Goal: Answer question/provide support: Share knowledge or assist other users

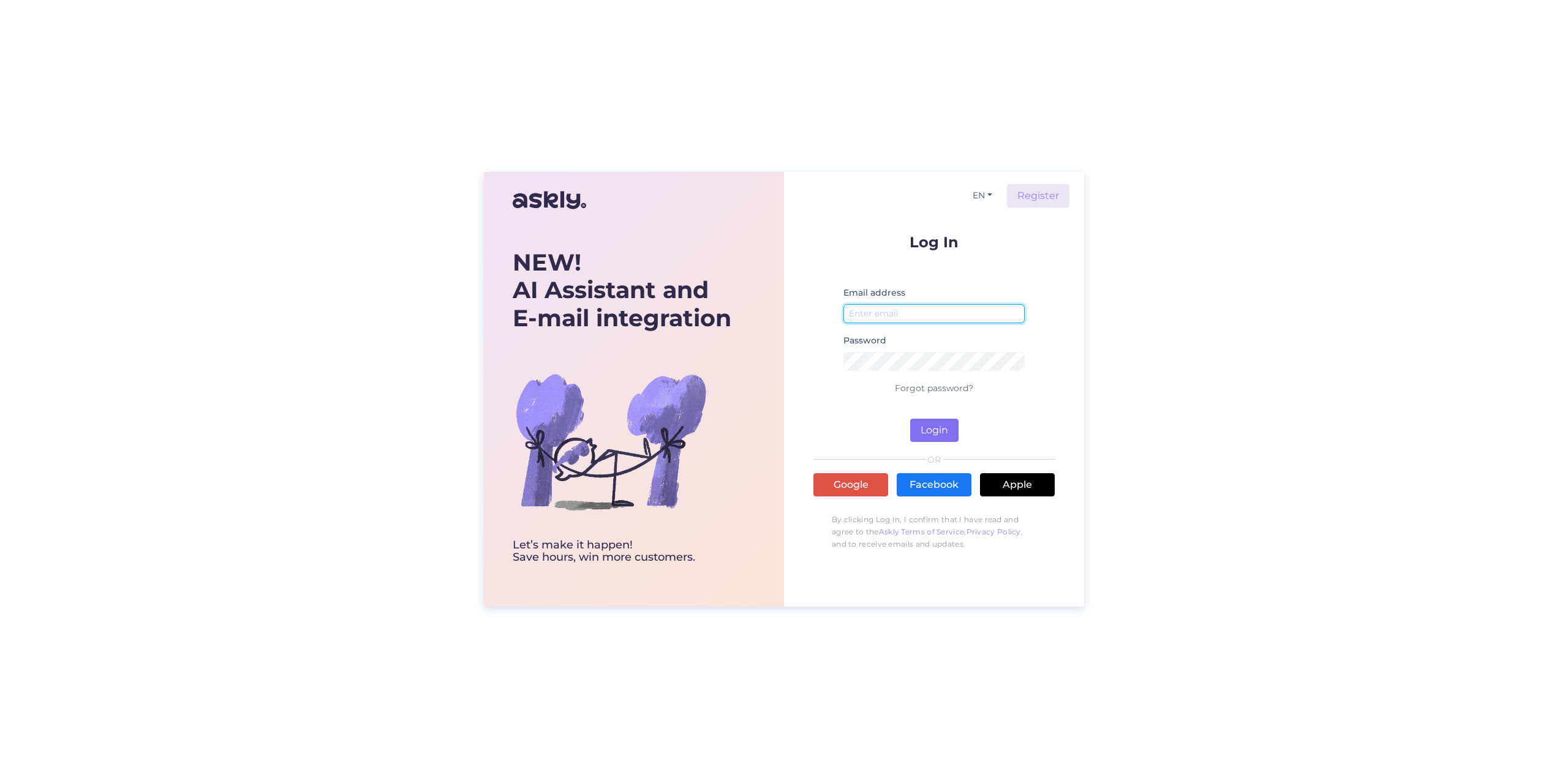
type input "[EMAIL_ADDRESS][DOMAIN_NAME]"
click at [926, 426] on button "Login" at bounding box center [934, 430] width 48 height 23
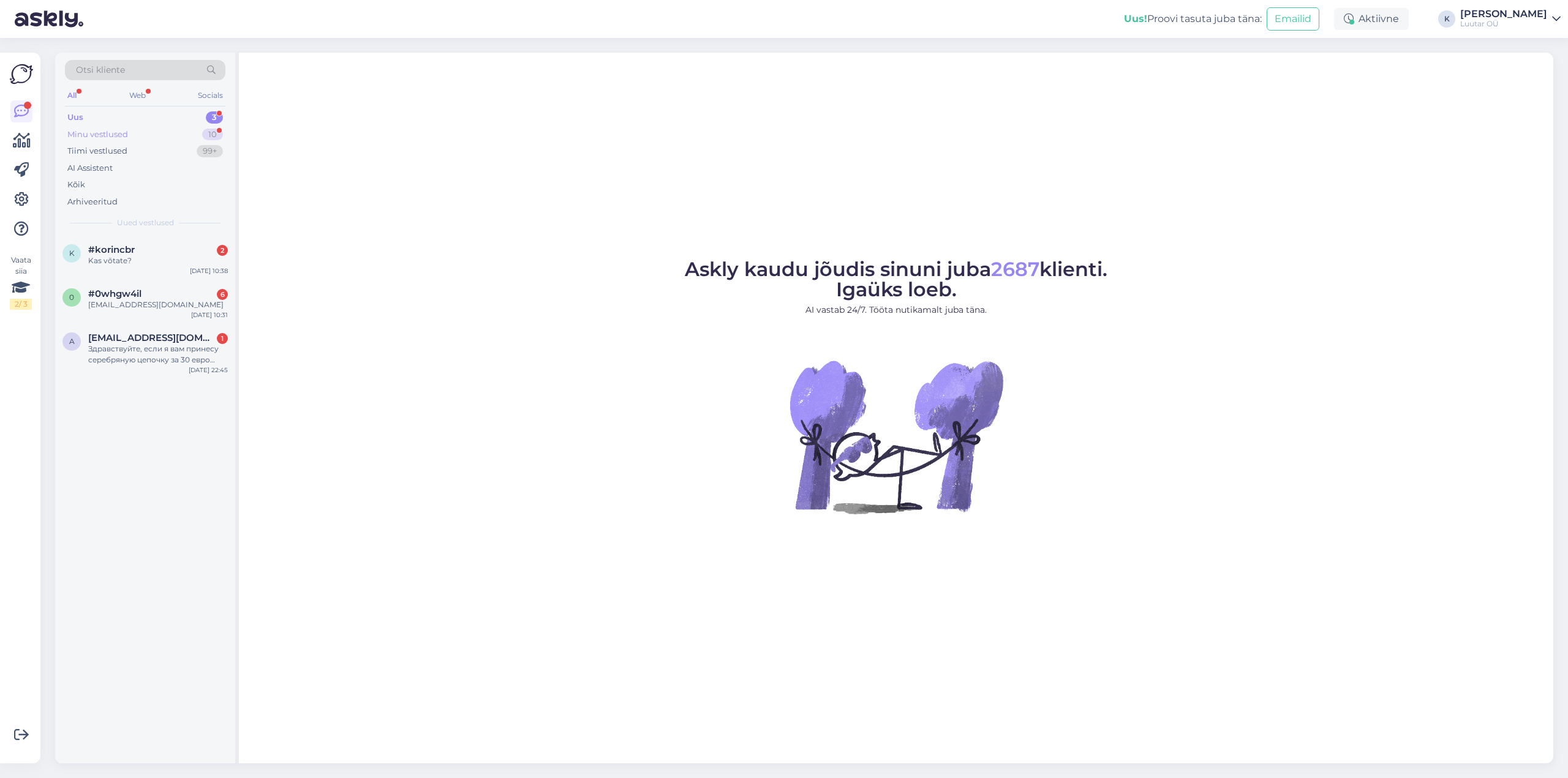
click at [90, 130] on div "Minu vestlused" at bounding box center [97, 134] width 61 height 13
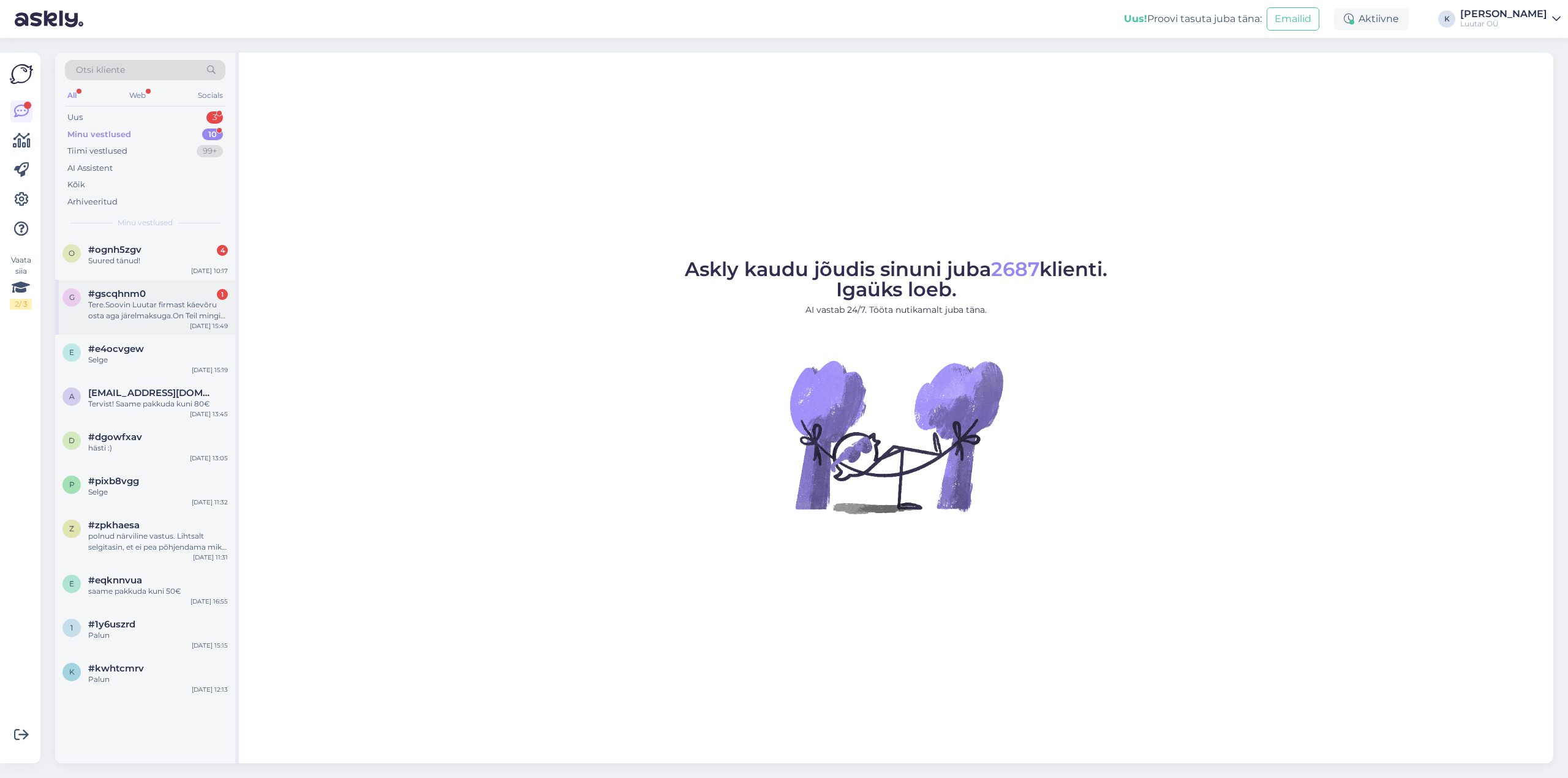
click at [128, 309] on div "Tere.Soovin Luutar firmast käevõru osta aga järelmaksuga.On Teil mingi võimalus." at bounding box center [158, 310] width 140 height 22
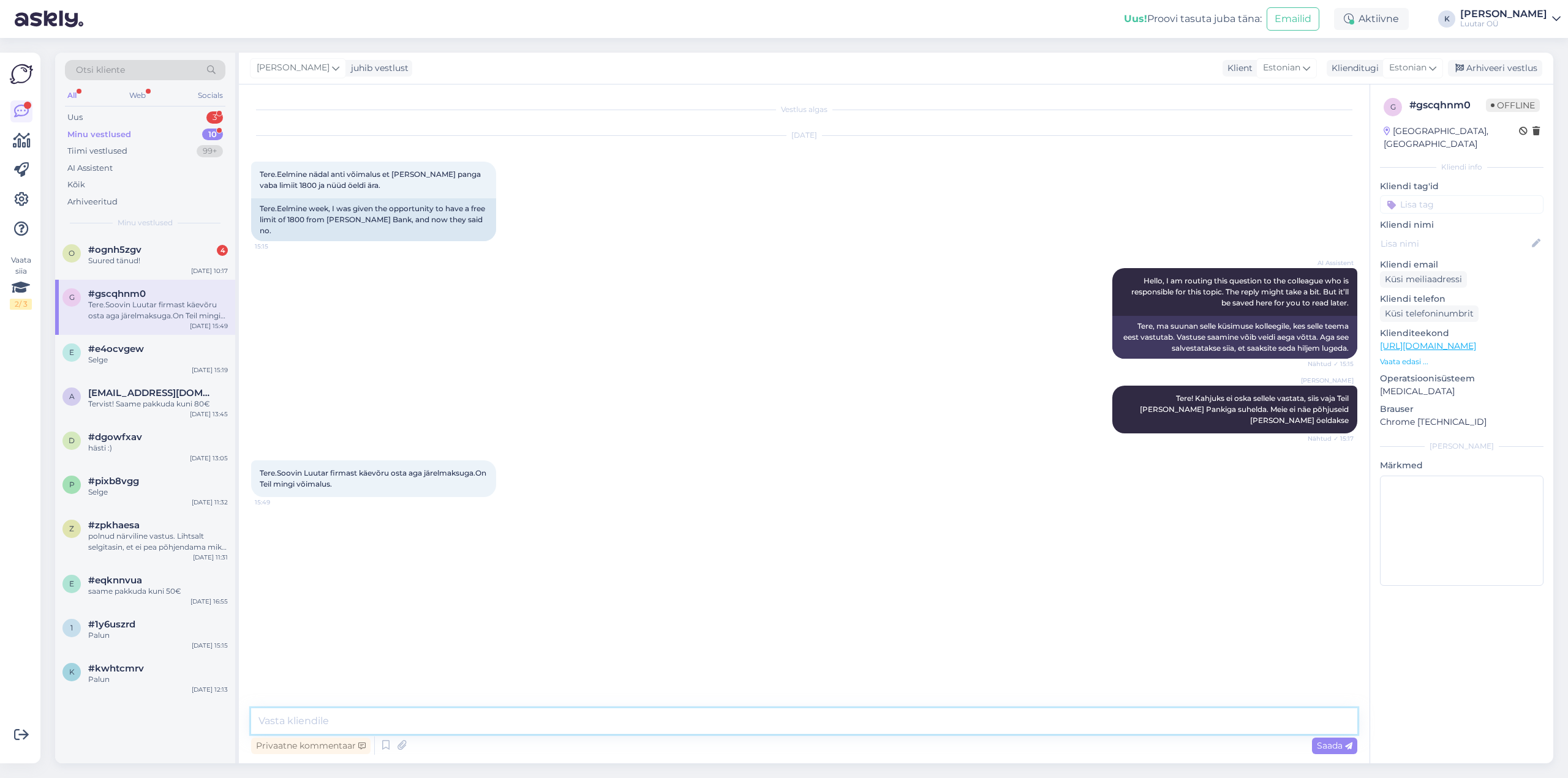
click at [609, 721] on textarea at bounding box center [804, 721] width 1106 height 26
type textarea "Tere! Valikus on Esto, [GEOGRAPHIC_DATA][PERSON_NAME] Liisi järelmaks"
click at [119, 252] on span "#ognh5zgv" at bounding box center [115, 249] width 53 height 11
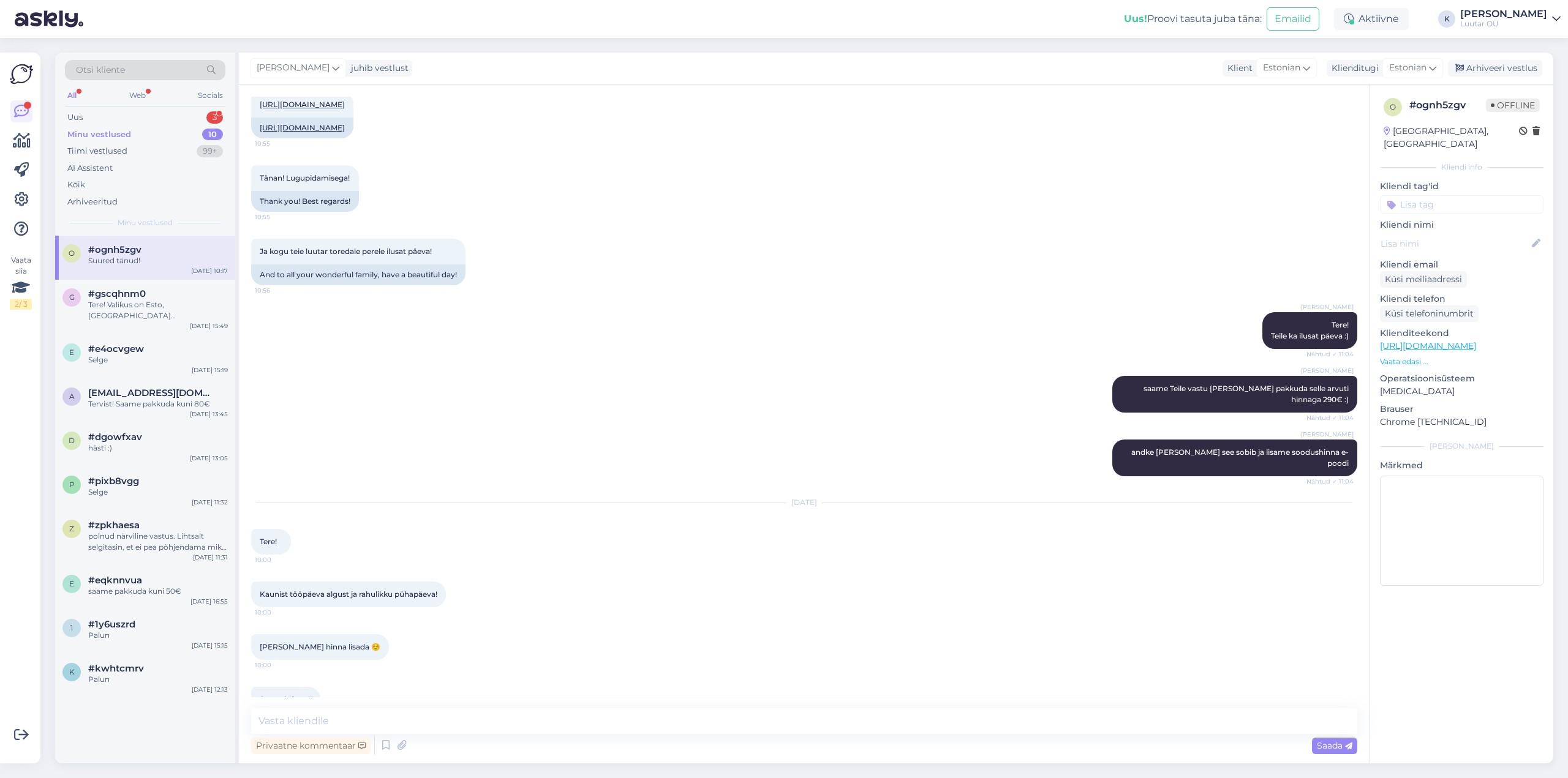
scroll to position [1318, 0]
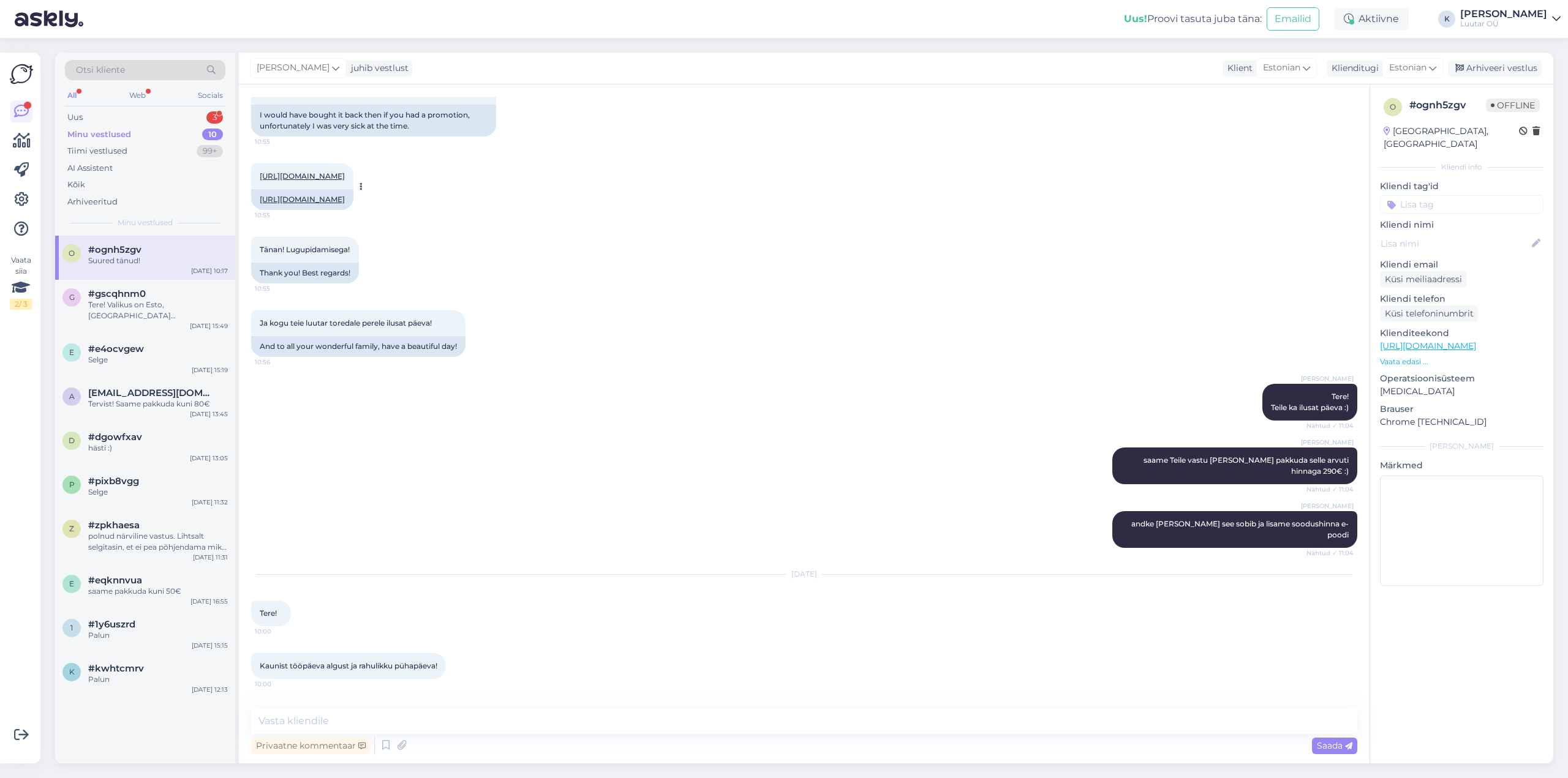
click at [345, 180] on link "[URL][DOMAIN_NAME]" at bounding box center [302, 176] width 85 height 9
click at [569, 723] on textarea at bounding box center [804, 721] width 1106 height 26
type textarea "Tere!"
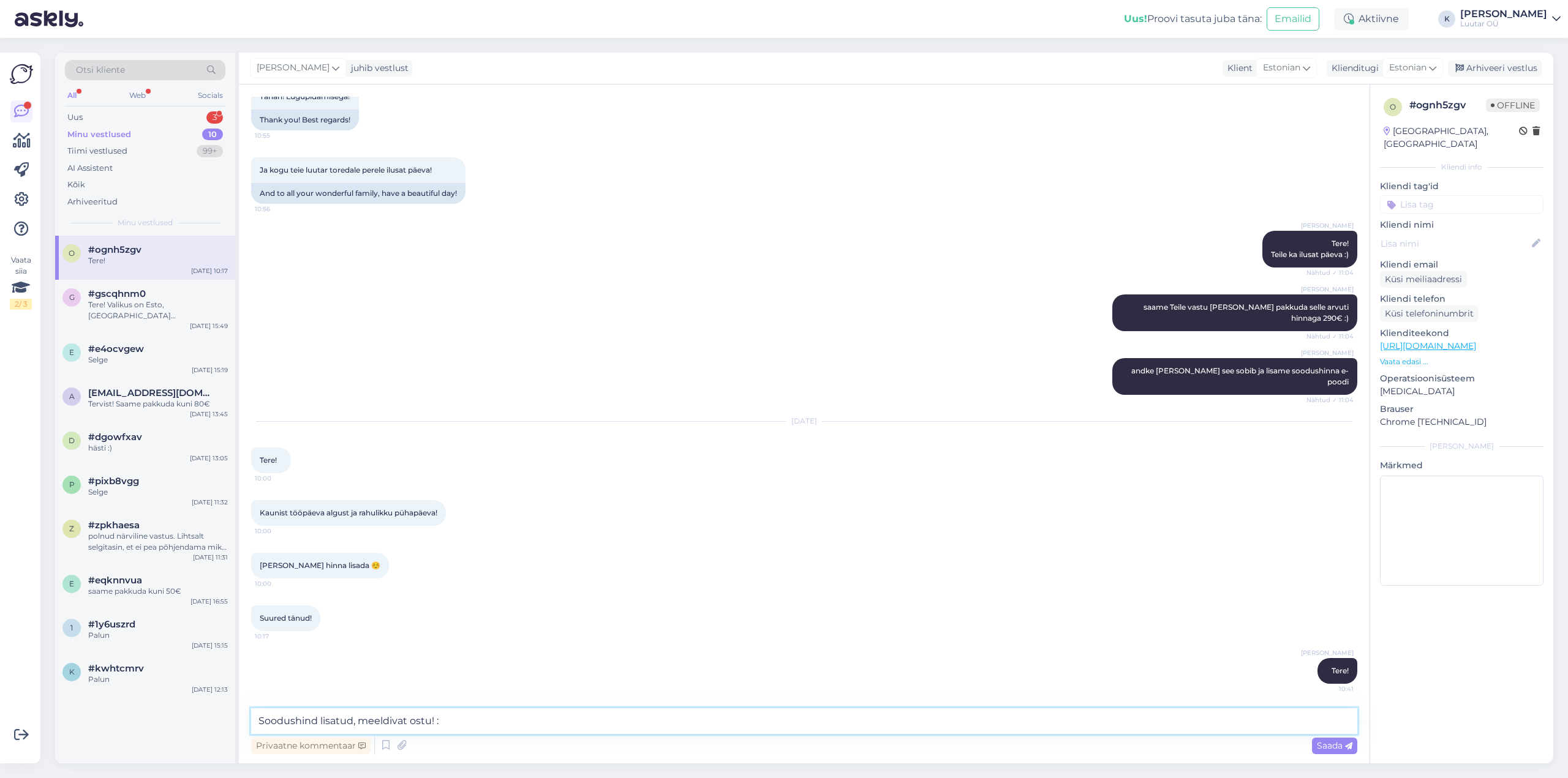
type textarea "Soodushind lisatud, meeldivat ostu! :)"
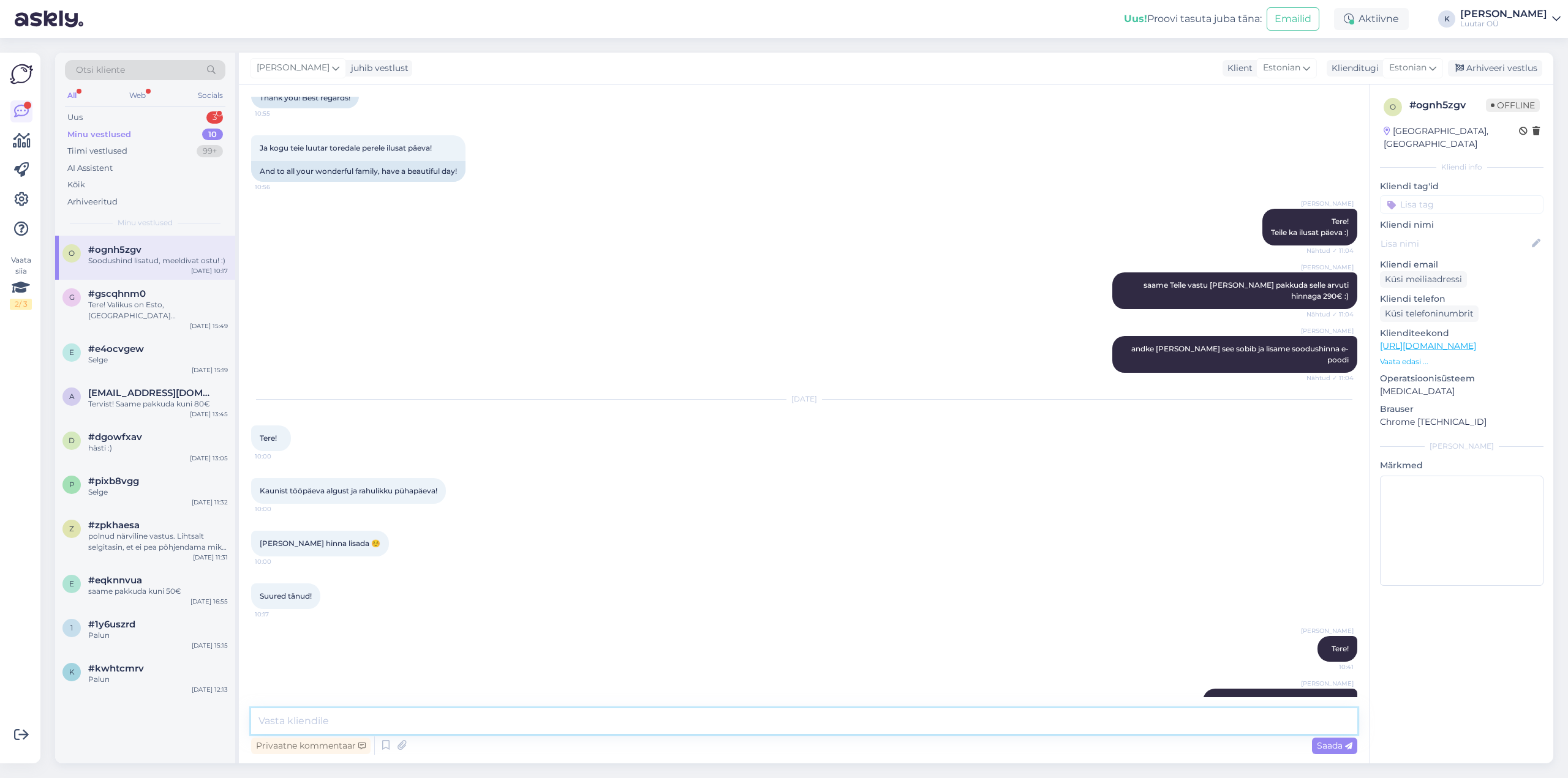
scroll to position [1546, 0]
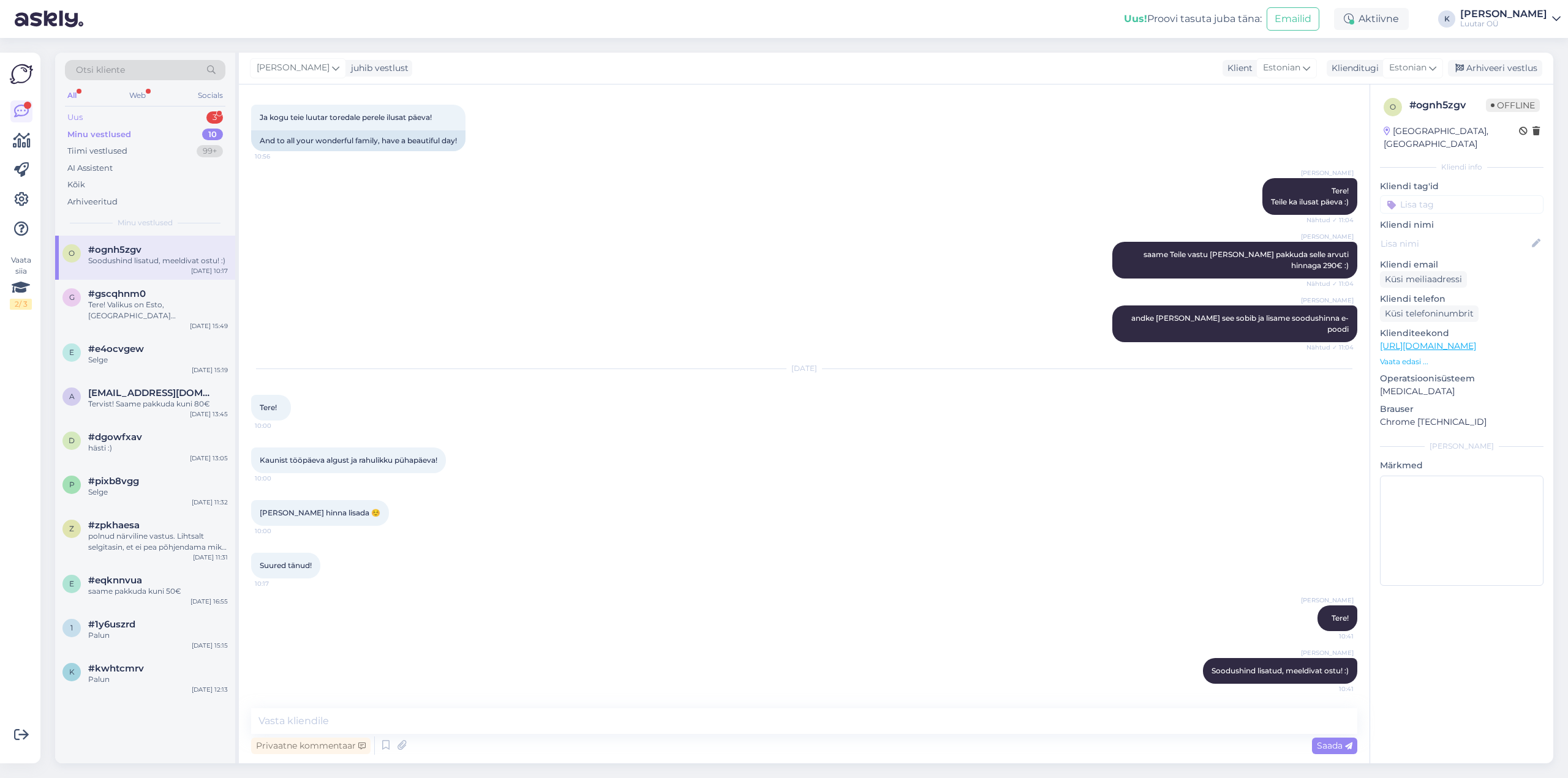
click at [80, 109] on div "Uus 3" at bounding box center [146, 118] width 161 height 17
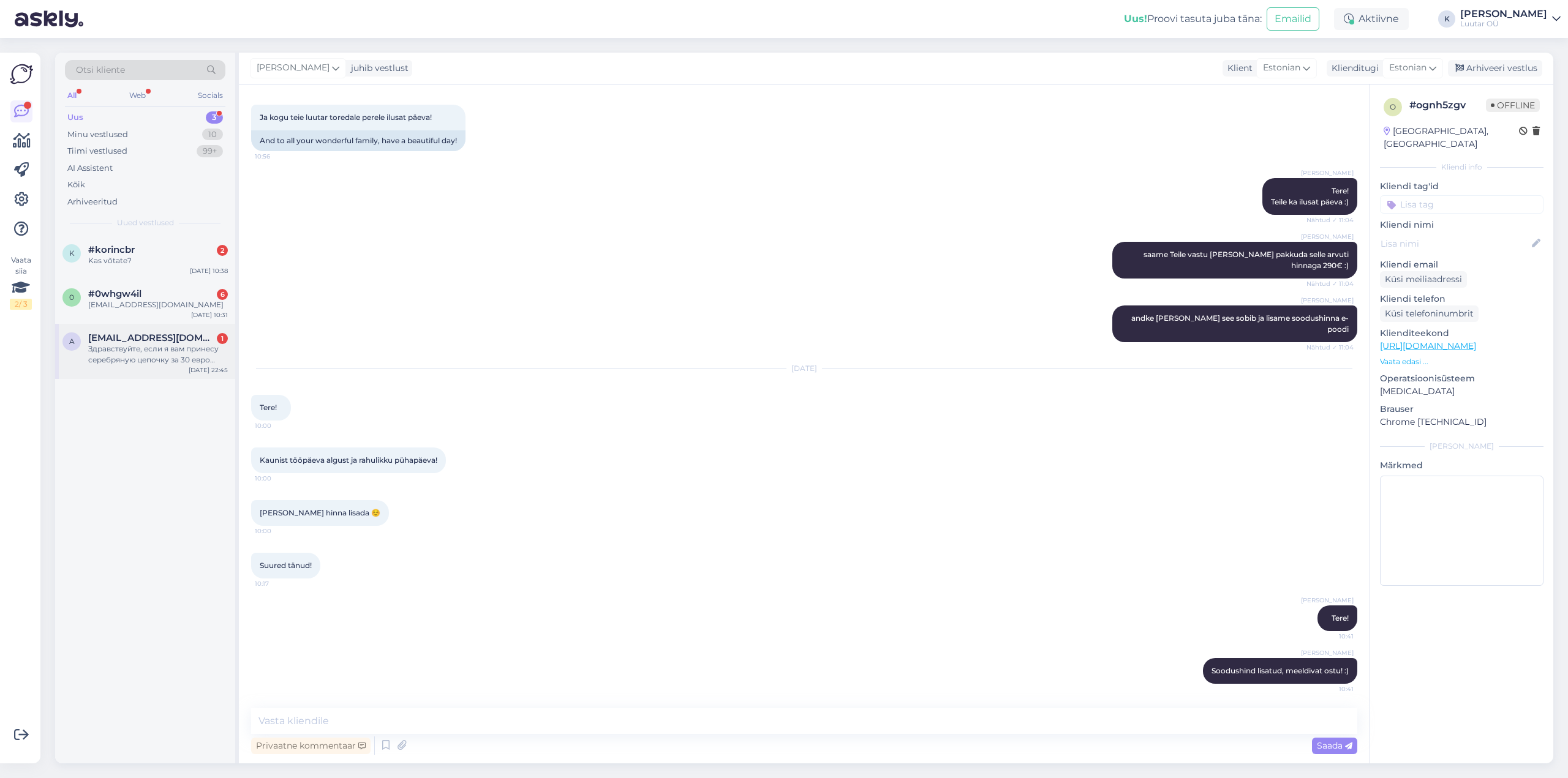
click at [180, 353] on div "Здравствуйте, если я вам принесу серебряную цепочку за 30 евро сколько вы отдад…" at bounding box center [158, 354] width 140 height 22
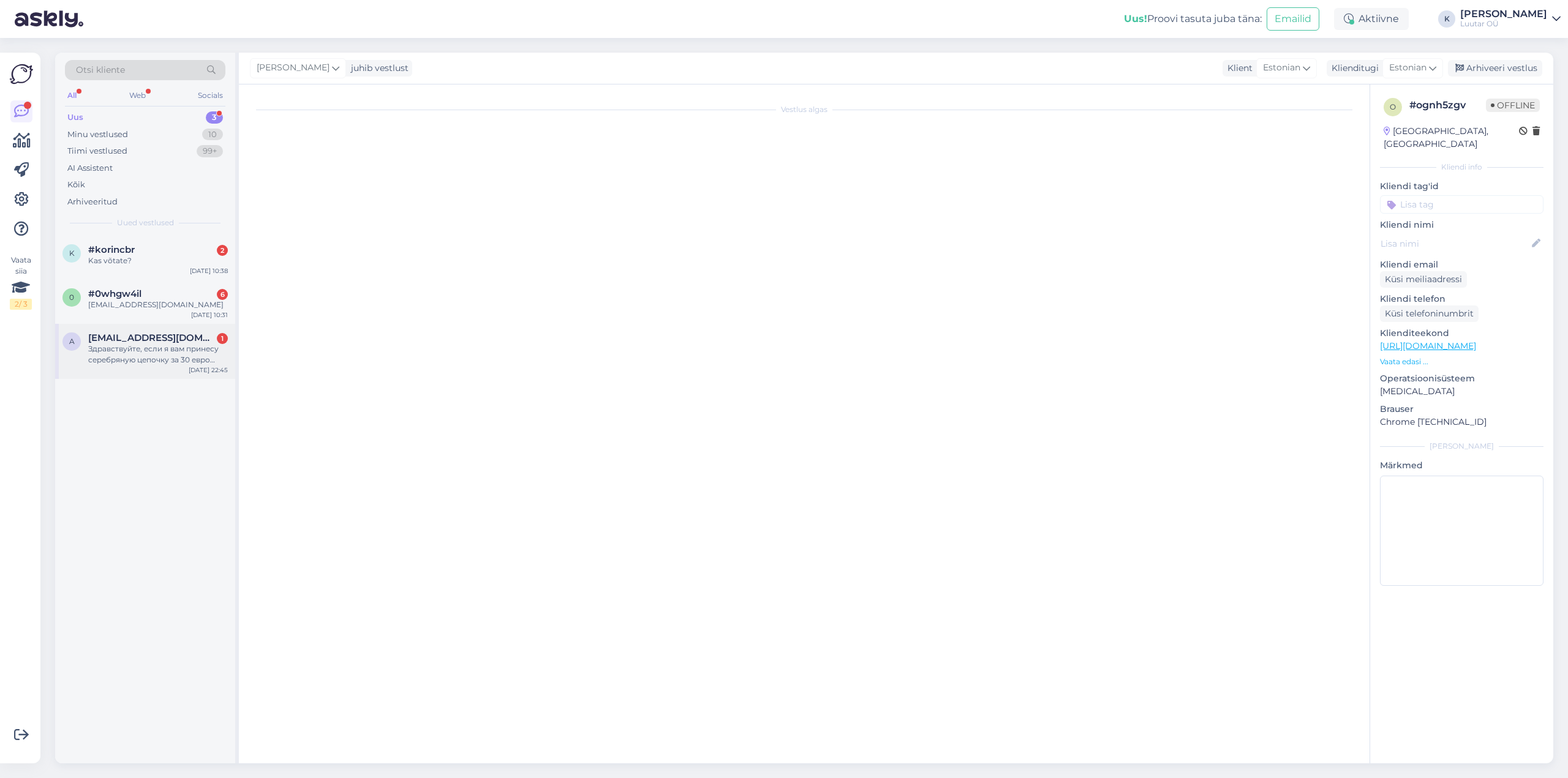
scroll to position [0, 0]
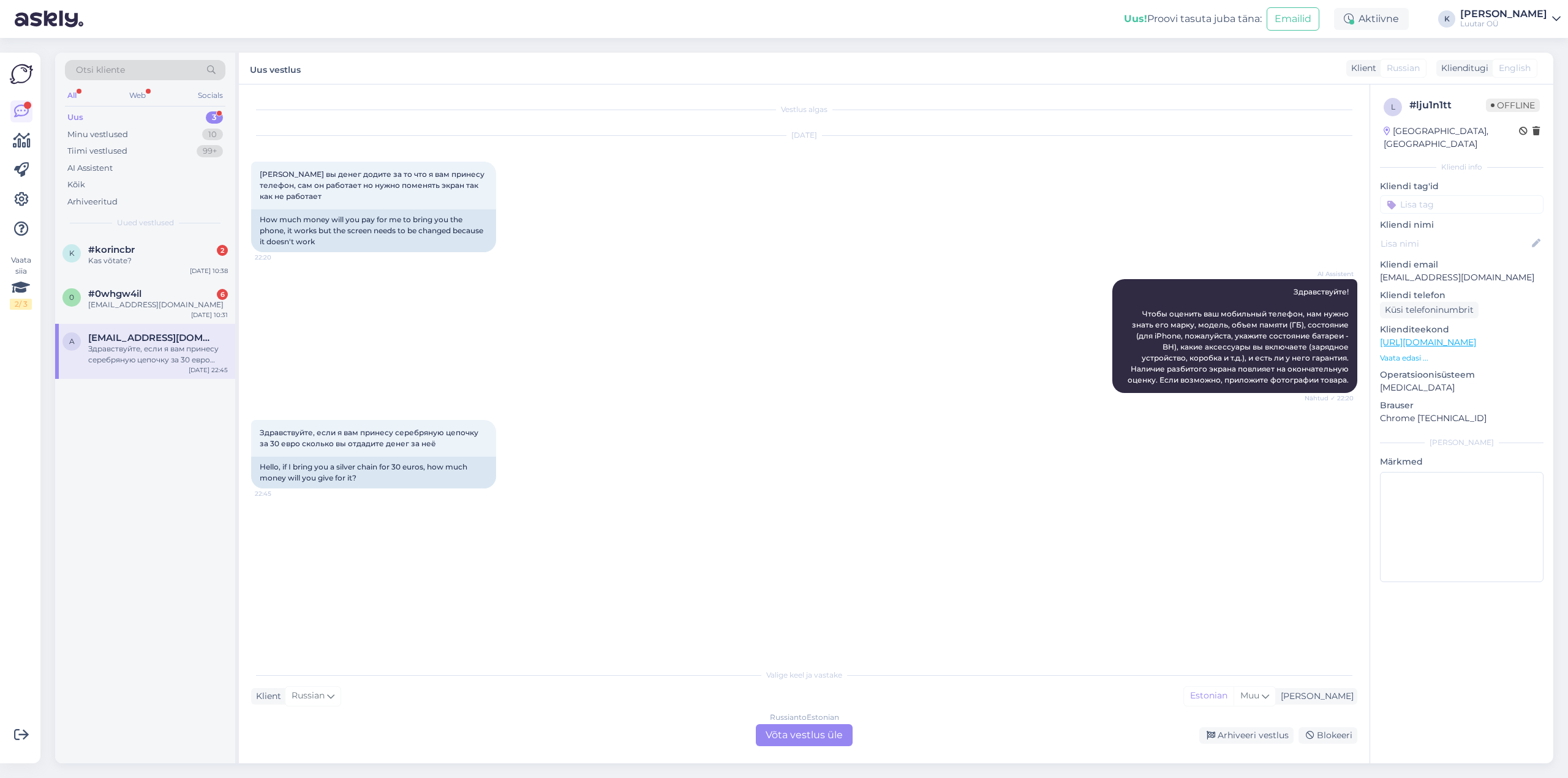
click at [808, 729] on div "Russian to Estonian Võta vestlus üle" at bounding box center [804, 735] width 97 height 22
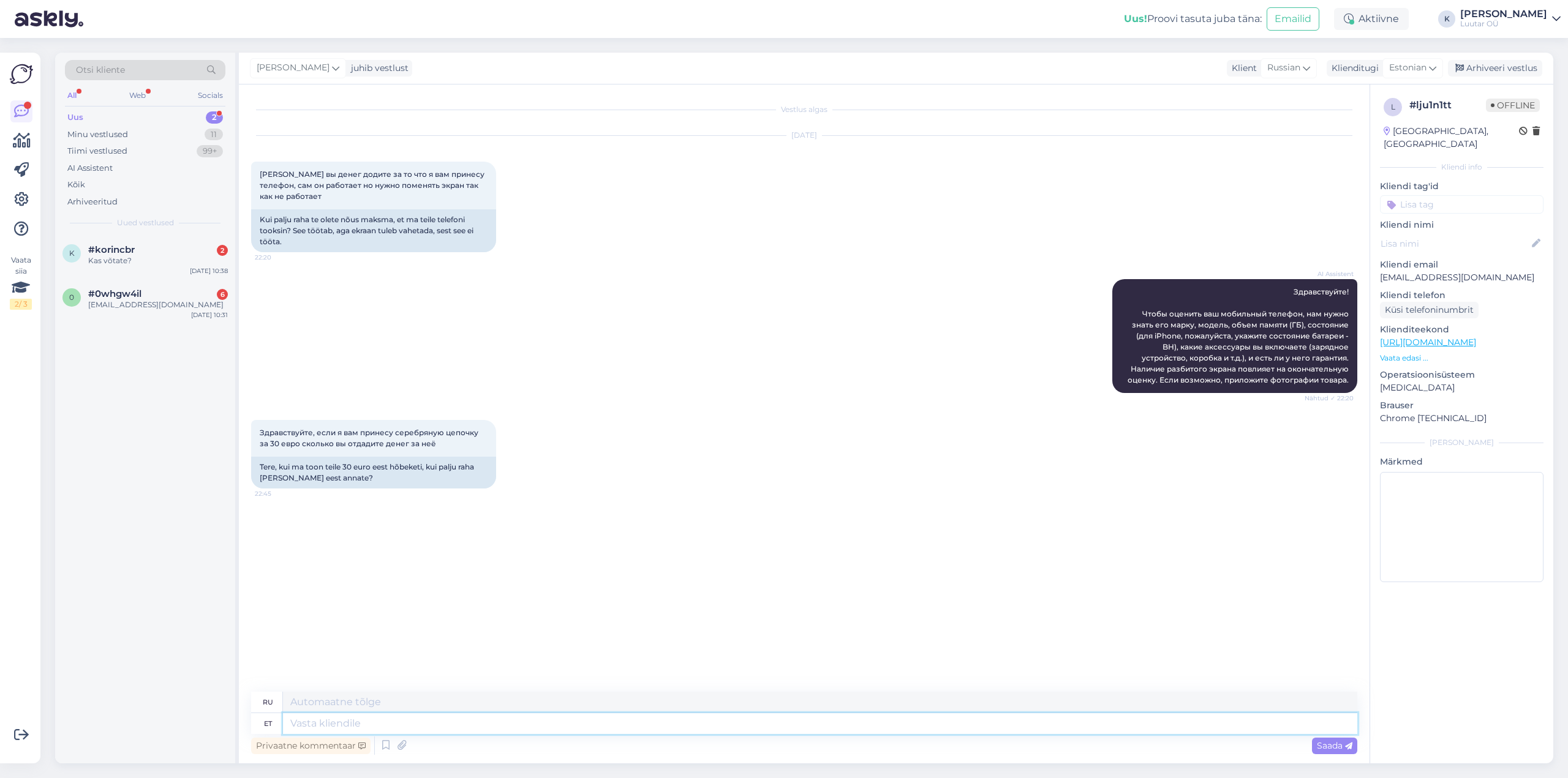
click at [523, 725] on textarea at bounding box center [821, 724] width 1075 height 21
type textarea "Tere!"
type textarea "Привет!"
type textarea "Ter"
type textarea "Ты"
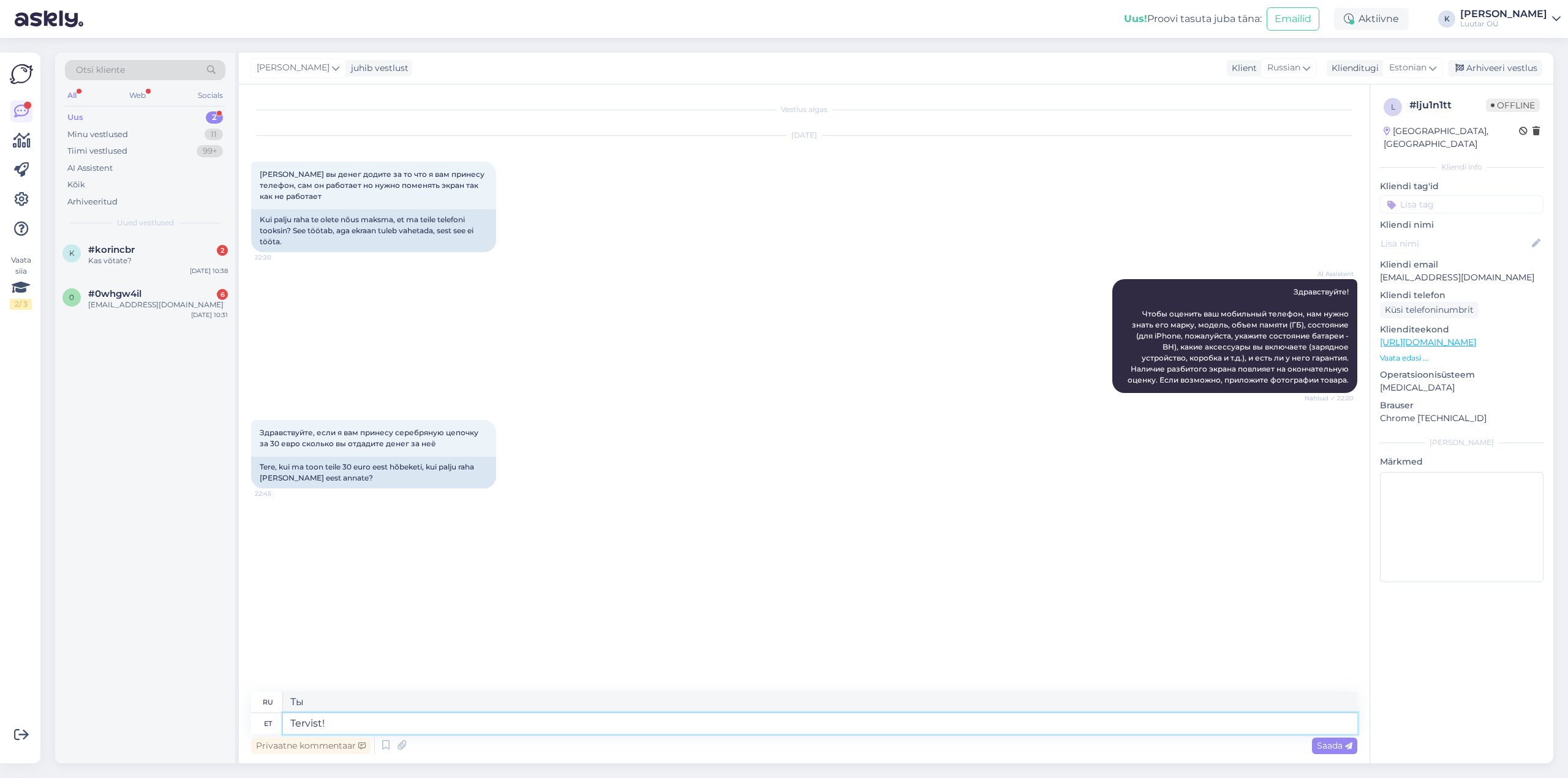
type textarea "Tervist!"
type textarea "Ваше здоровье!"
type textarea "Tervist! Defektiga t"
type textarea "Здравствуйте! С дефектом."
type textarea "Tervist! Defektiga tooteid"
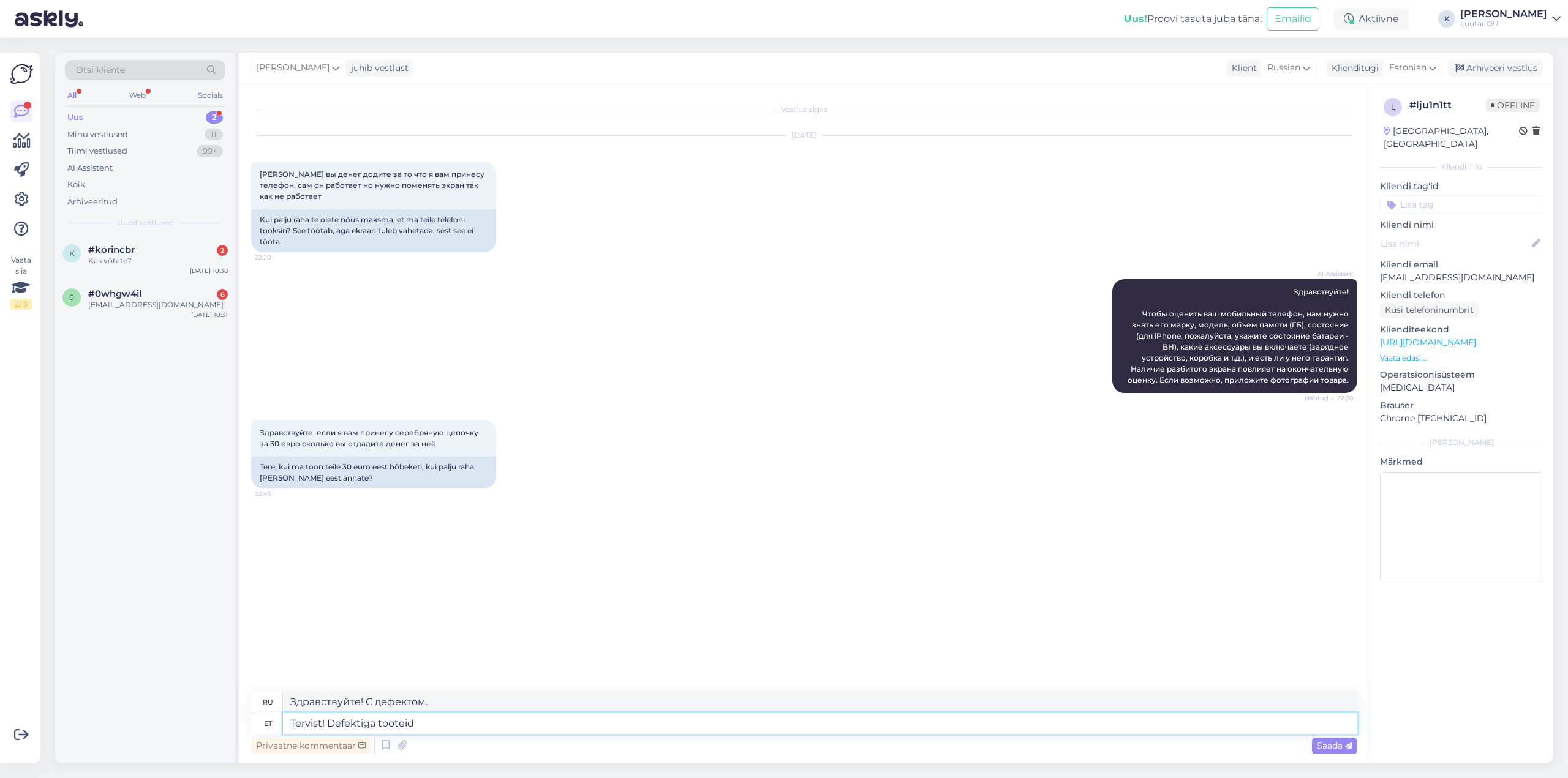
type textarea "Здравствуйте! Бракованные товары."
type textarea "Tervist! Defektiga tooteid vastu e"
type textarea "Ура! Получил бракованный товар."
type textarea "Tervist! Defektiga tooteid vastu [PERSON_NAME]"
type textarea "Здравствуйте! Мы не принимаем бракованную продукцию."
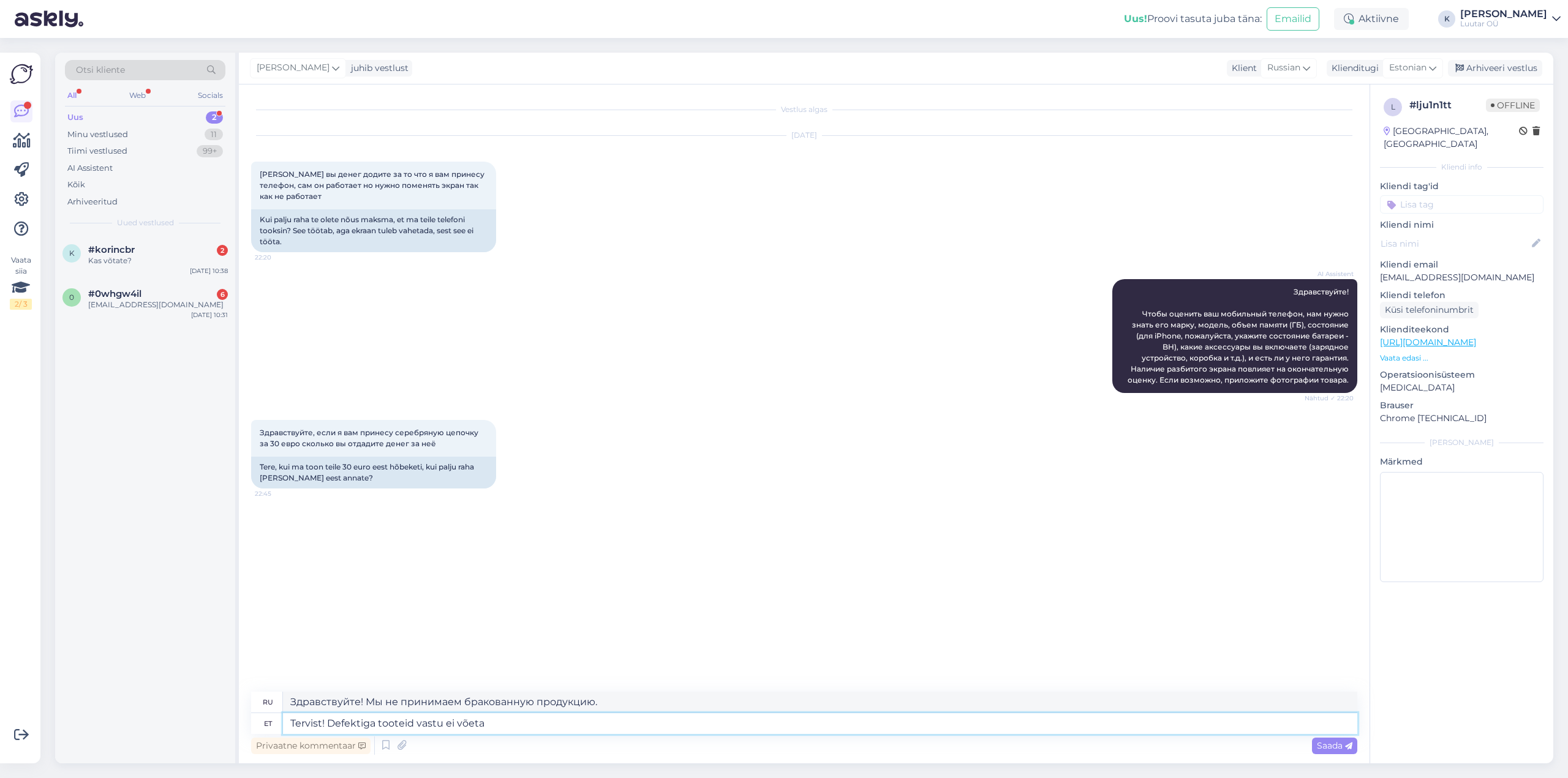
type textarea "Tervist! Defektiga tooteid vastu ei võeta."
type textarea "Здравствуйте! Бракованная продукция не принимается."
type textarea "Tervist! Defektiga tooteid vastu ei võeta. Hõbedat v"
type textarea "Здравствуйте! Бракованные товары не принимаются. [GEOGRAPHIC_DATA]."
type textarea "Tervist! Defektiga tooteid vastu ei võeta. Hõbedat võtame v"
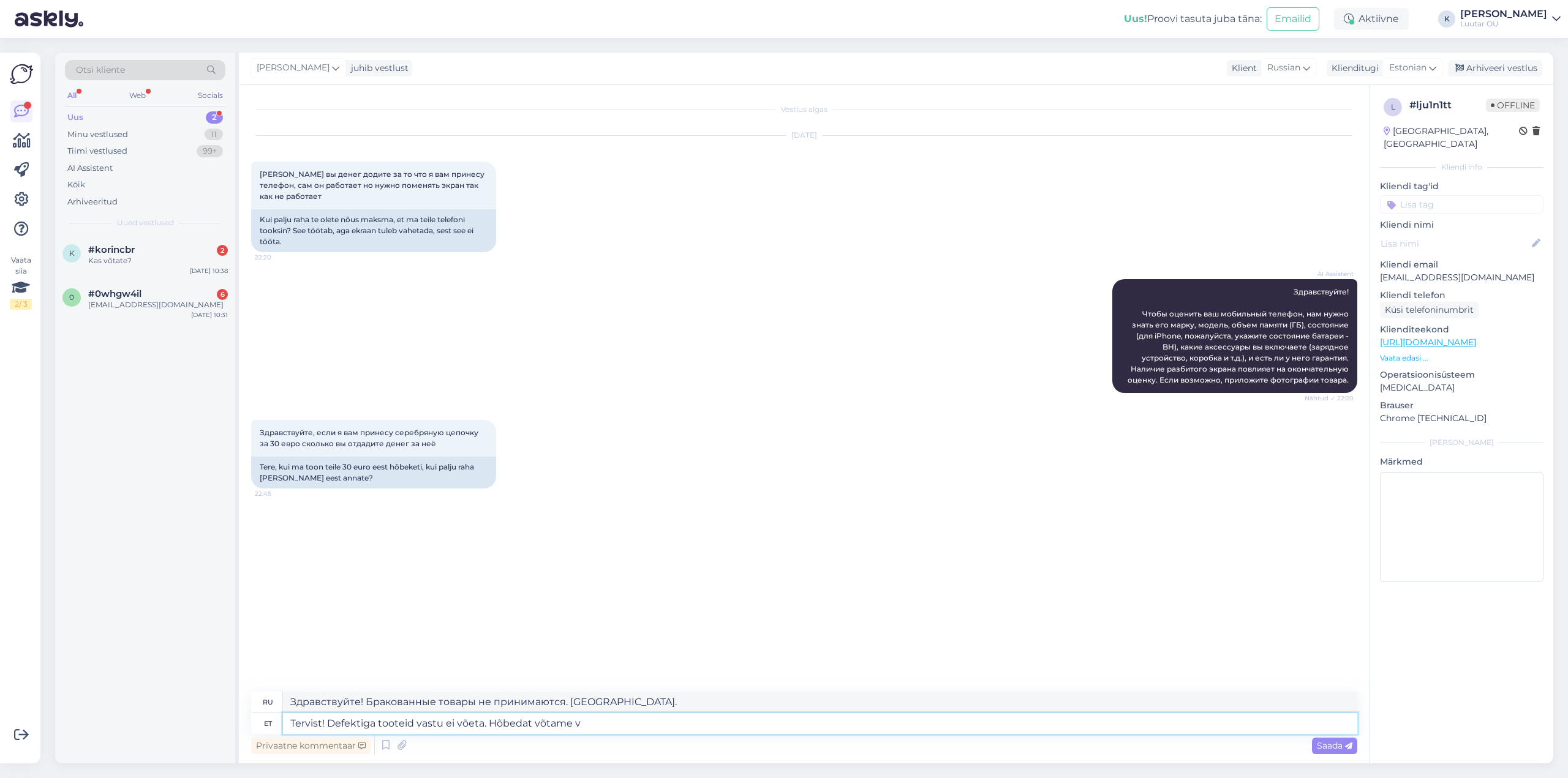
type textarea "Здравствуйте! Бракованные товары не принимаются. Принимаем серебро."
type textarea "Tervist! Defektiga tooteid vastu ei võeta. Hõbedat võtame vastu hinnaga"
type textarea "Здравствуйте! Бракованные товары не принимаются. Принимаем серебро по цене."
type textarea "Tervist! Defektiga tooteid vastu ei võeta. Hõbedat võtame vastu hinnaga 0,7"
type textarea "Здравствуйте! Бракованные товары не принимаются. Принимаем серебро по цене 0,7."
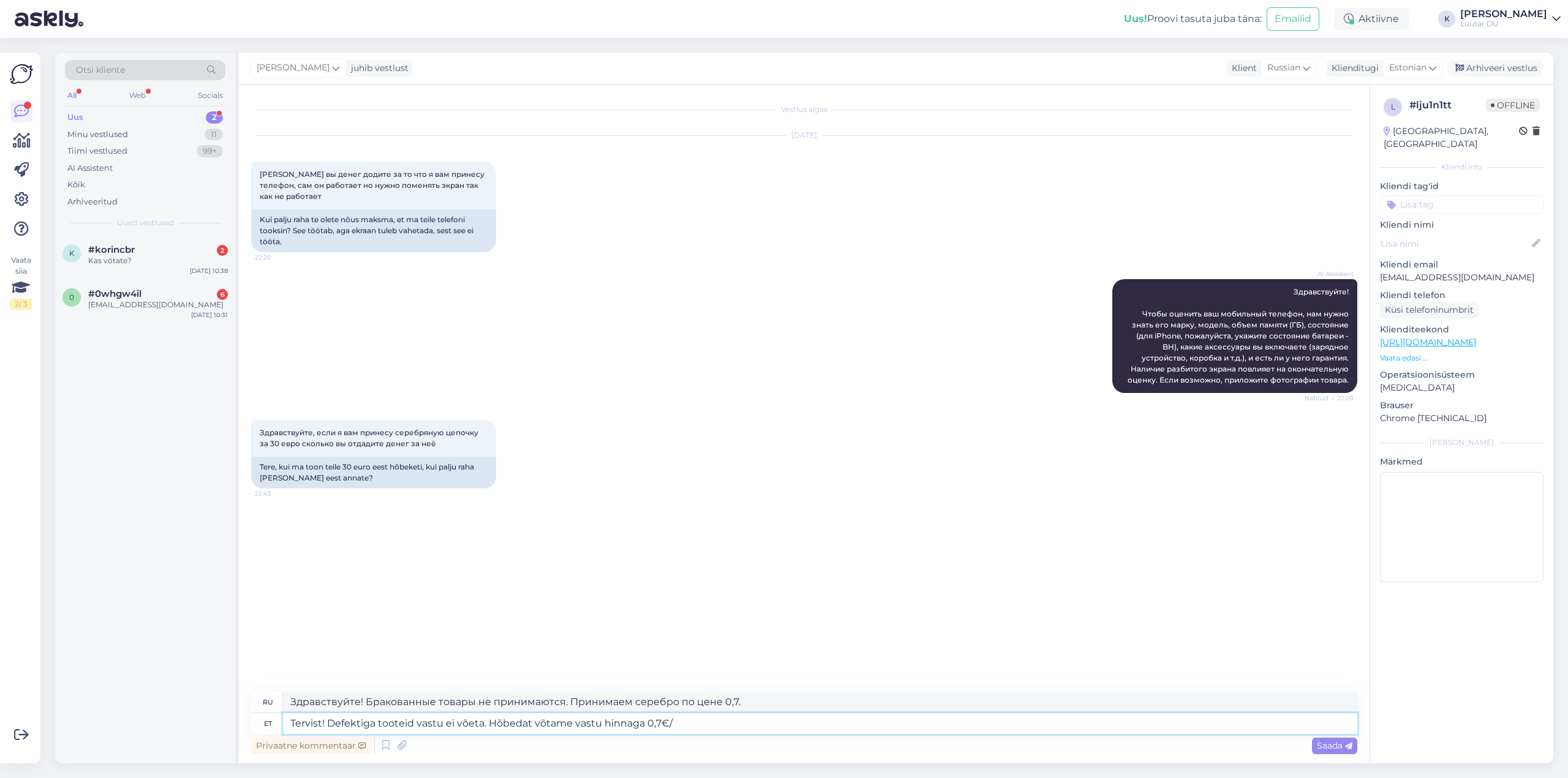
type textarea "Tervist! Defektiga tooteid vastu ei võeta. Hõbedat võtame vastu hinnaga 0,7€/g"
type textarea "Здравствуйте! Бракованные изделия не принимаются. Принимаем серебро по цене 0,7…"
type textarea "Tervist! Defektiga tooteid vastu ei võeta. Hõbedat võtame vastu hinnaga 0,7€/g"
click at [1332, 748] on span "Saada" at bounding box center [1335, 746] width 36 height 11
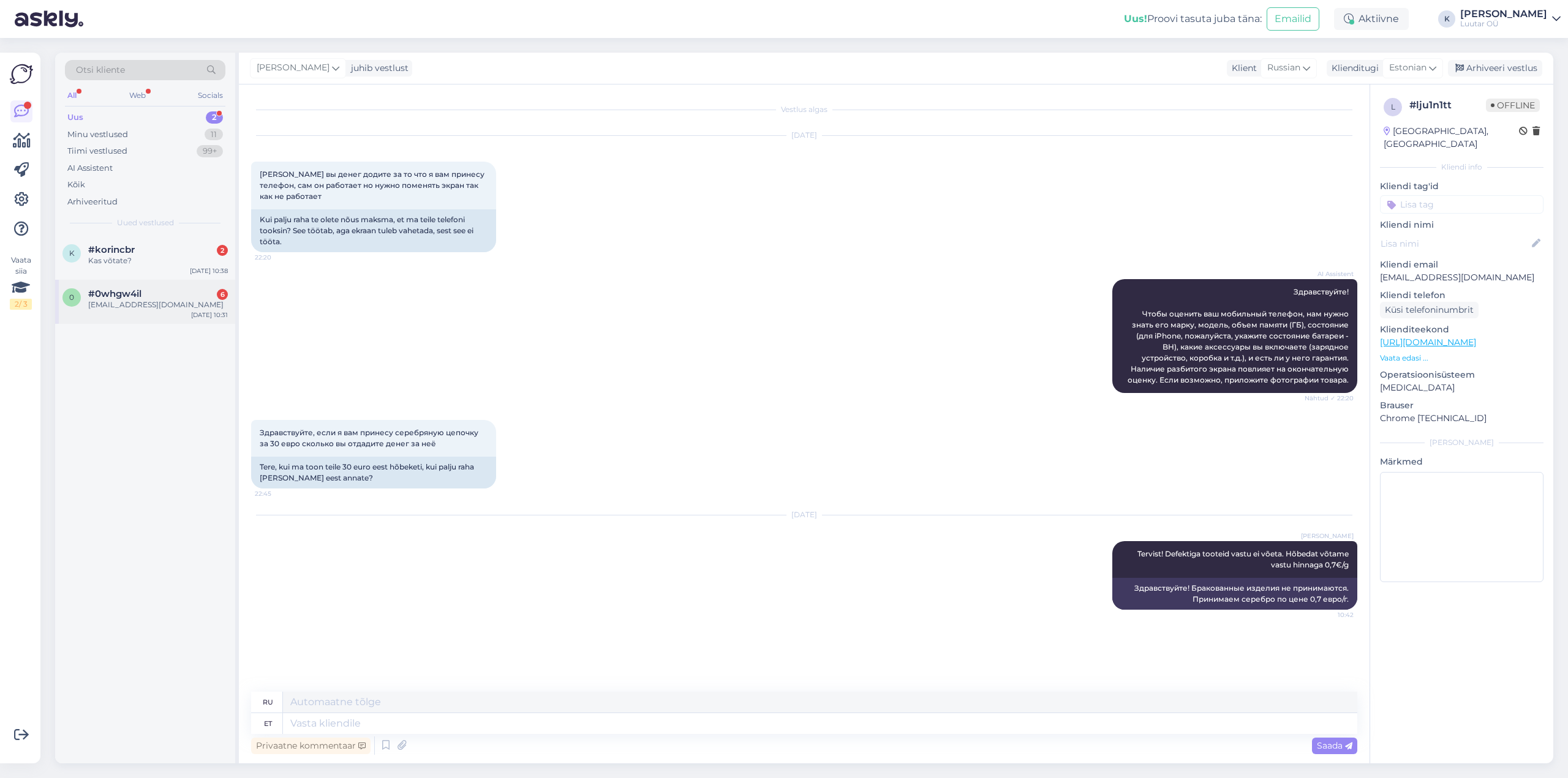
click at [121, 301] on div "[EMAIL_ADDRESS][DOMAIN_NAME]" at bounding box center [158, 305] width 140 height 11
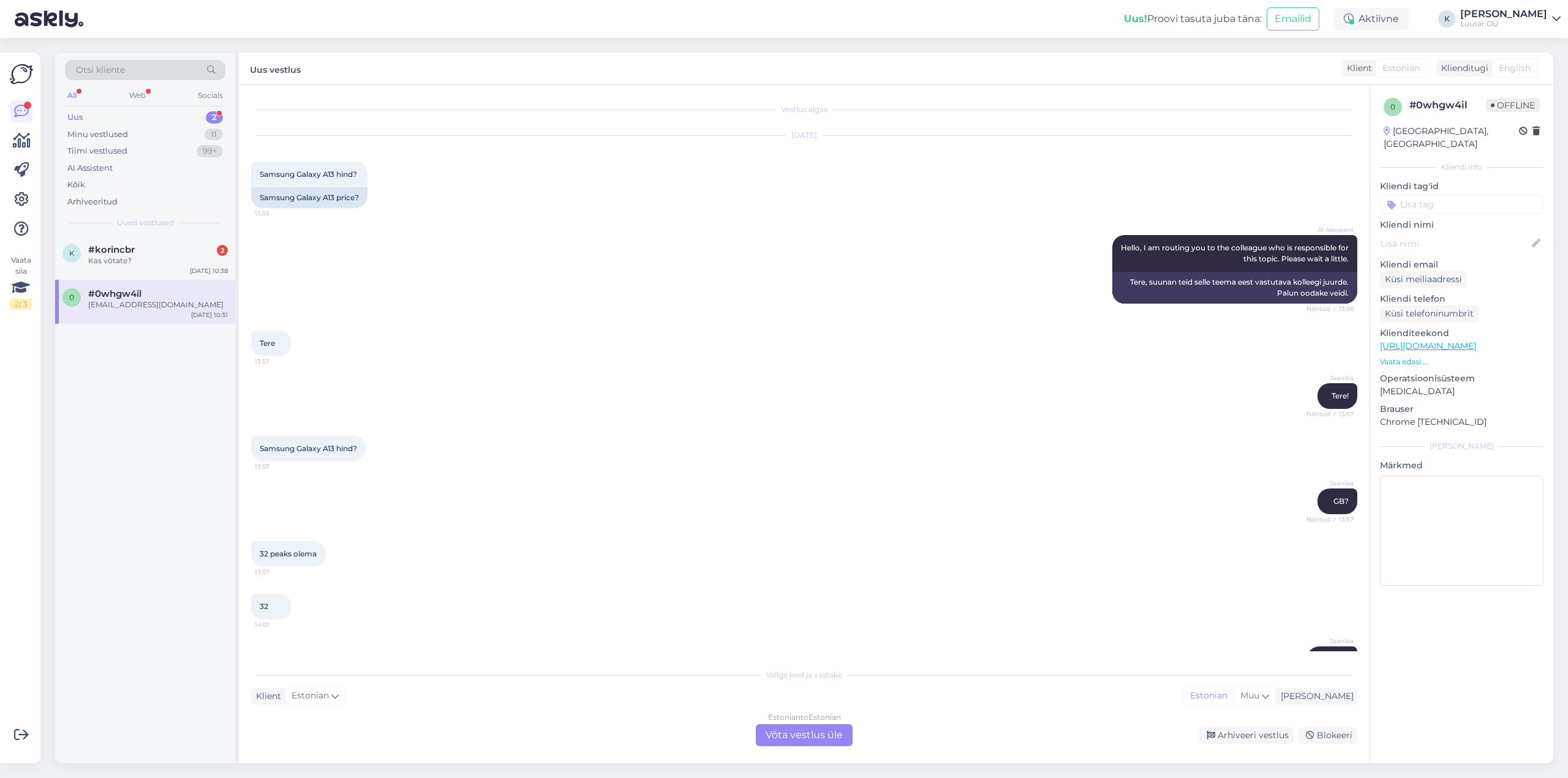
scroll to position [1201, 0]
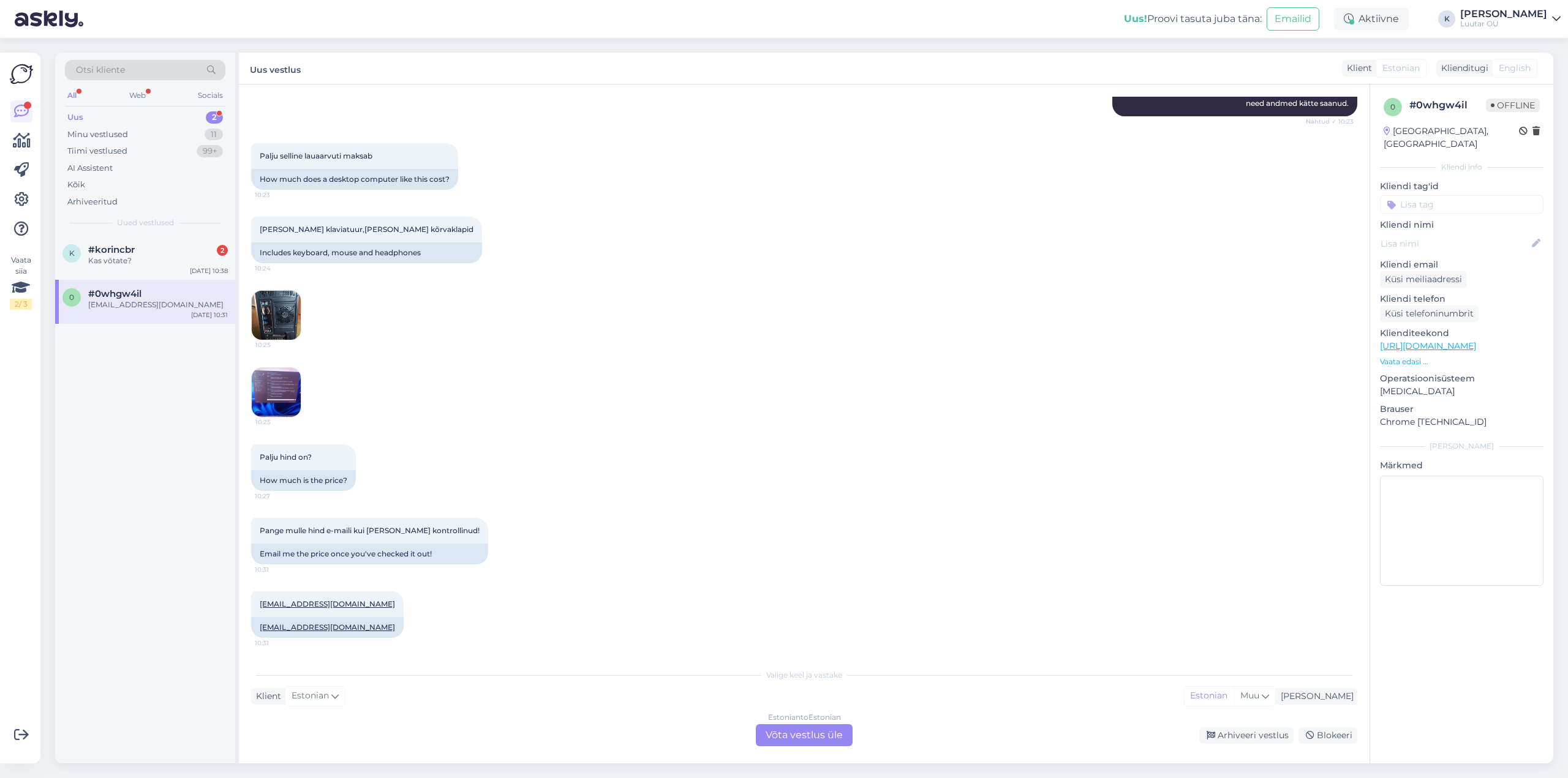
click at [276, 310] on img at bounding box center [276, 315] width 49 height 49
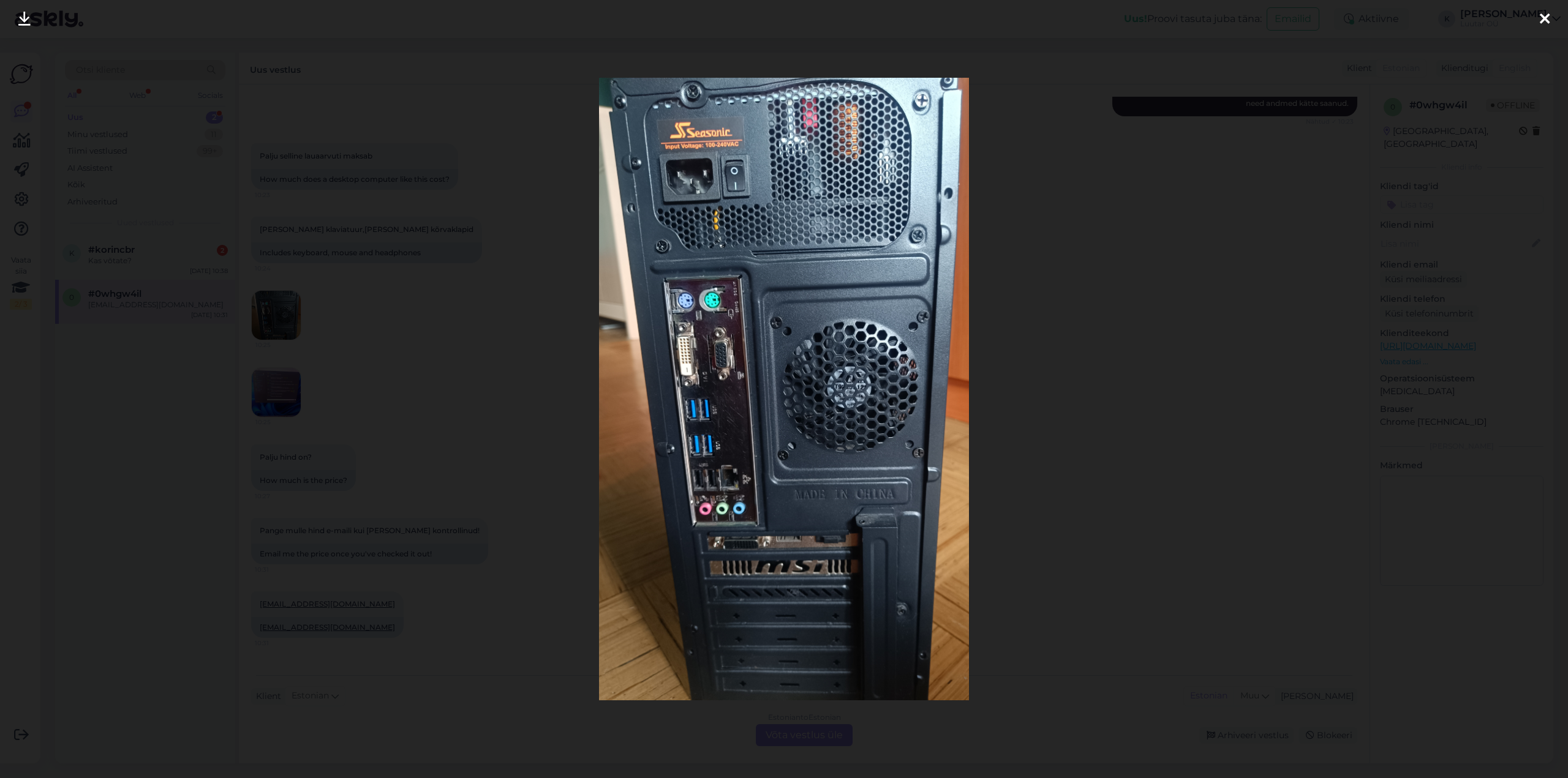
click at [1544, 17] on icon at bounding box center [1545, 20] width 10 height 16
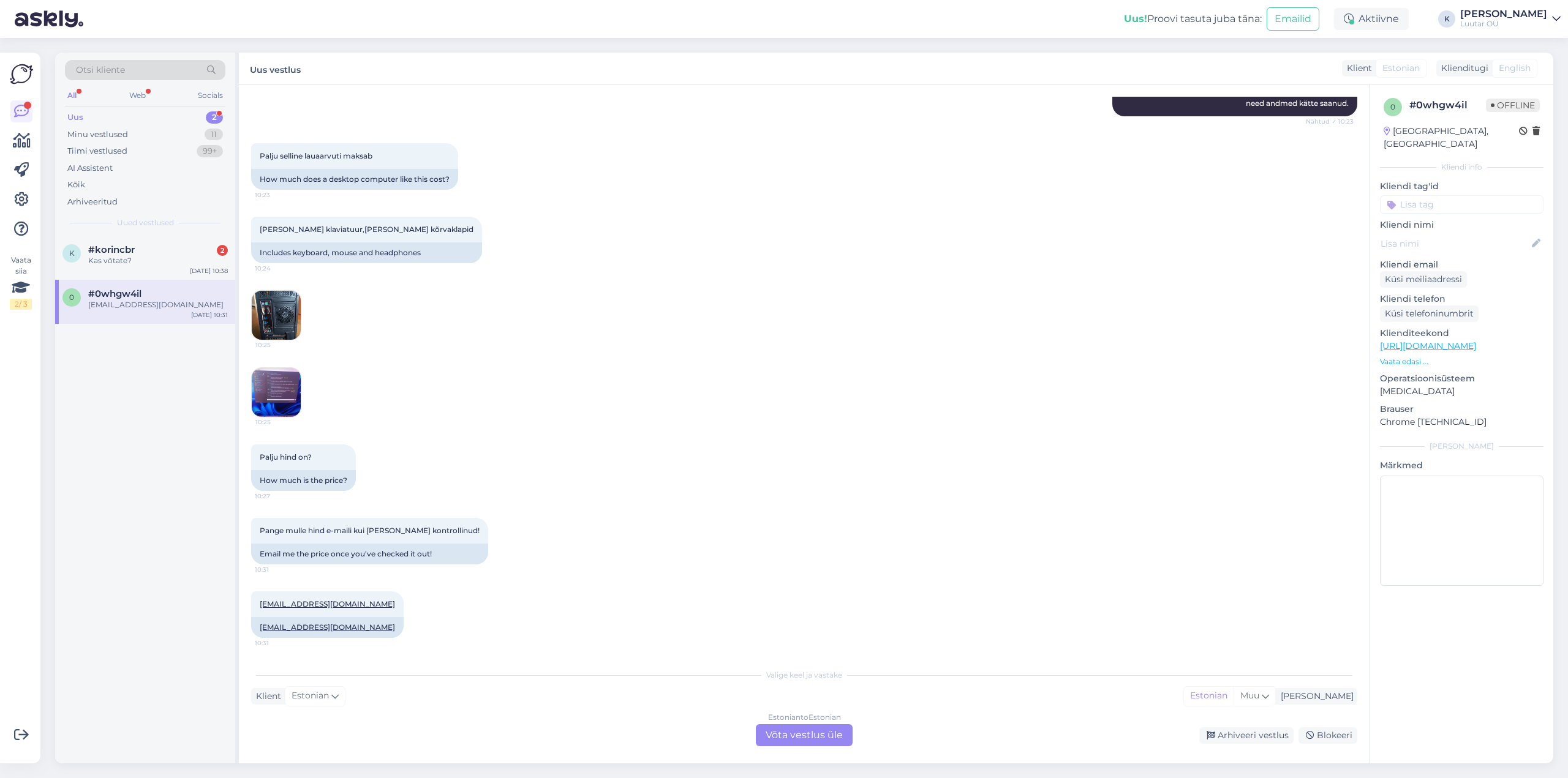
click at [273, 381] on img at bounding box center [276, 392] width 49 height 49
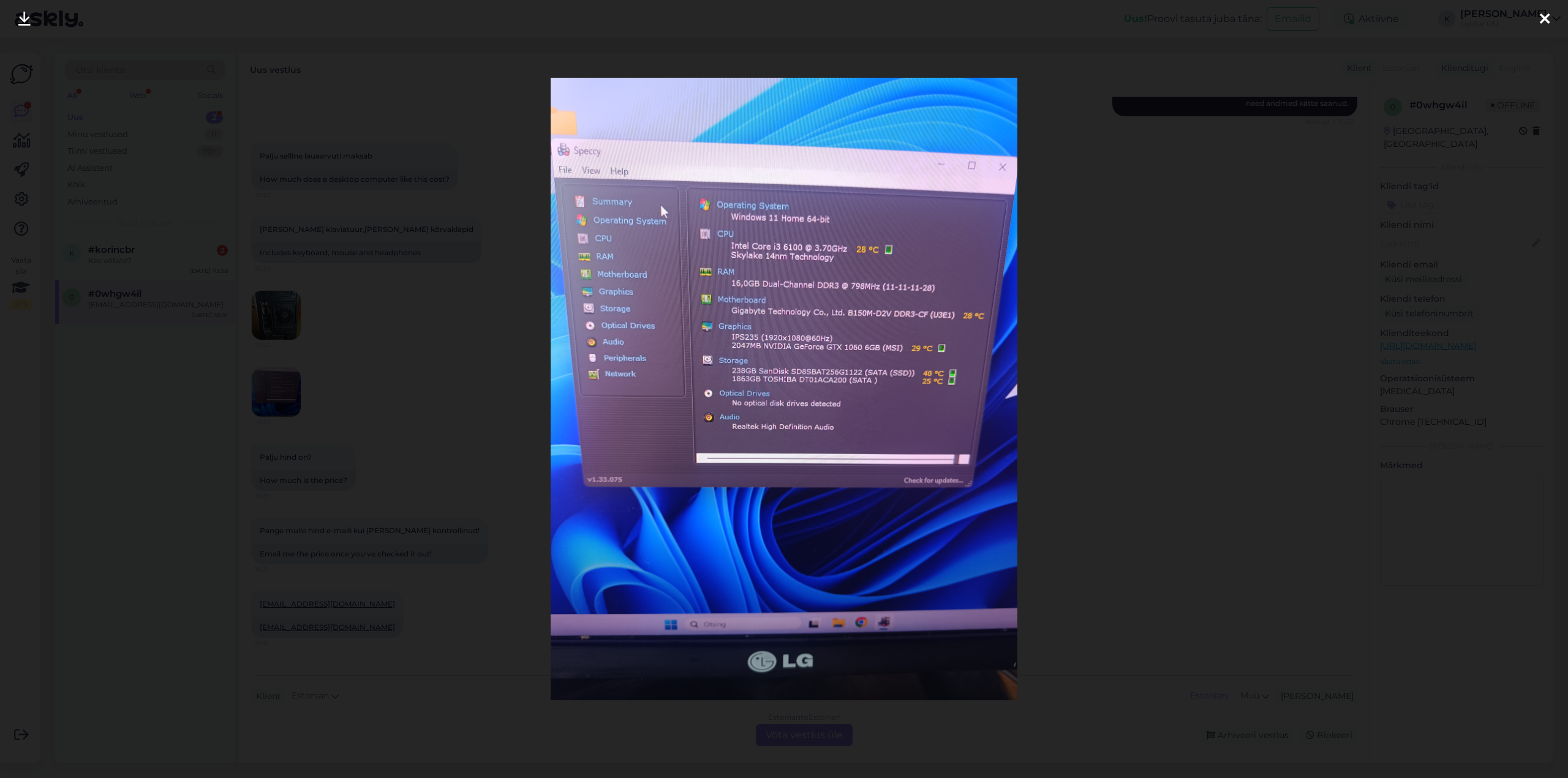
click at [1549, 20] on icon at bounding box center [1545, 20] width 10 height 16
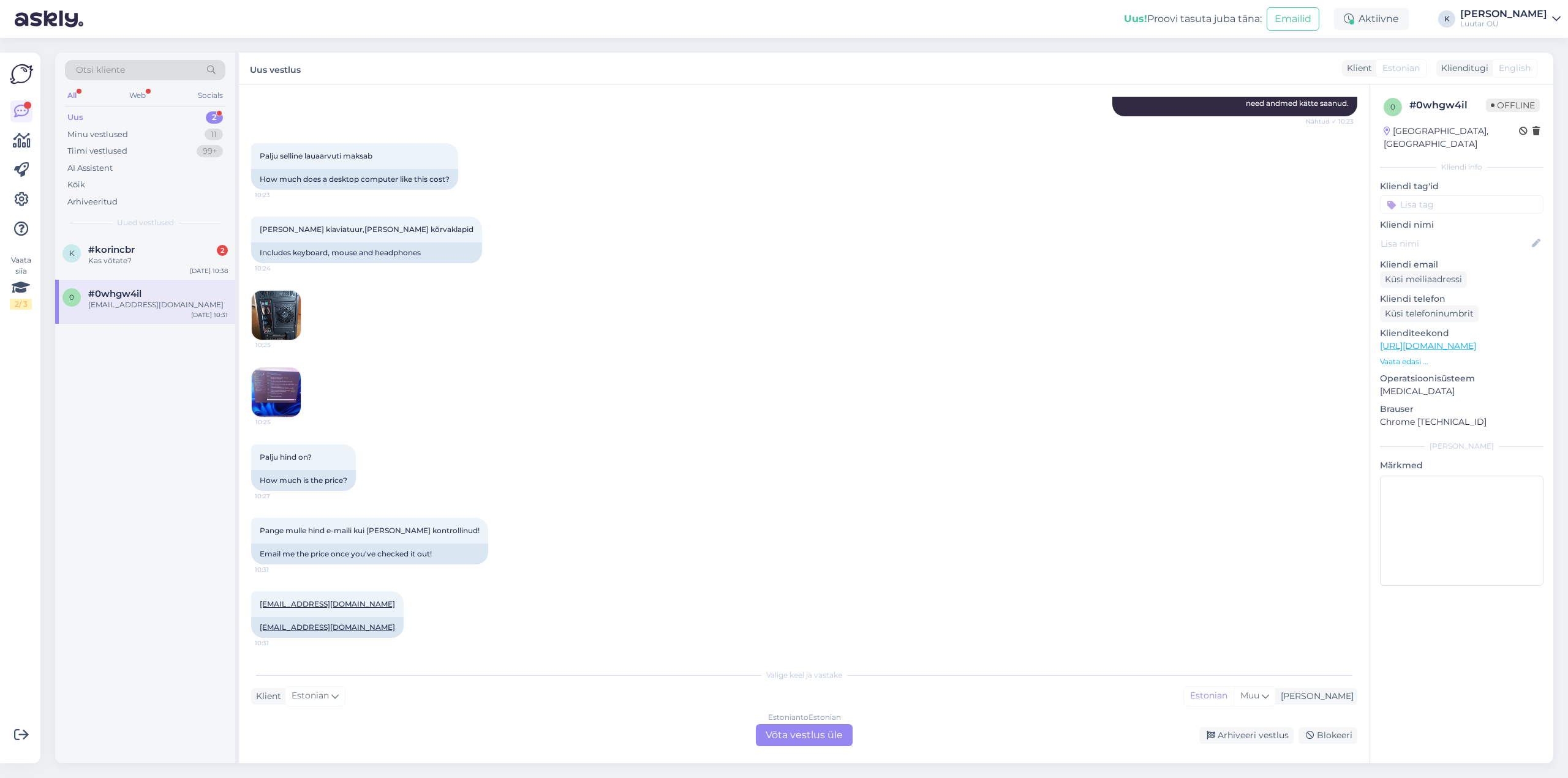
click at [275, 310] on img at bounding box center [276, 315] width 49 height 49
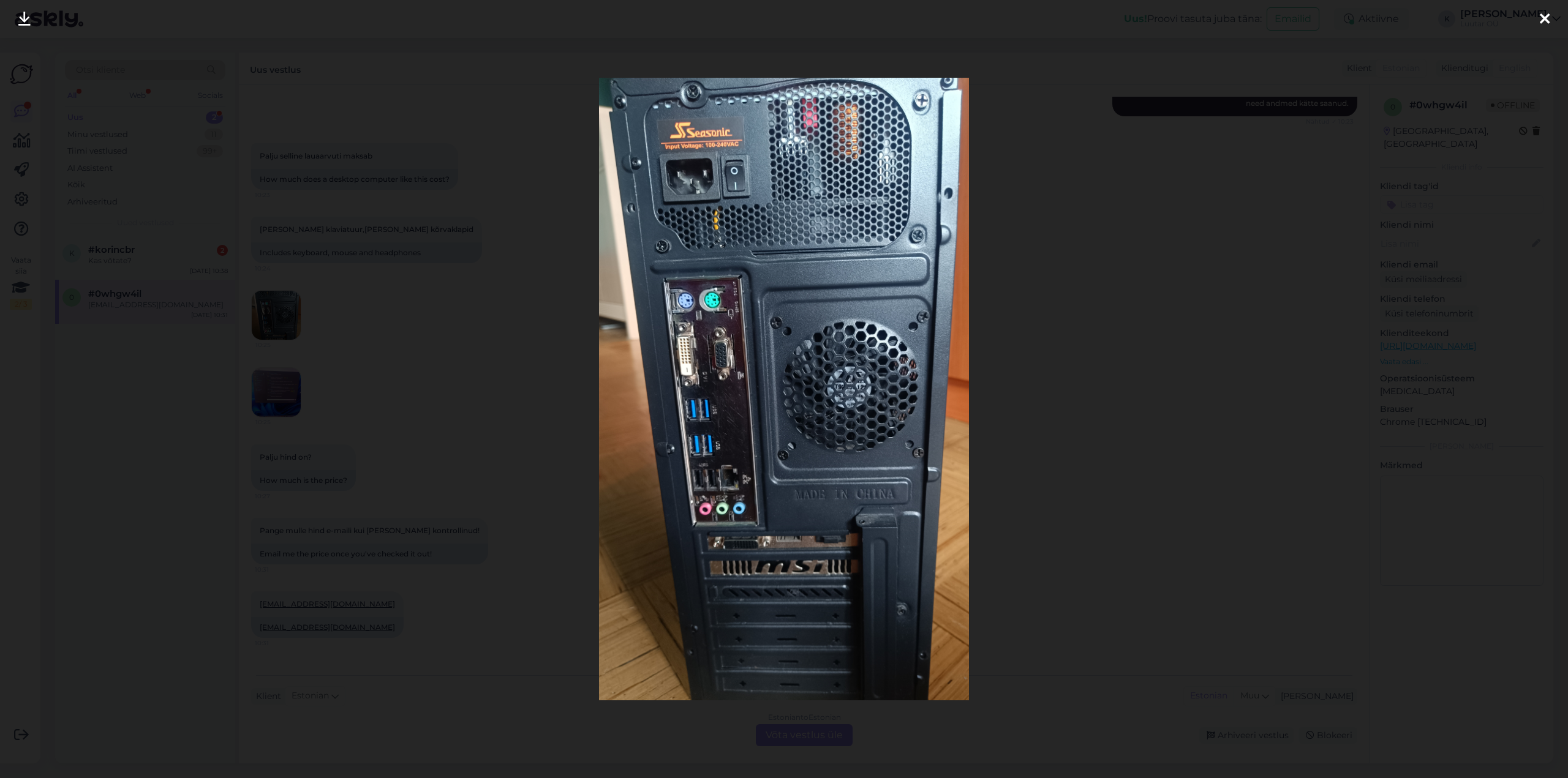
click at [17, 18] on link at bounding box center [24, 19] width 27 height 39
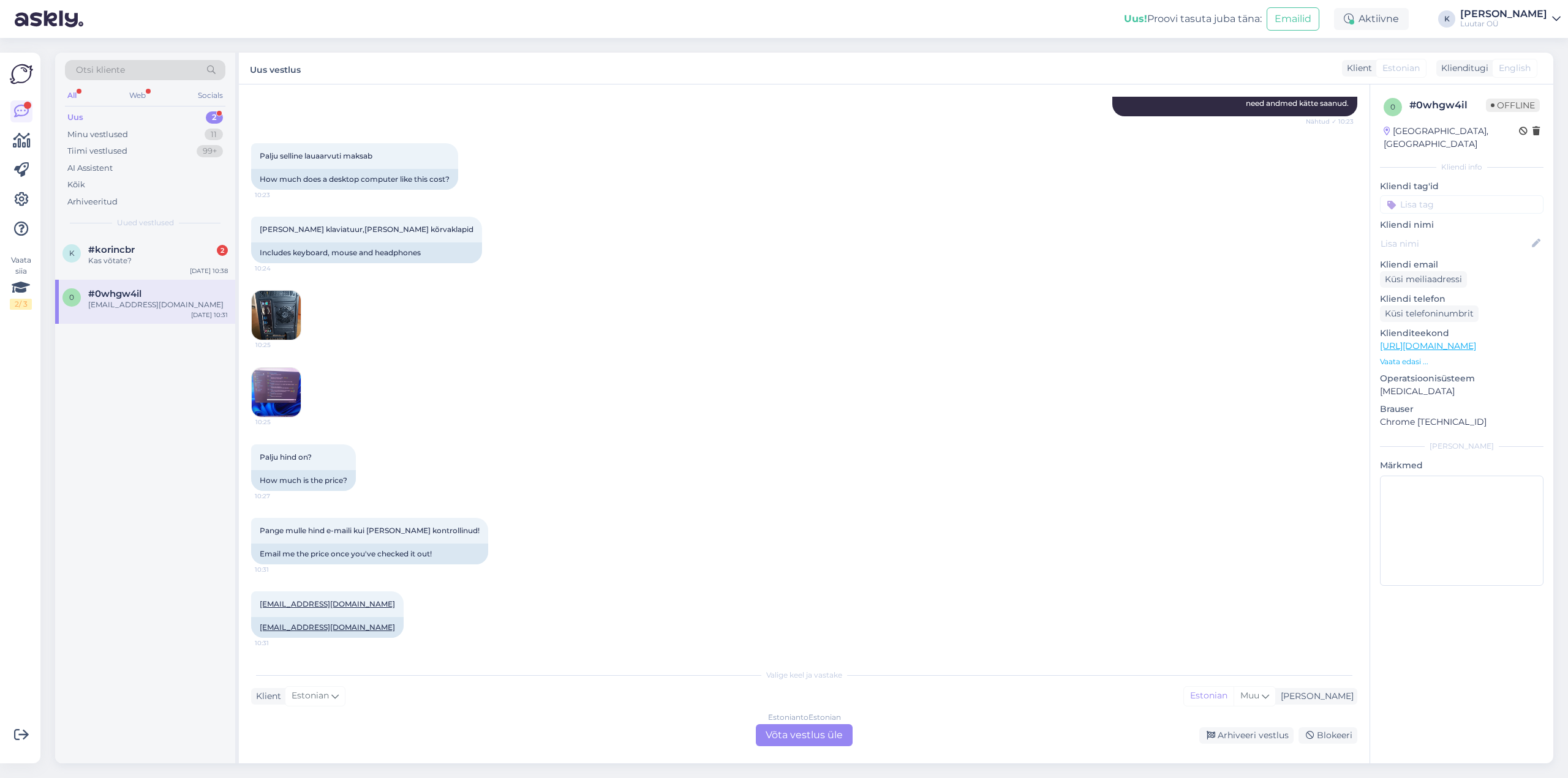
click at [275, 399] on img at bounding box center [276, 392] width 49 height 49
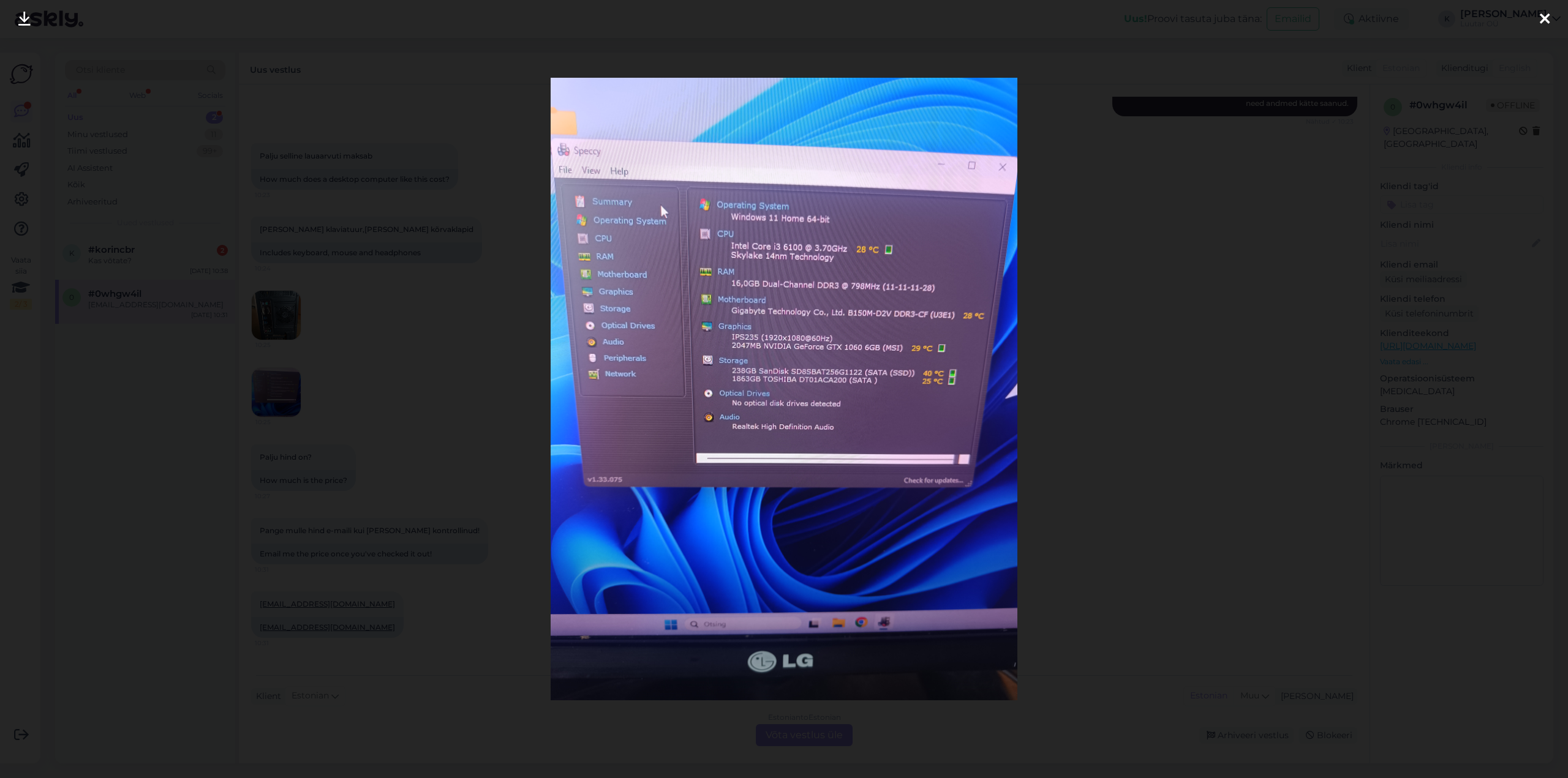
click at [24, 18] on icon at bounding box center [24, 20] width 13 height 16
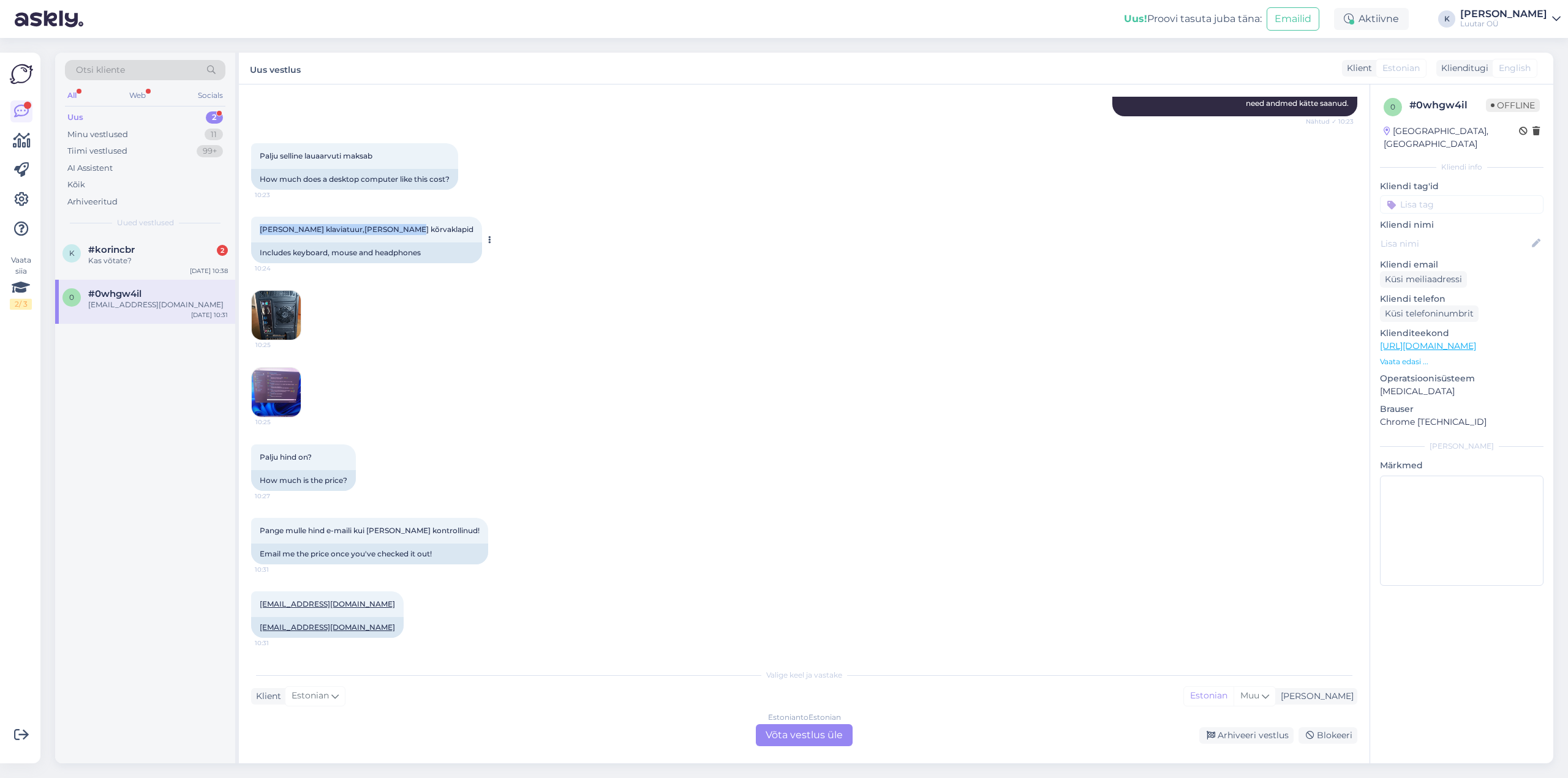
drag, startPoint x: 259, startPoint y: 227, endPoint x: 400, endPoint y: 234, distance: 141.2
click at [400, 234] on div "[PERSON_NAME] klaviatuur,[PERSON_NAME] kõrvaklapid 10:24" at bounding box center [366, 229] width 231 height 26
copy span "[PERSON_NAME] klaviatuur,[PERSON_NAME] kõrvaklapid"
click at [127, 250] on span "#korincbr" at bounding box center [111, 249] width 47 height 11
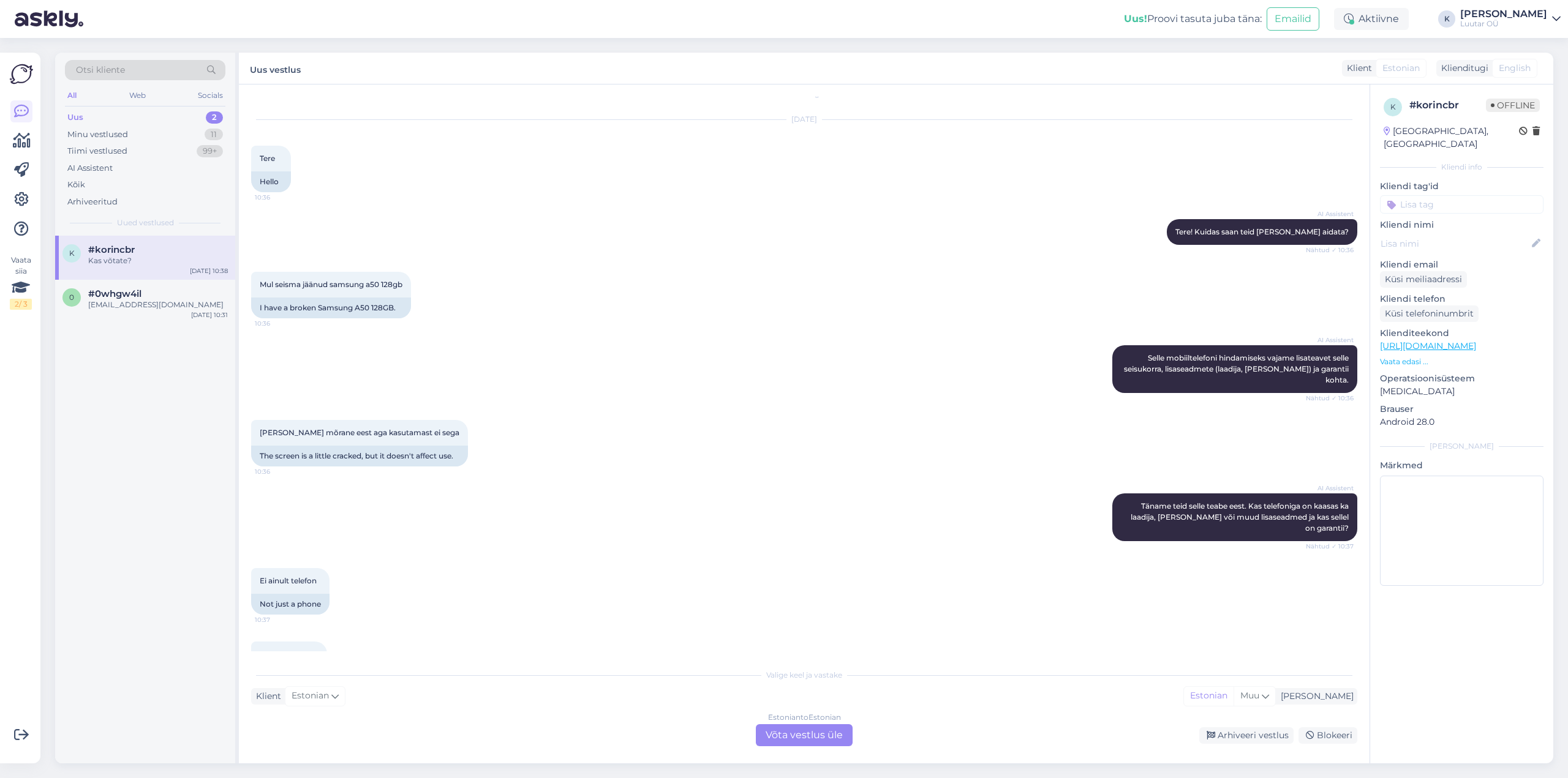
scroll to position [44, 0]
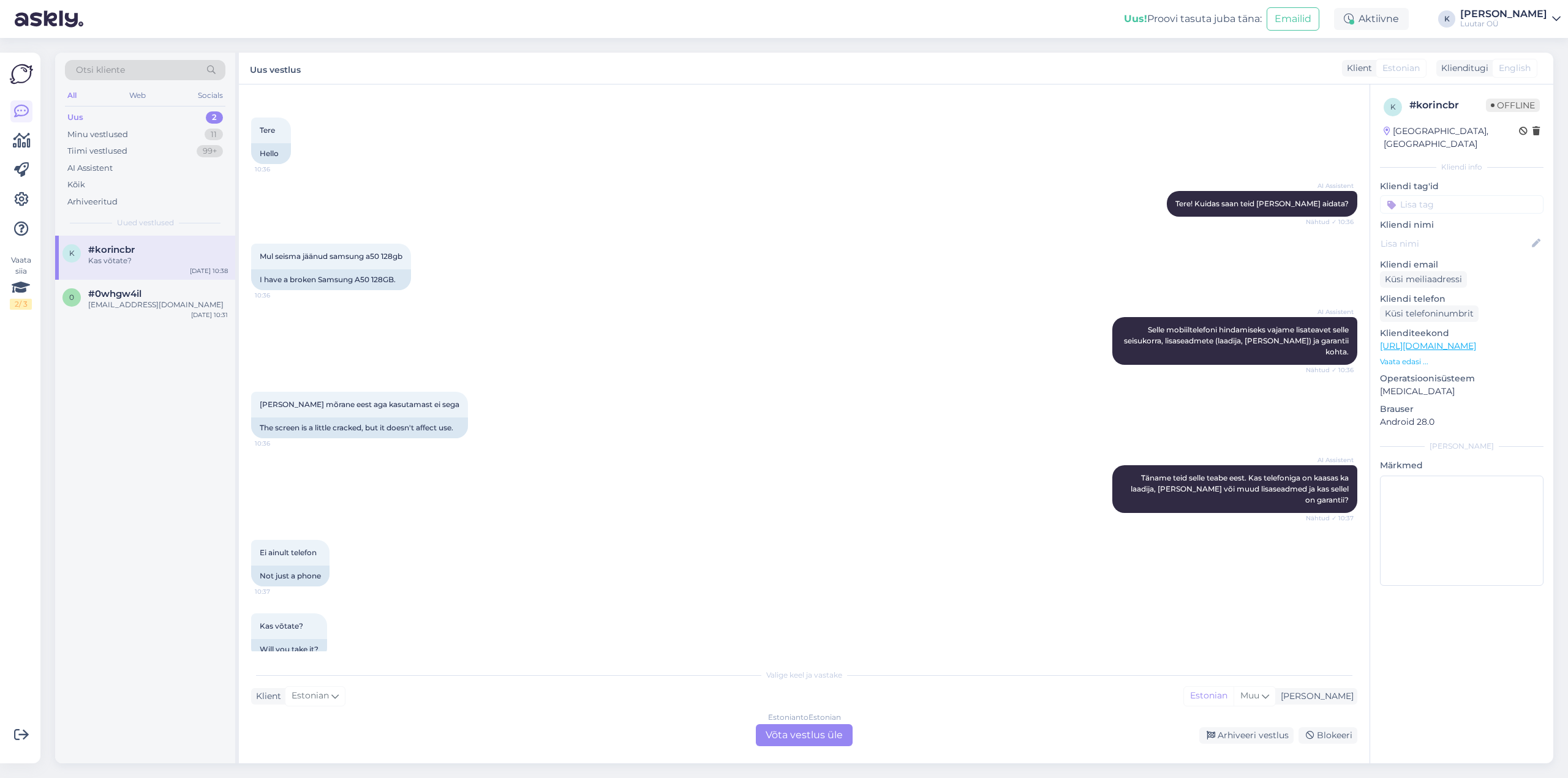
click at [798, 738] on div "Estonian to Estonian Võta vestlus üle" at bounding box center [804, 735] width 97 height 22
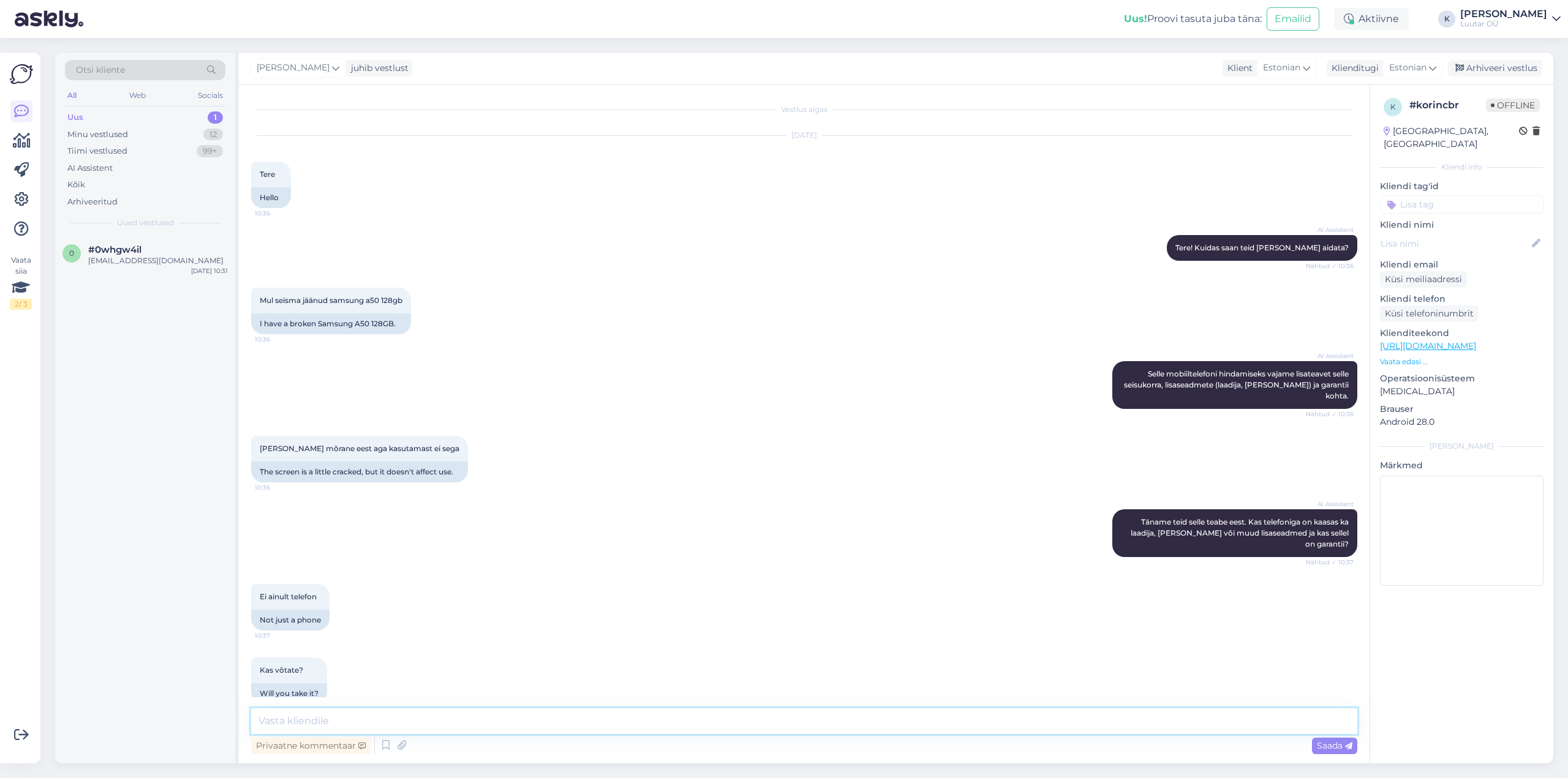
click at [499, 717] on textarea at bounding box center [804, 721] width 1106 height 26
type textarea "Tere! [PERSON_NAME] mõrase ekraaniga telefone vastu"
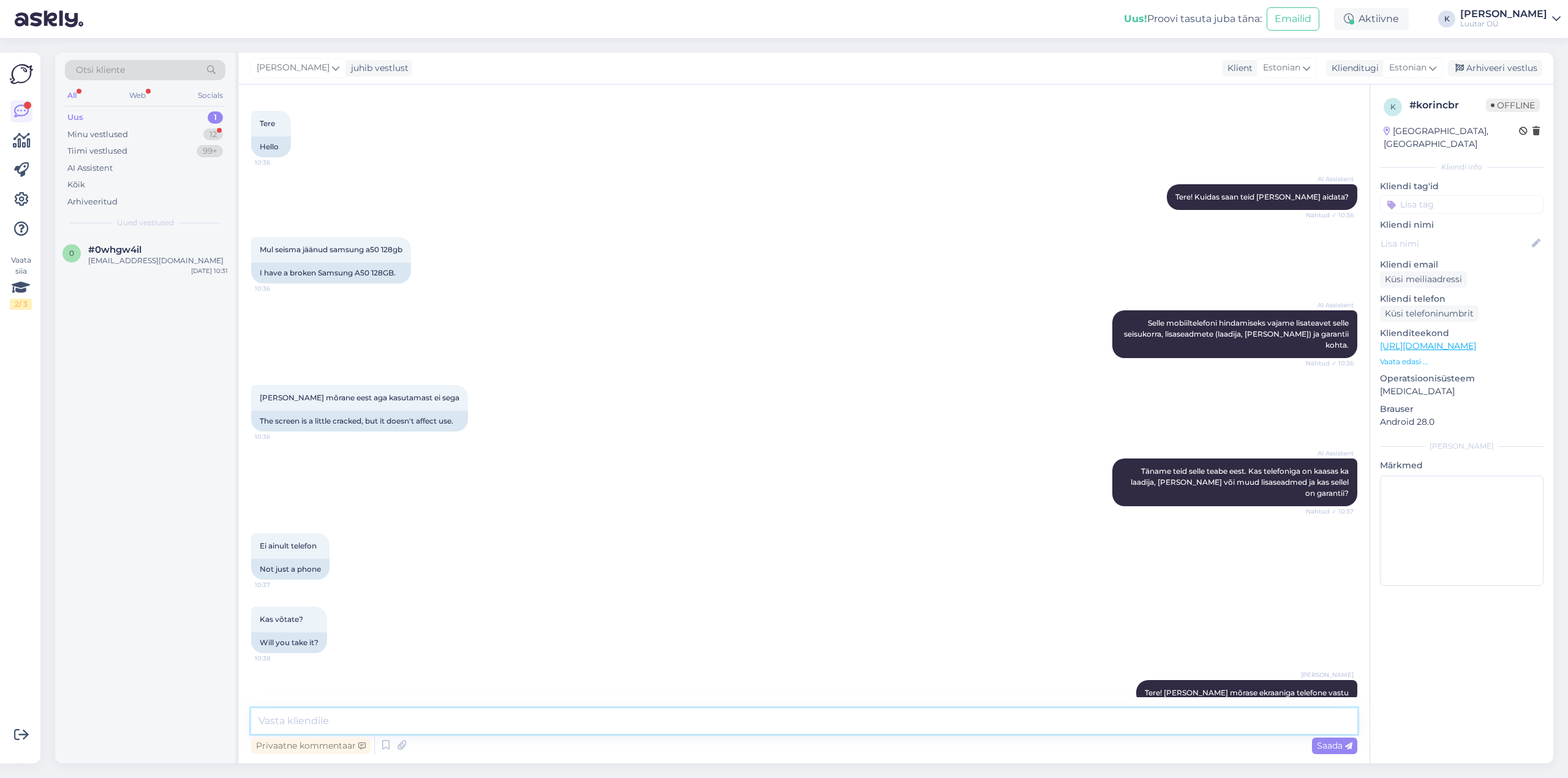
scroll to position [103, 0]
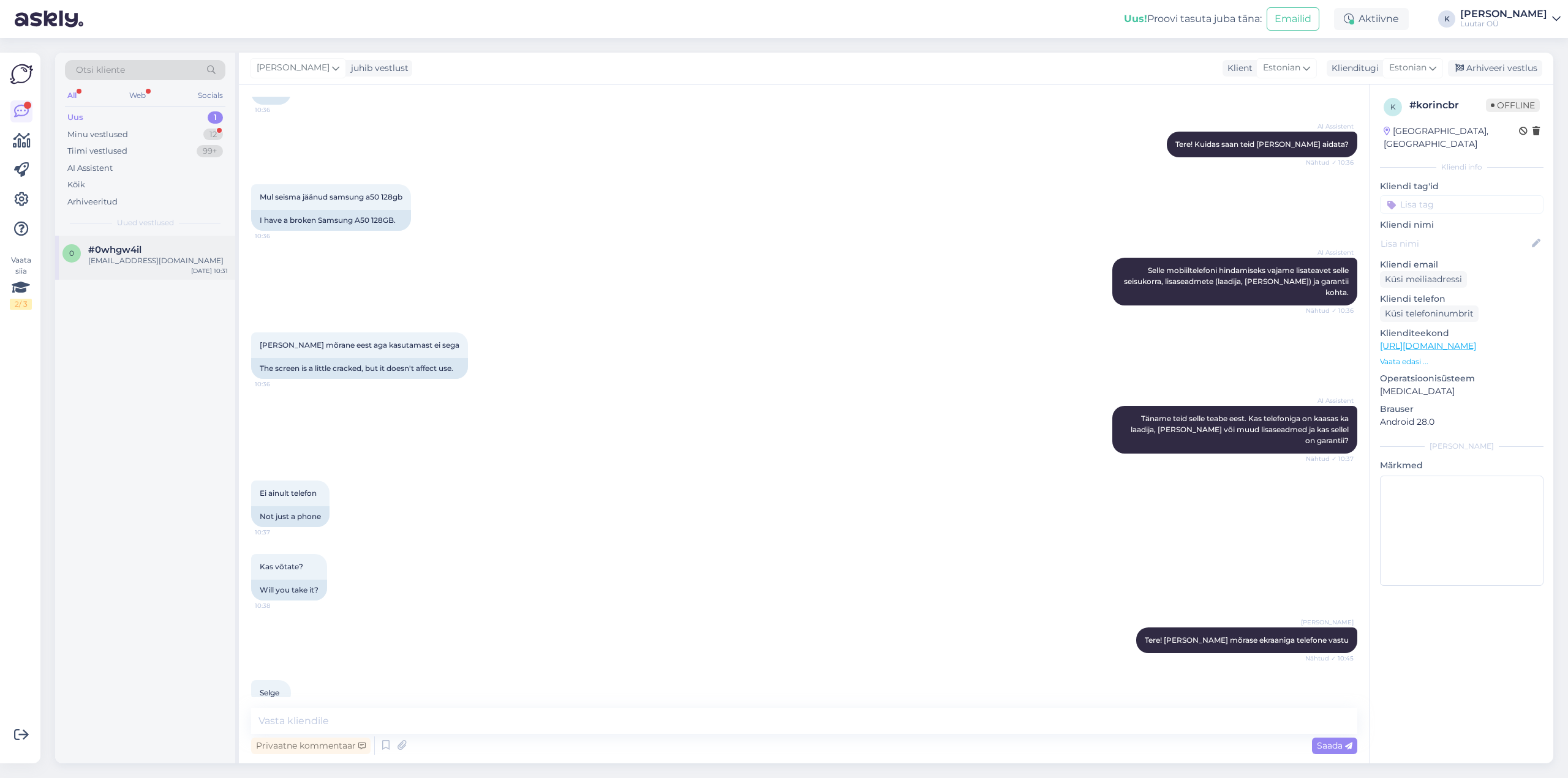
click at [109, 248] on span "#0whgw4il" at bounding box center [115, 249] width 53 height 11
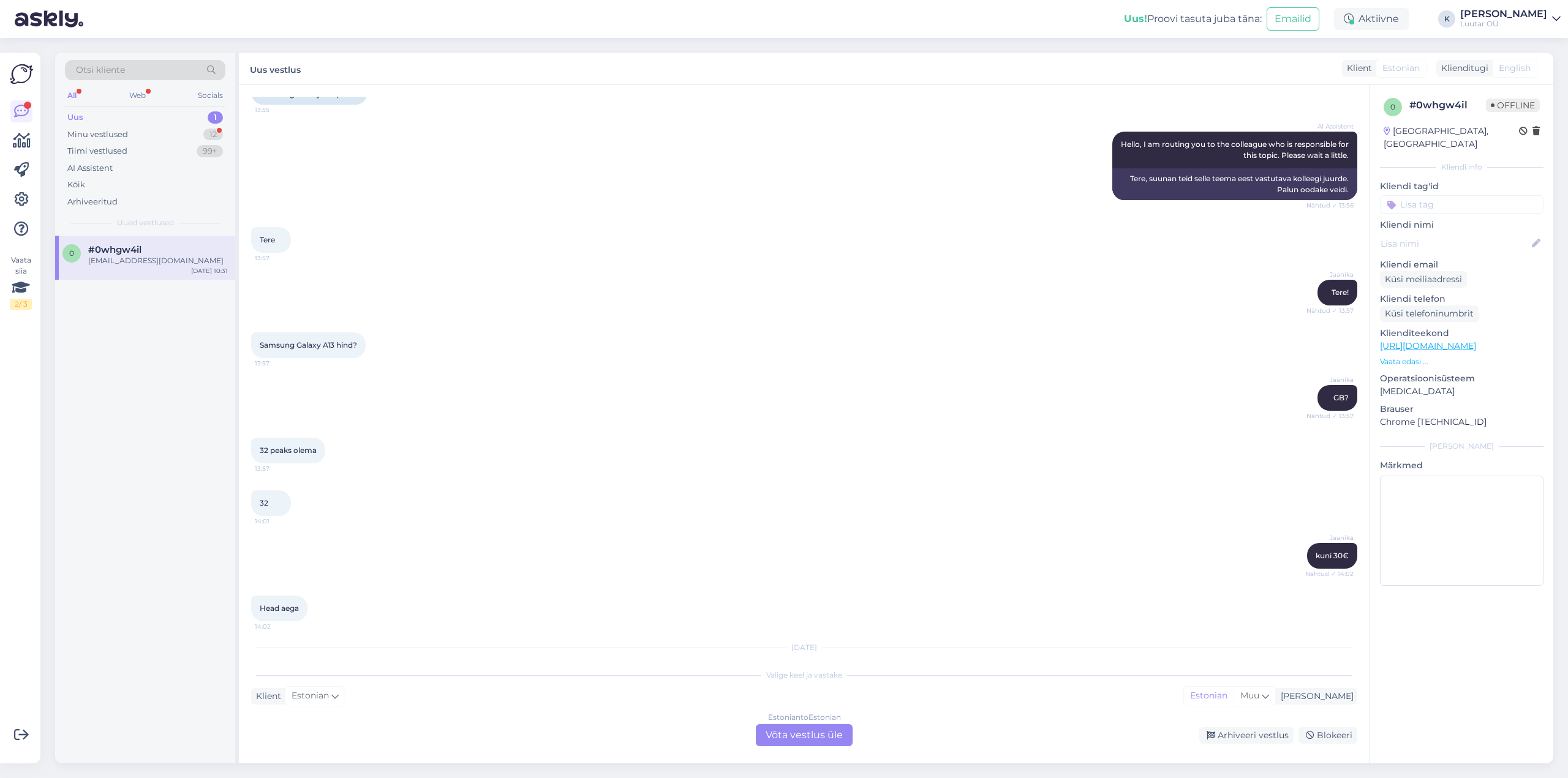
scroll to position [1201, 0]
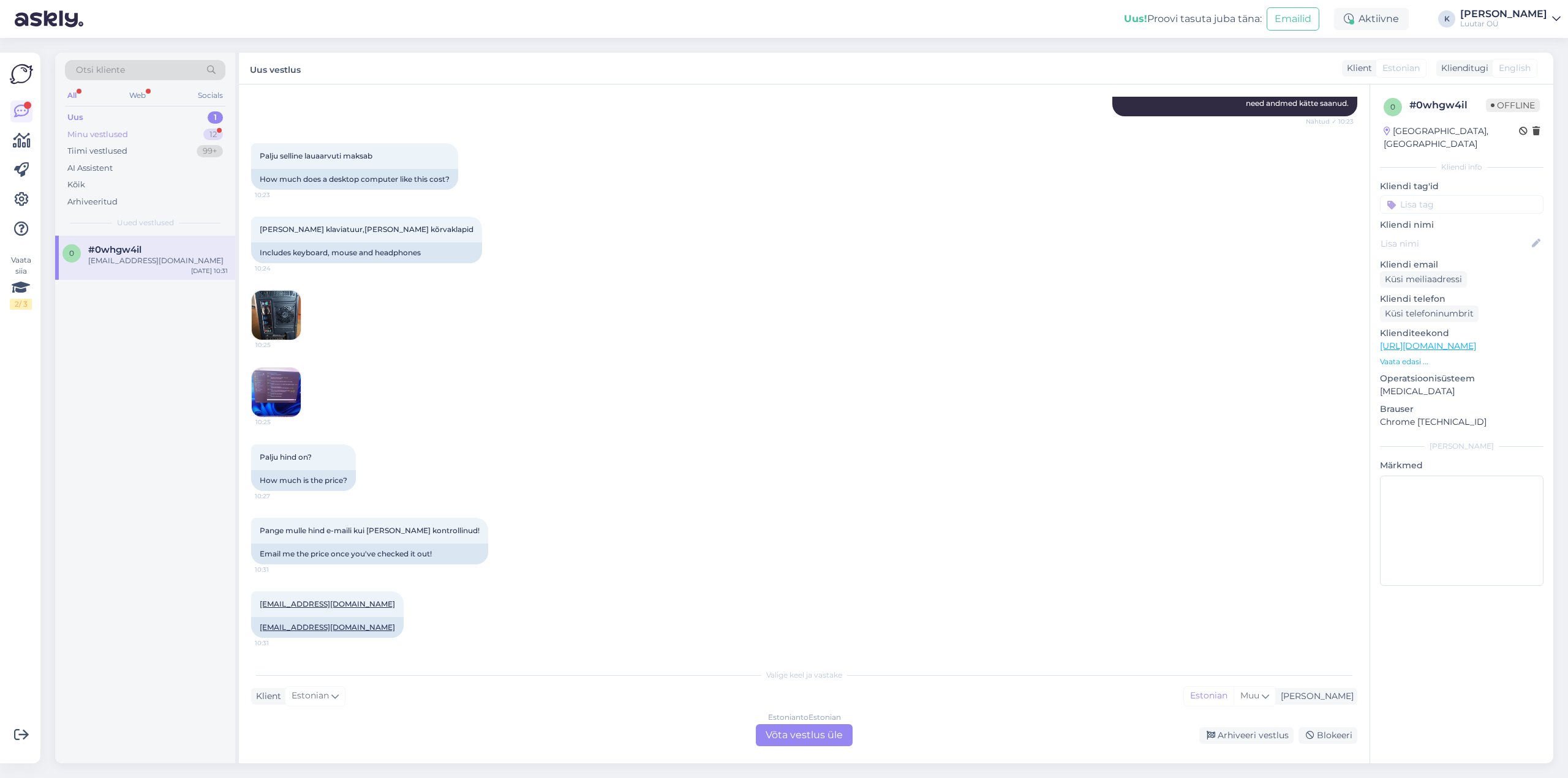
click at [117, 132] on div "Minu vestlused" at bounding box center [97, 134] width 61 height 13
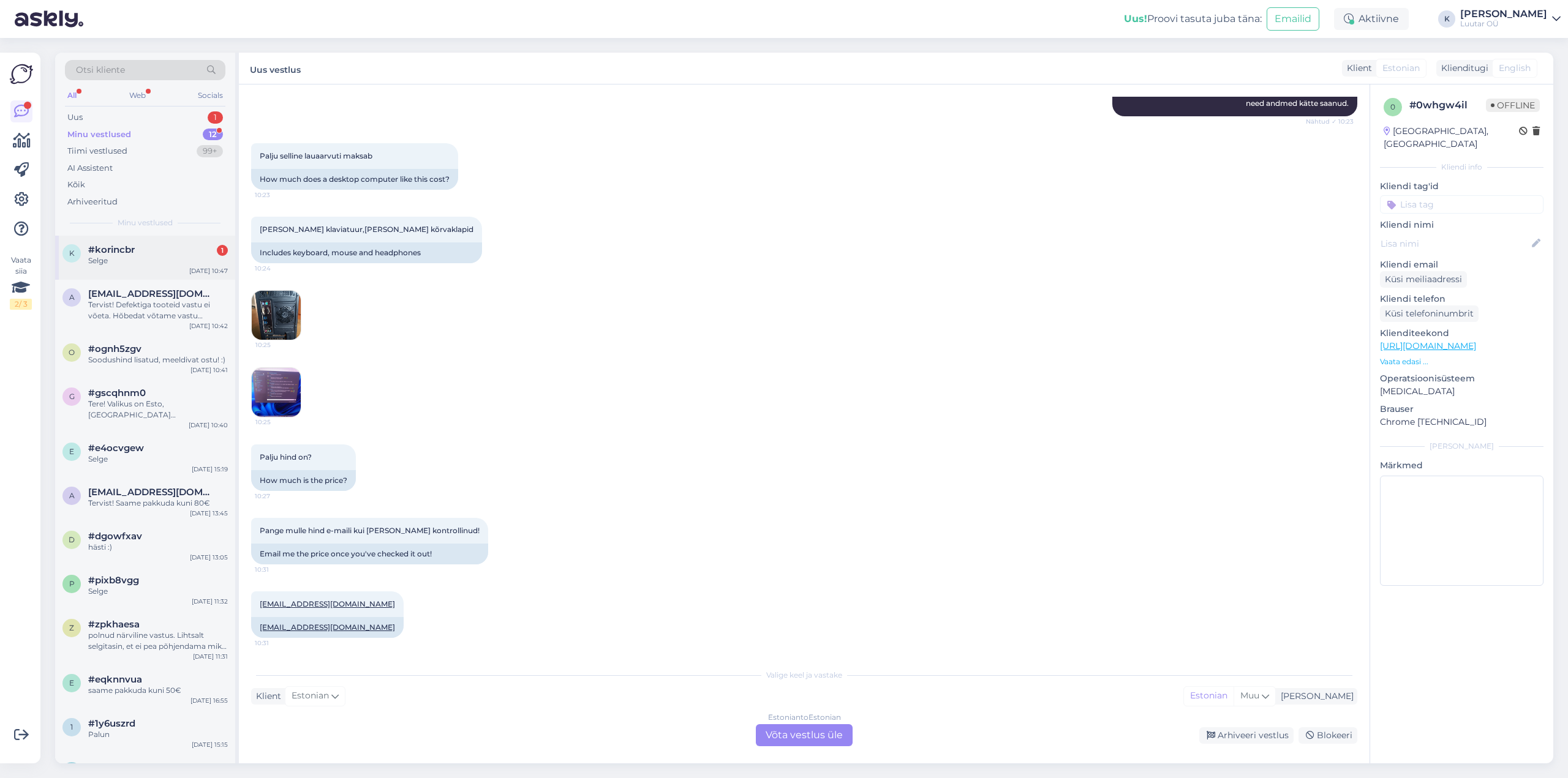
click at [97, 251] on span "#korincbr" at bounding box center [111, 249] width 47 height 11
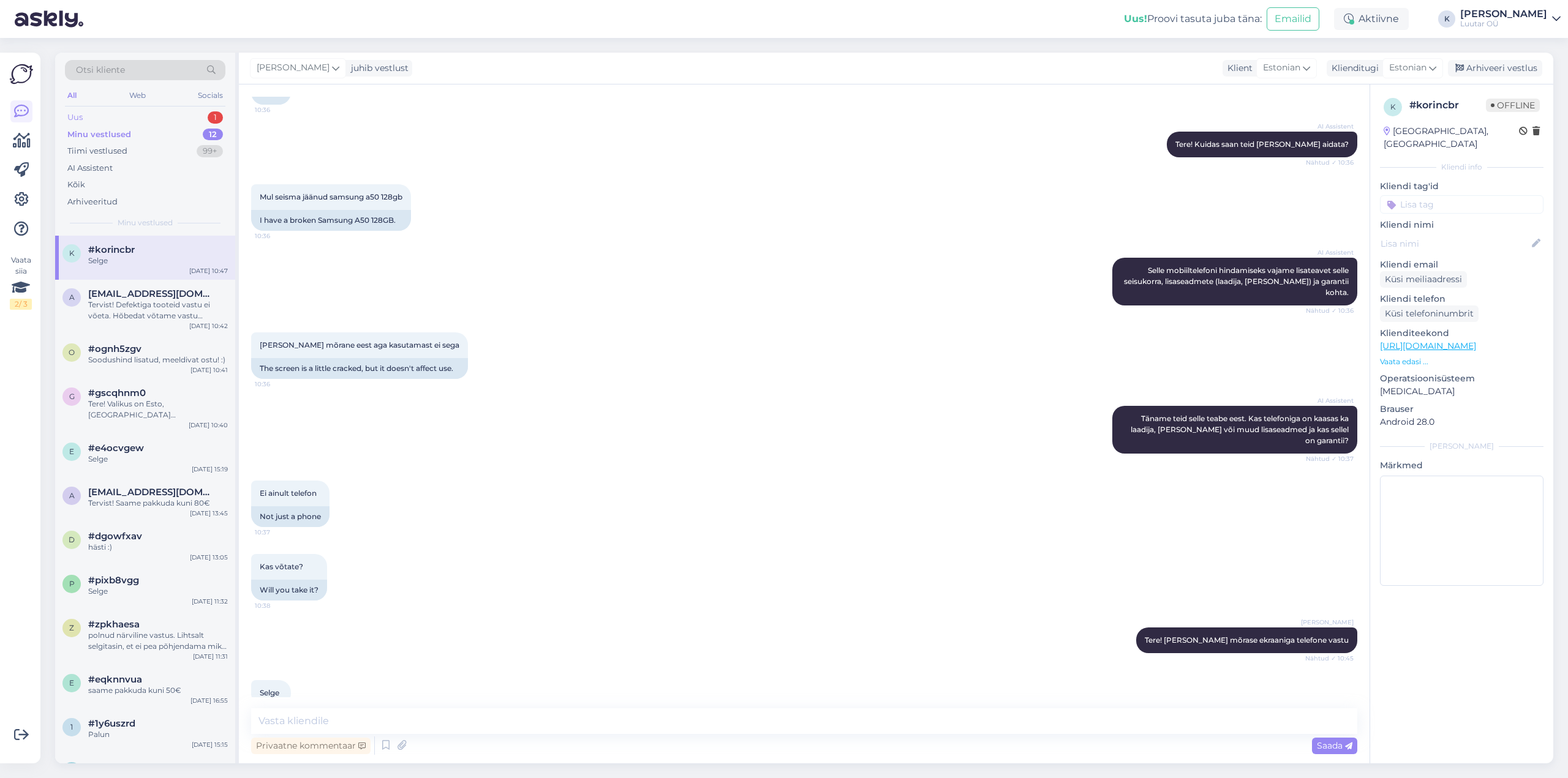
click at [84, 112] on div "Uus 1" at bounding box center [146, 118] width 161 height 17
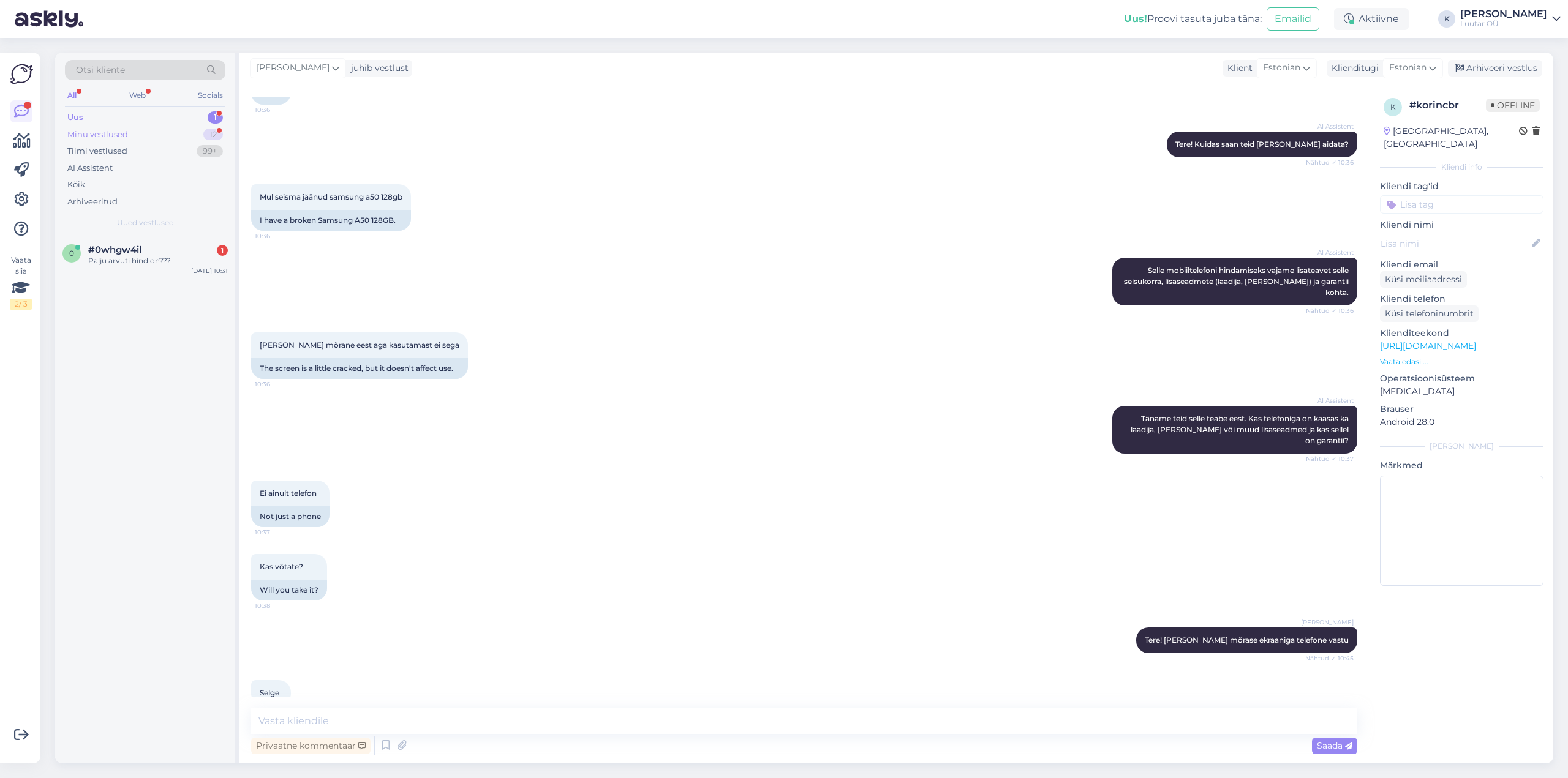
click at [108, 134] on div "Minu vestlused" at bounding box center [97, 134] width 61 height 13
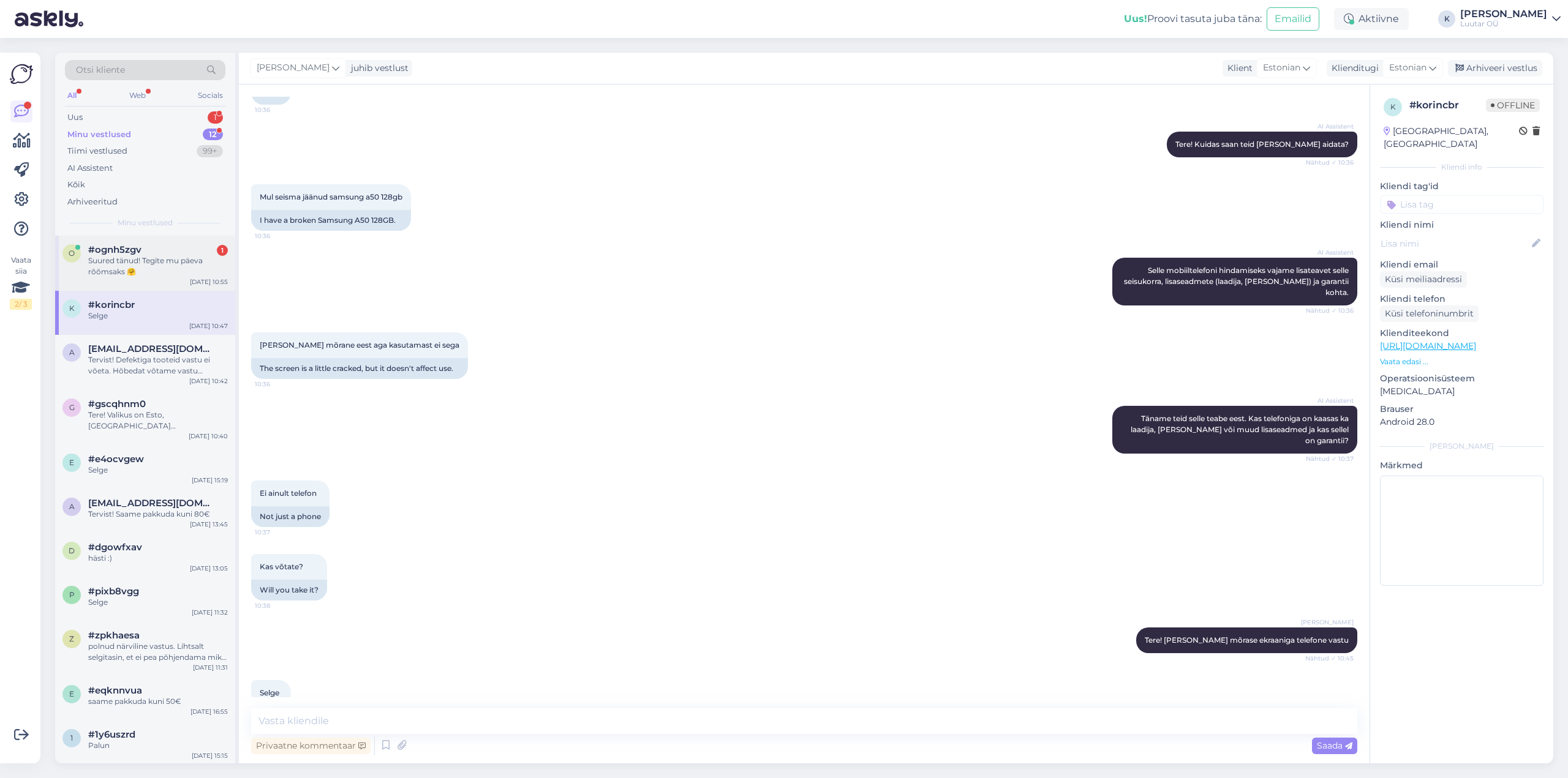
click at [149, 257] on div "Suured tänud! Tegite mu päeva rõõmsaks 🤗" at bounding box center [158, 266] width 140 height 22
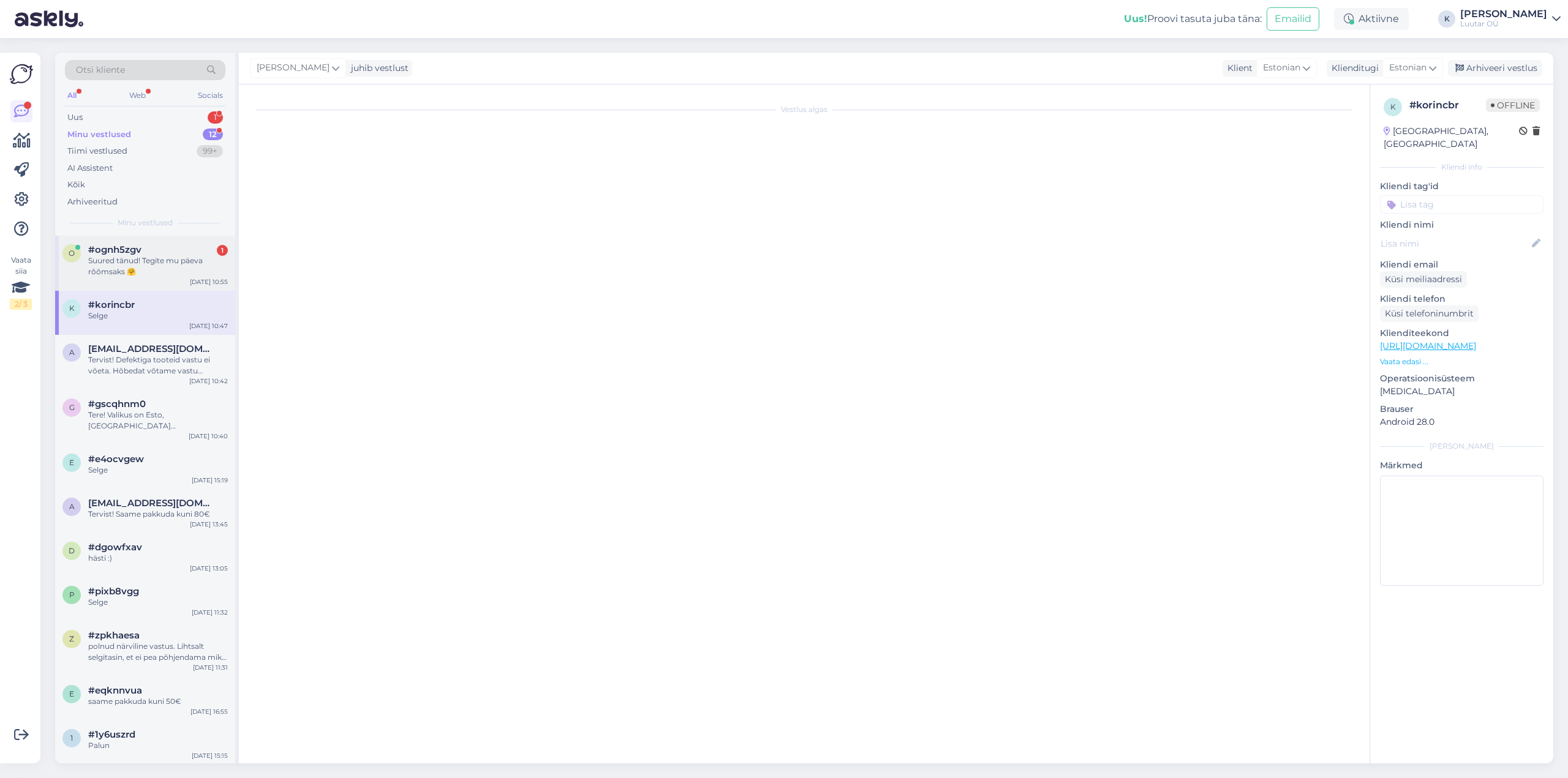
scroll to position [1599, 0]
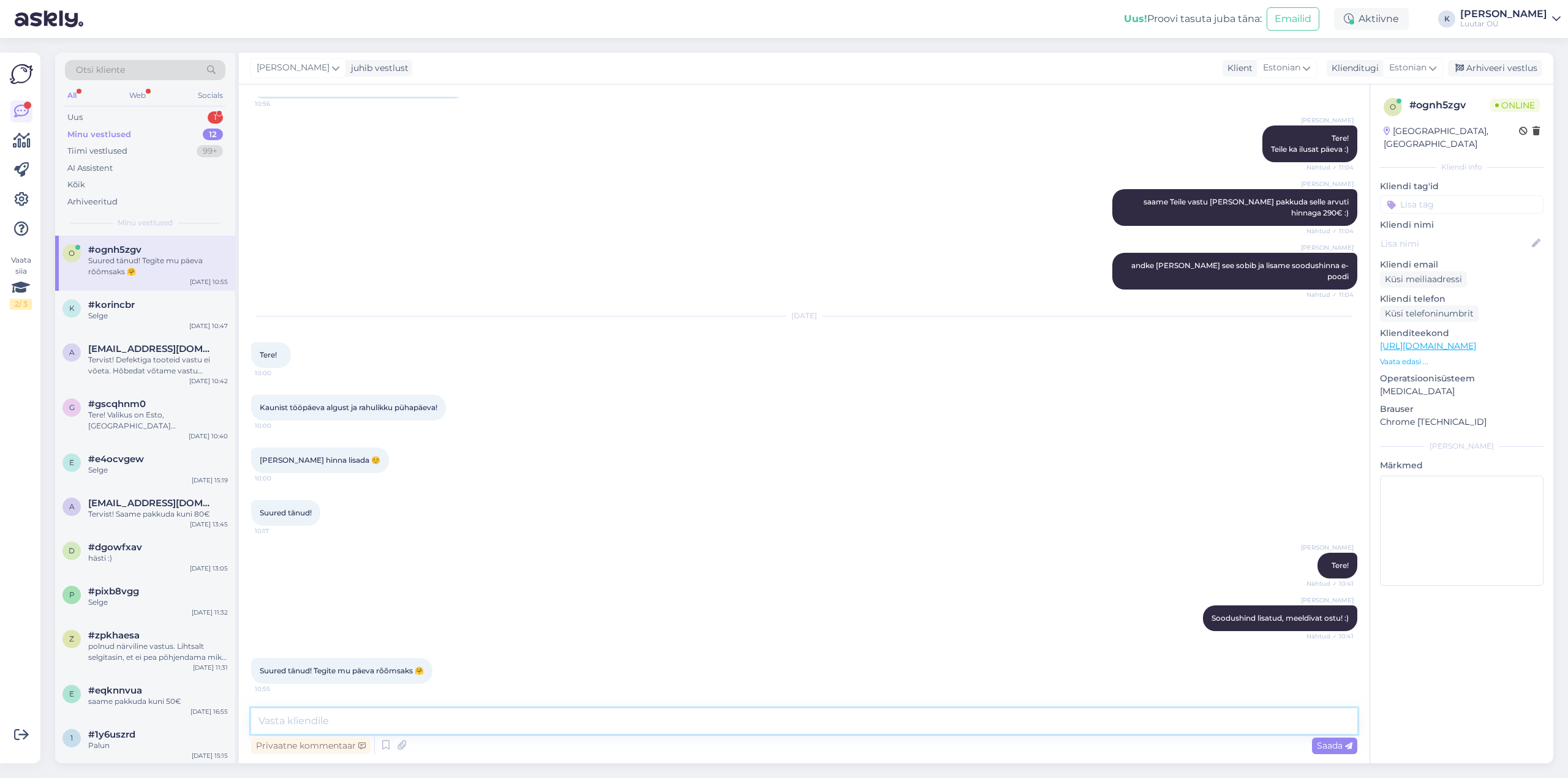
click at [456, 726] on textarea at bounding box center [804, 721] width 1106 height 26
type textarea "[PERSON_NAME] [PERSON_NAME] :)"
click at [1340, 744] on span "Saada" at bounding box center [1335, 746] width 36 height 11
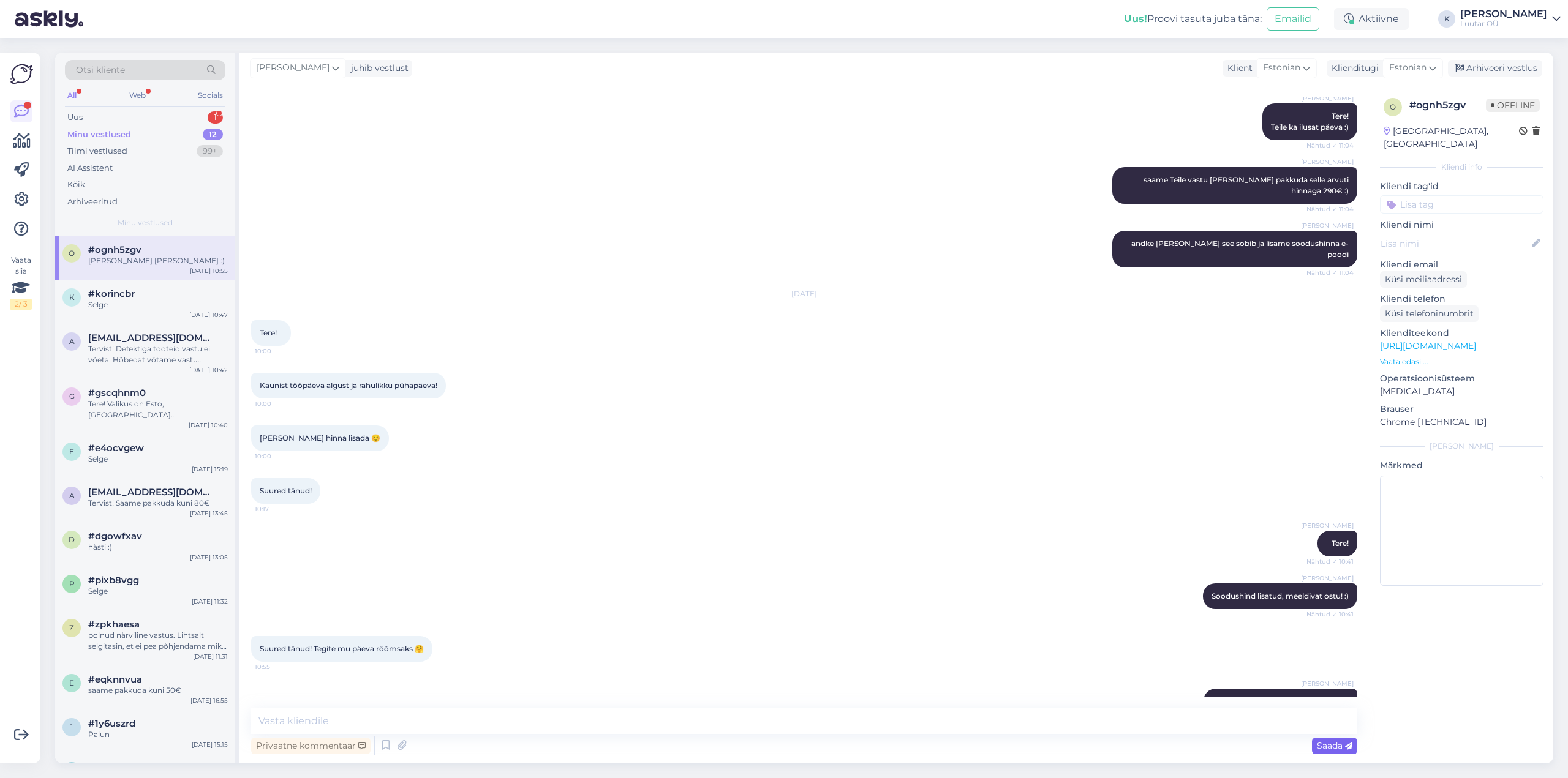
scroll to position [1651, 0]
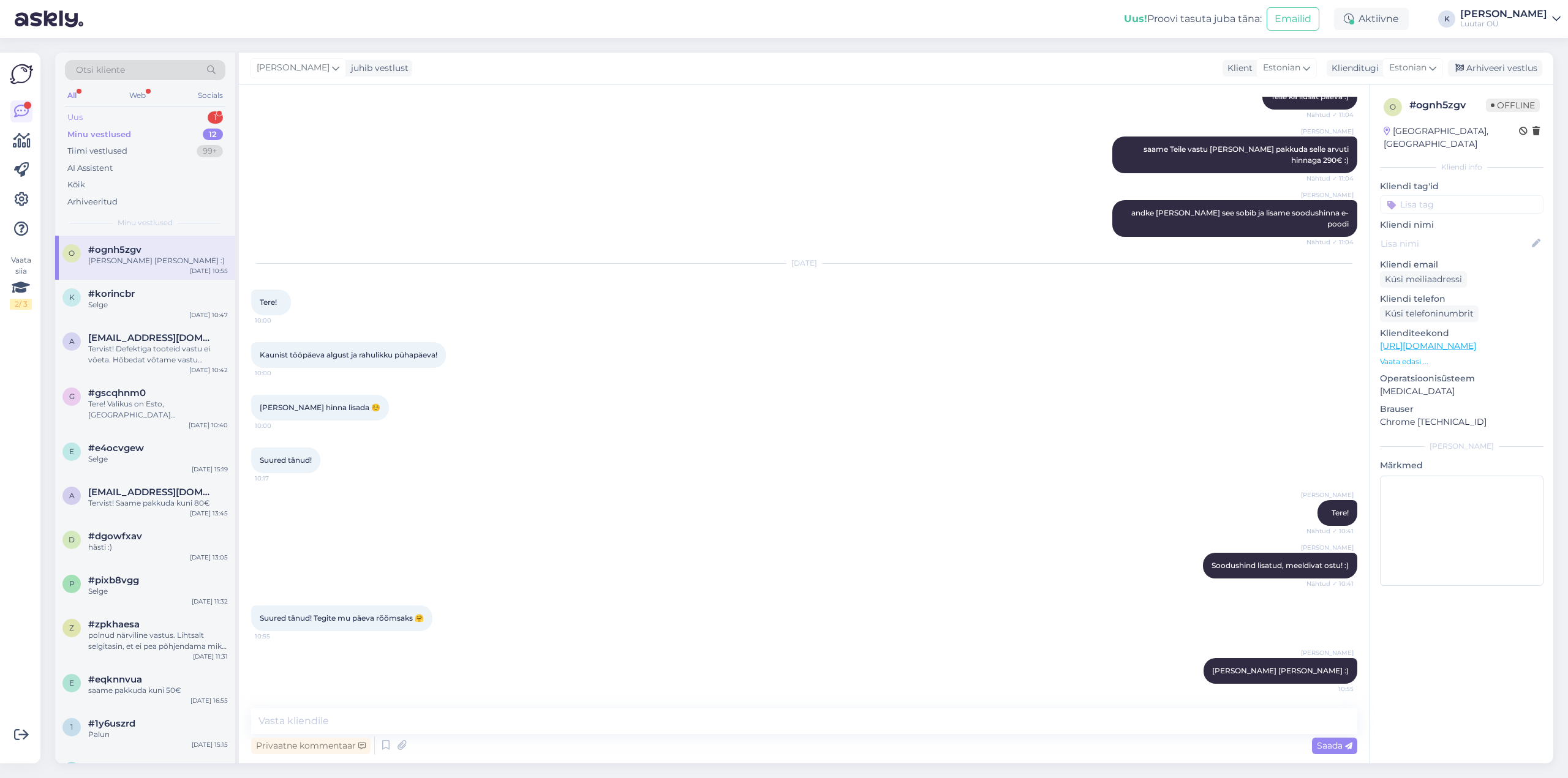
click at [85, 115] on div "Uus 1" at bounding box center [146, 118] width 161 height 17
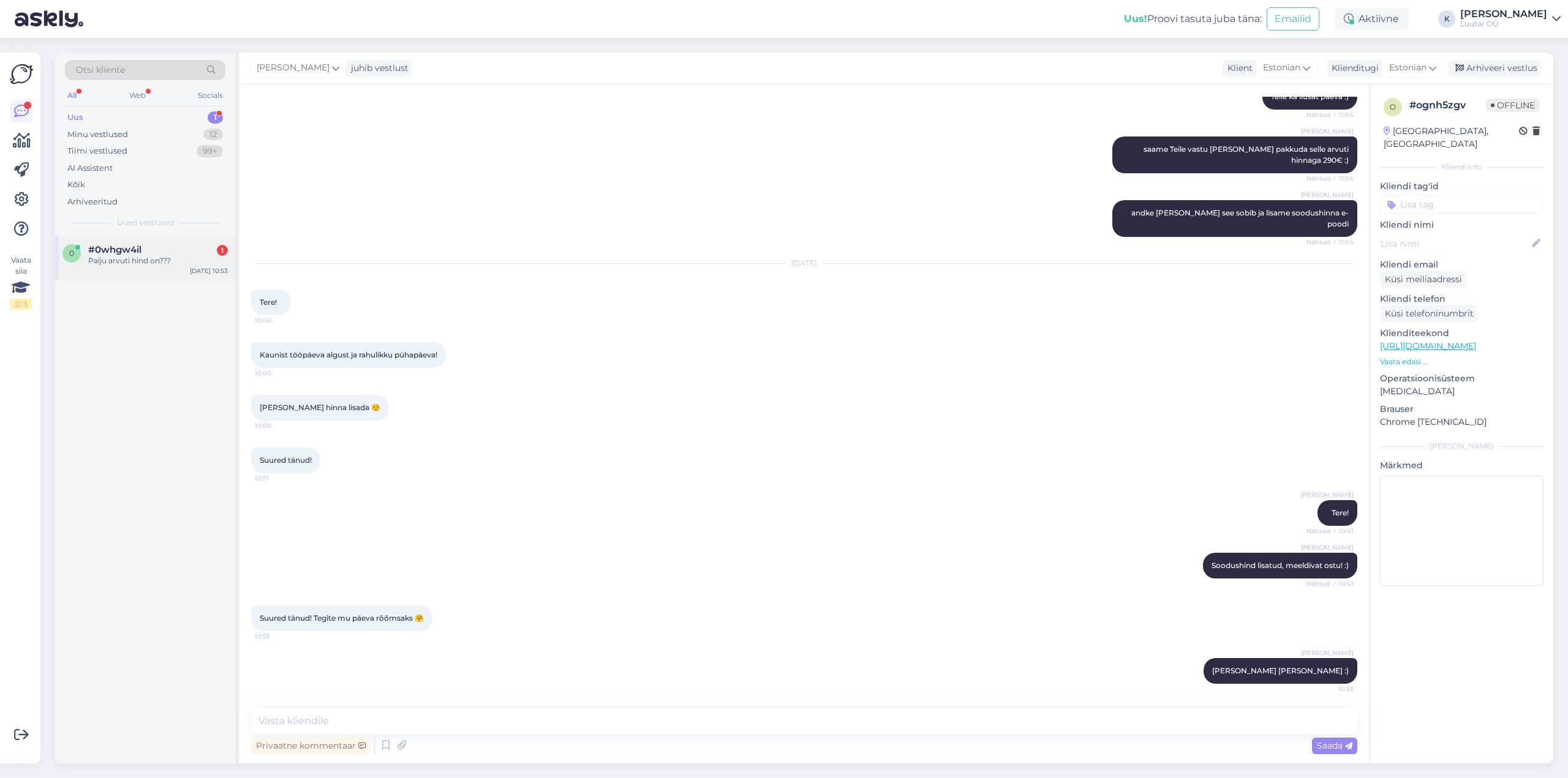
click at [128, 257] on div "Palju arvuti hind on???" at bounding box center [158, 261] width 140 height 11
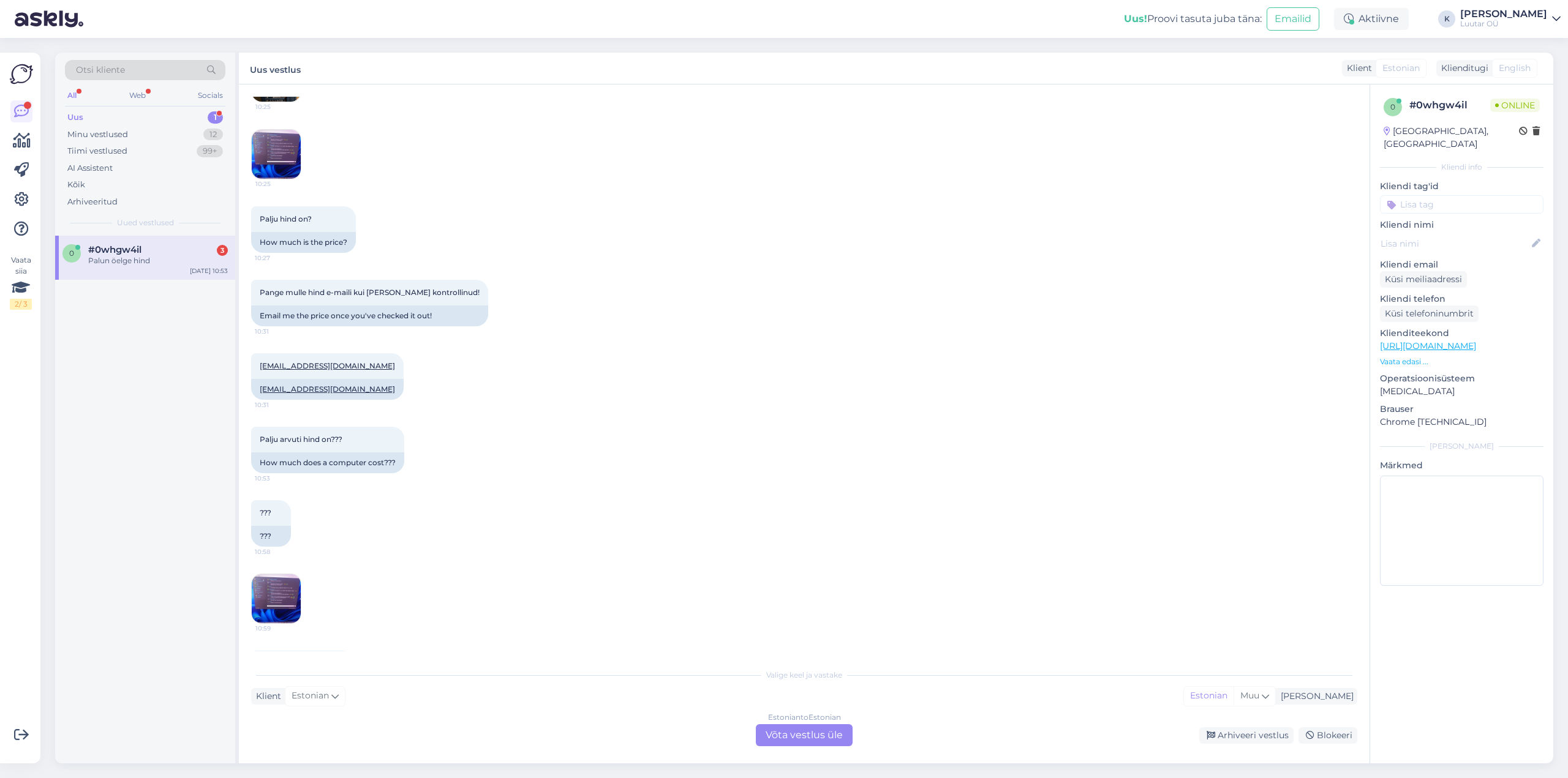
scroll to position [1499, 0]
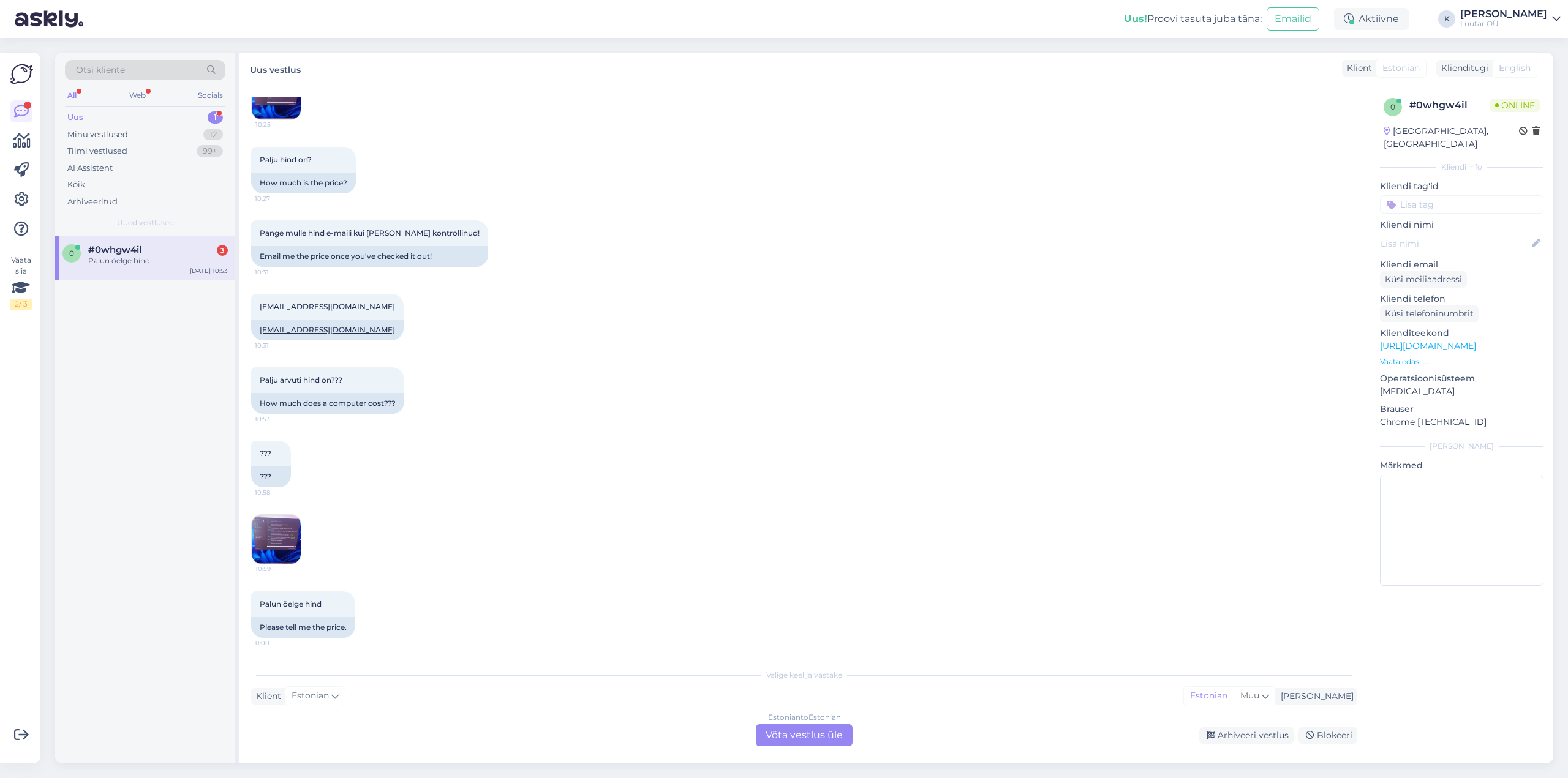
click at [813, 740] on div "Estonian to Estonian Võta vestlus üle" at bounding box center [804, 735] width 97 height 22
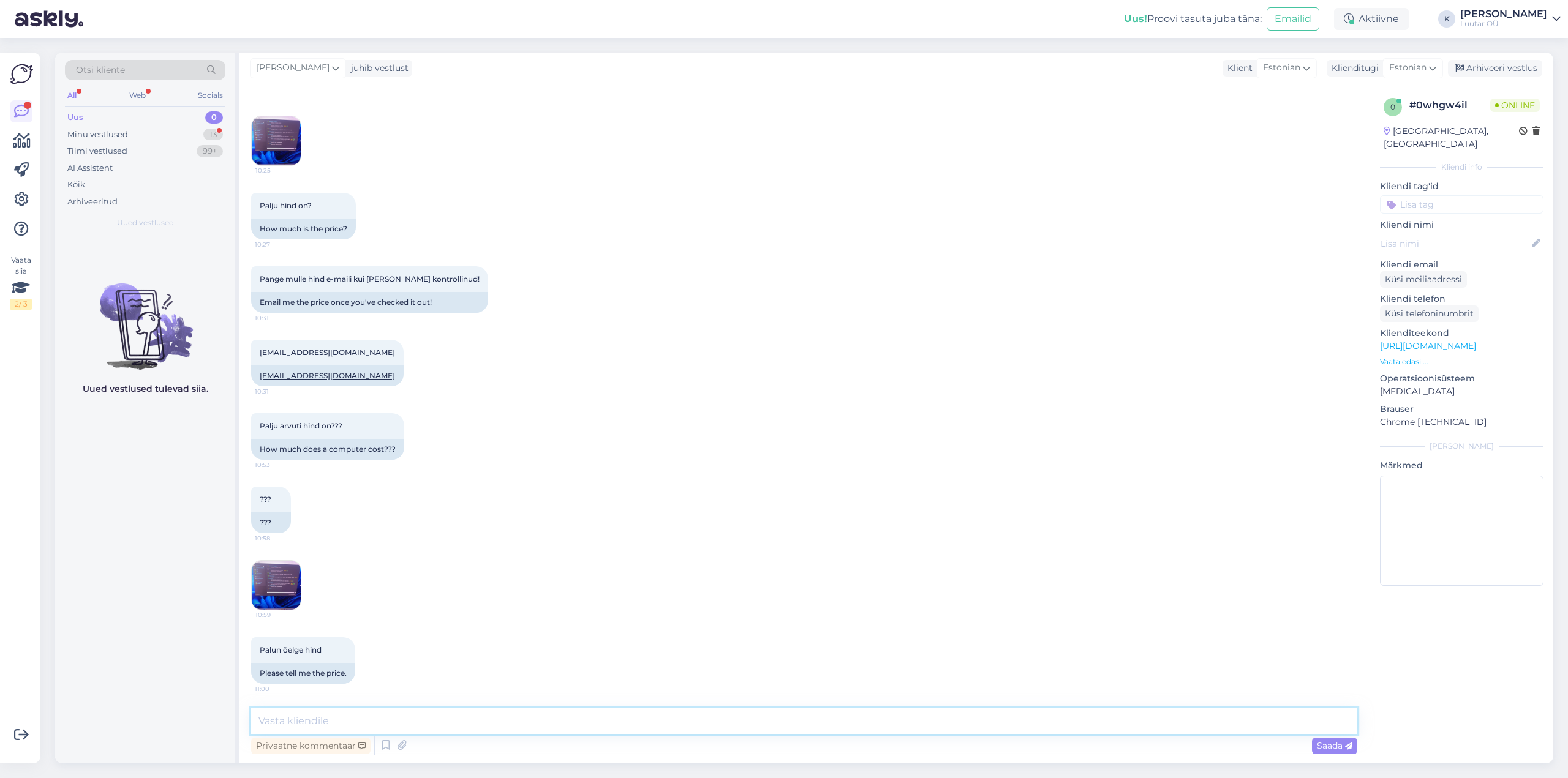
click at [765, 724] on textarea at bounding box center [804, 721] width 1106 height 26
type textarea "Tere! Läheb natuke veel aega, uurin pakkumist"
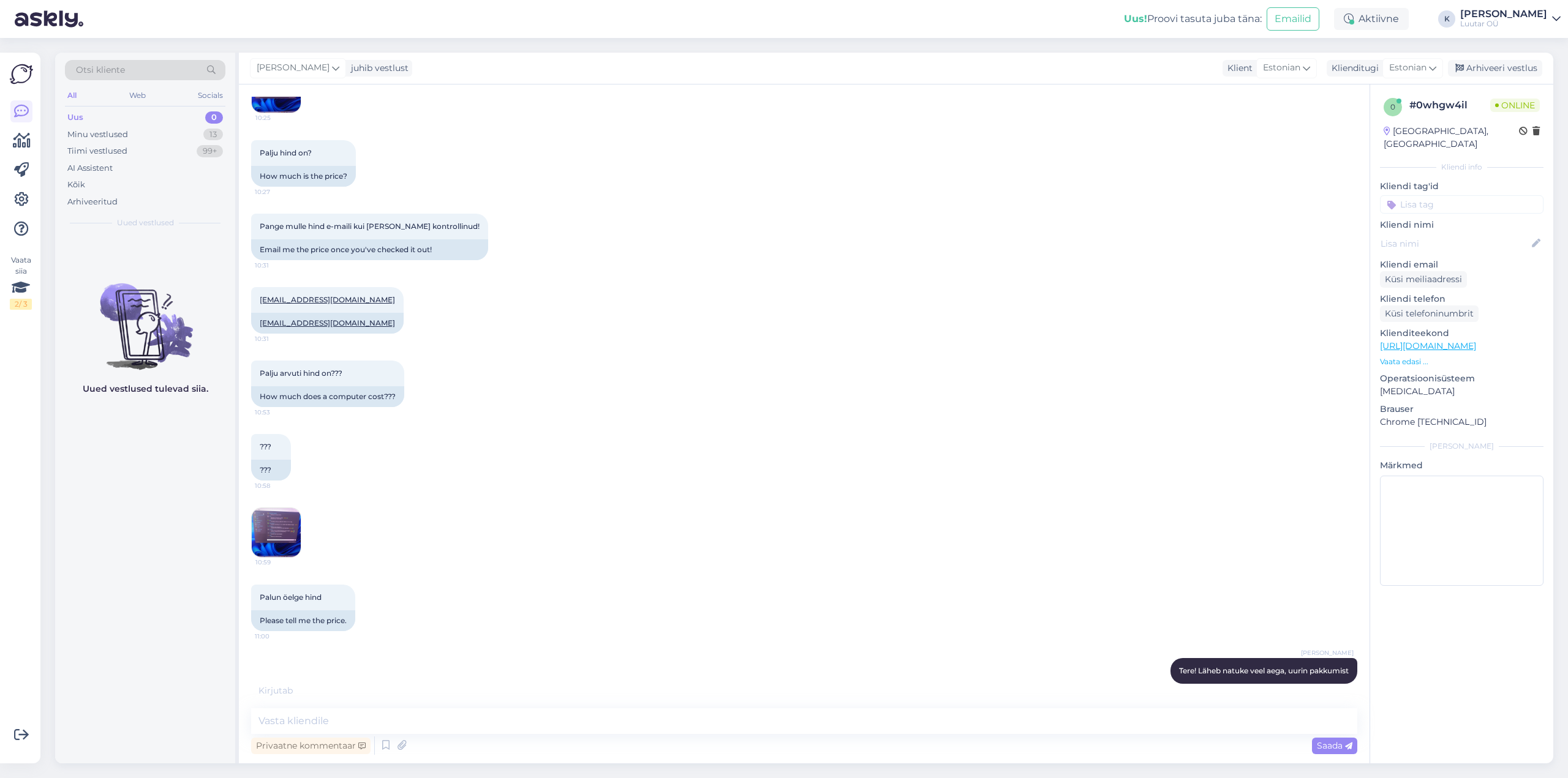
scroll to position [1559, 0]
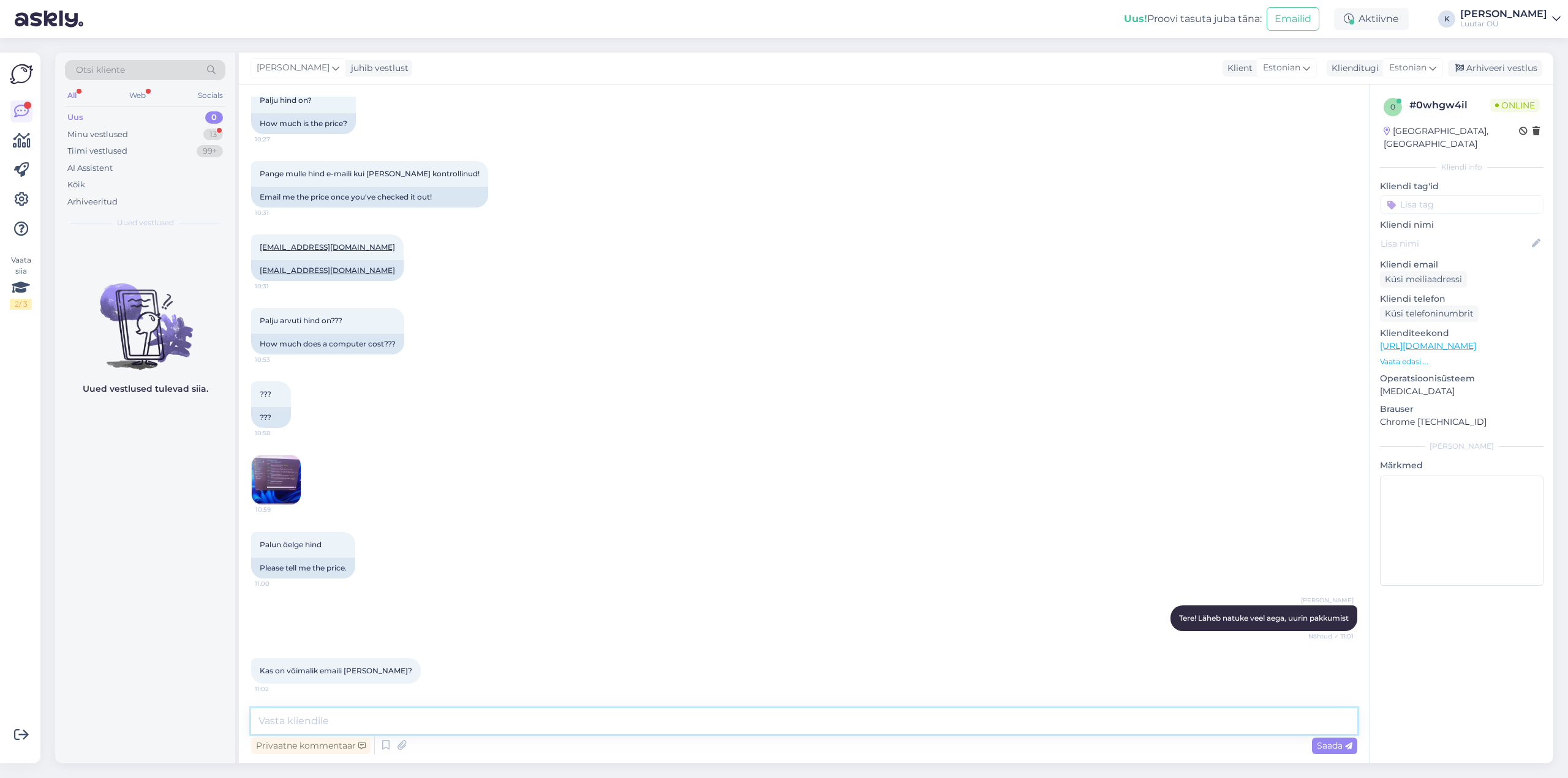
click at [436, 715] on textarea at bounding box center [804, 721] width 1106 height 26
type textarea "saame pakkuda kuni 50€, klaviatuur, [PERSON_NAME] kõrvaklapid vaadatakse kohape…"
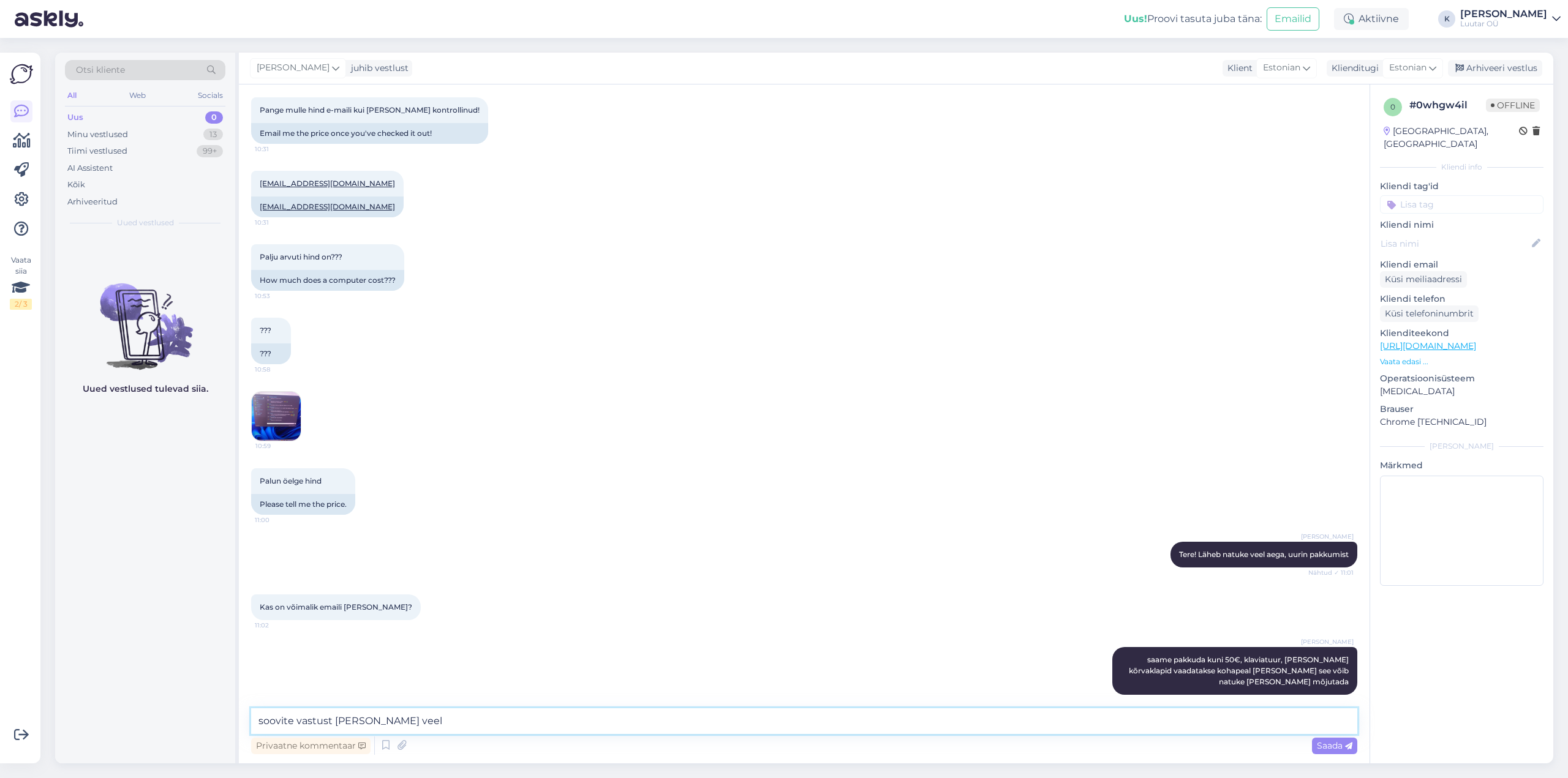
type textarea "soovite vastust [PERSON_NAME] veel?"
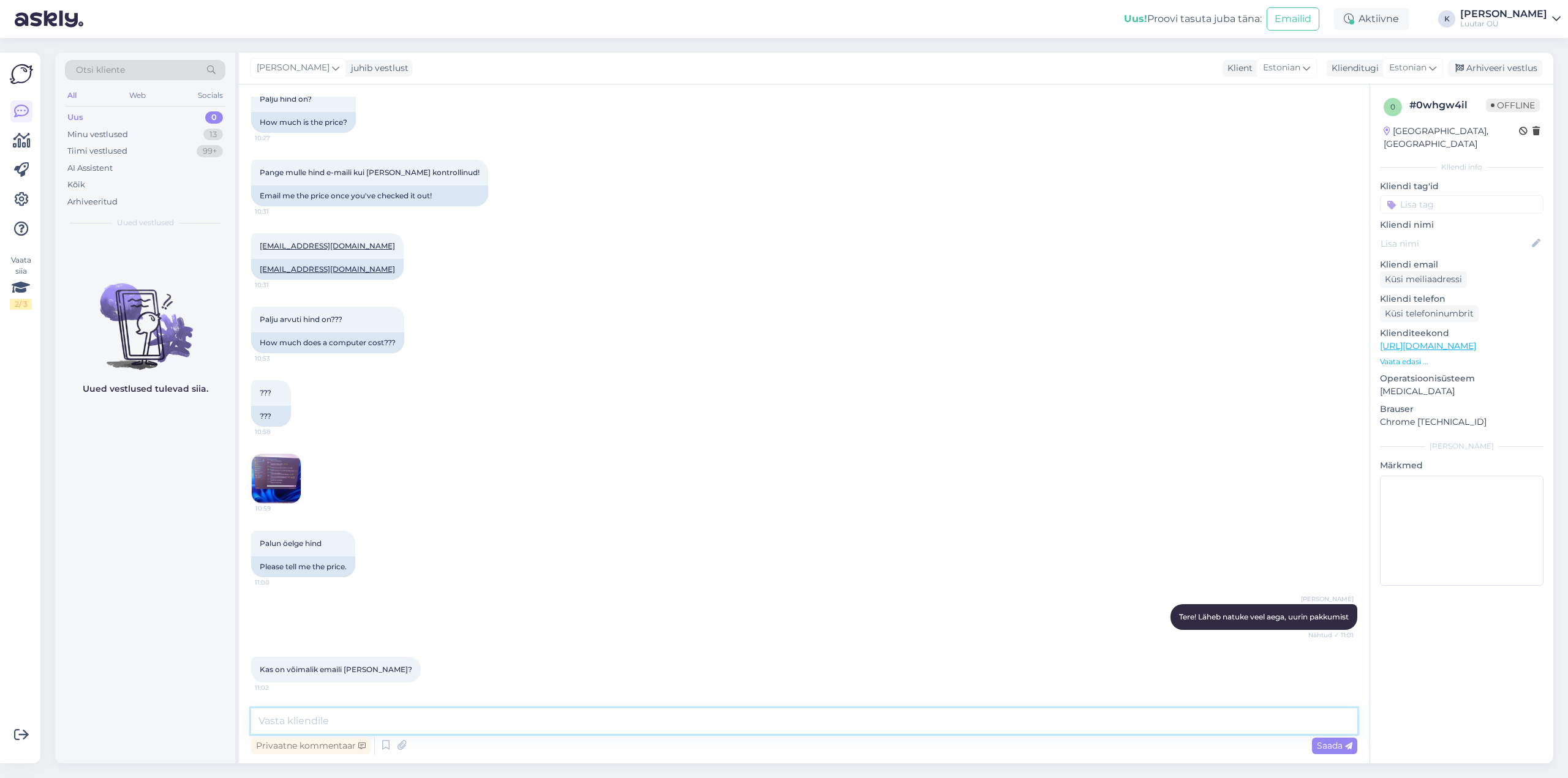
scroll to position [1552, 0]
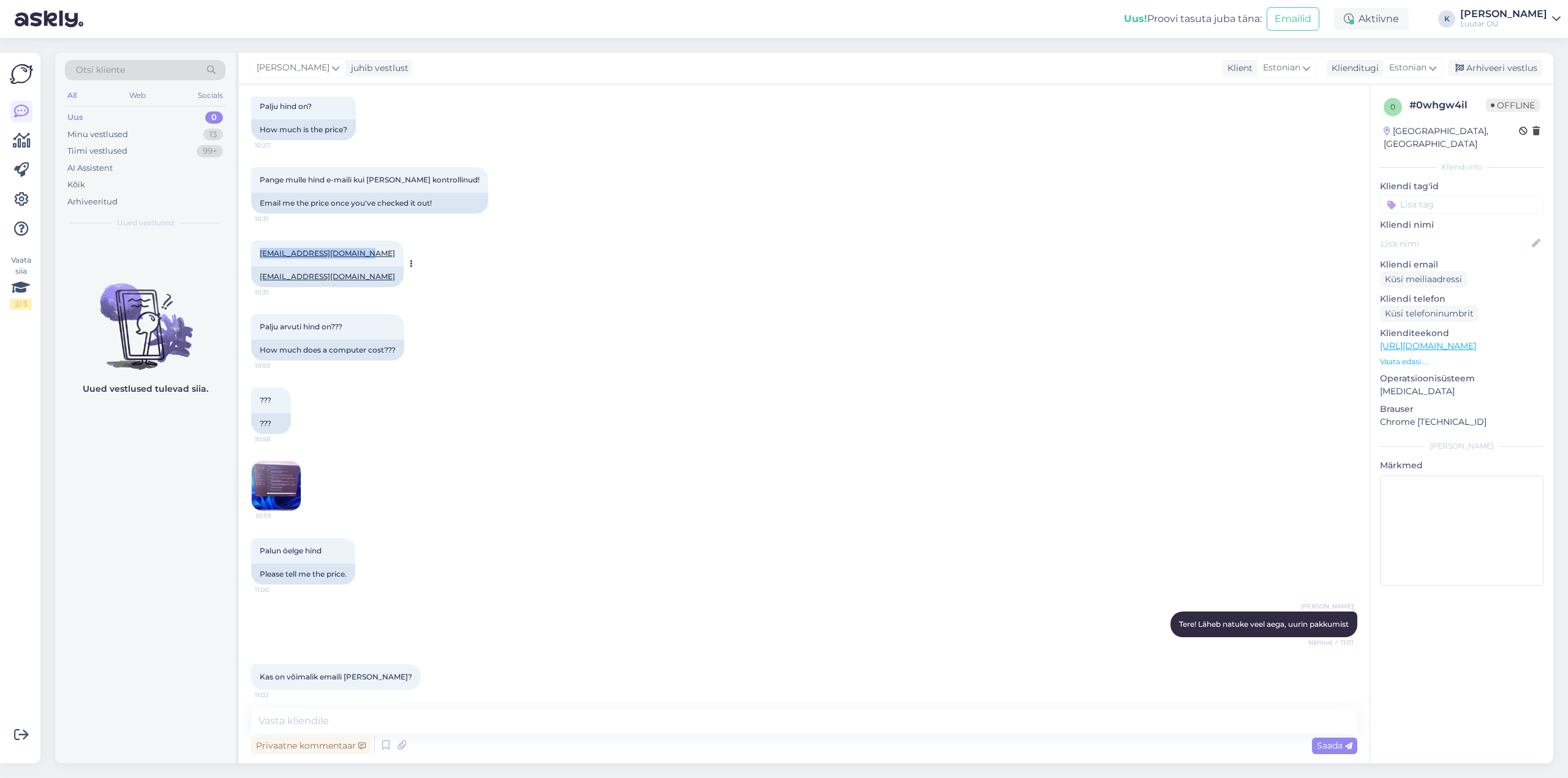
drag, startPoint x: 361, startPoint y: 253, endPoint x: 255, endPoint y: 251, distance: 106.0
click at [255, 251] on div "[EMAIL_ADDRESS][DOMAIN_NAME] 10:31" at bounding box center [327, 253] width 153 height 26
copy link "[EMAIL_ADDRESS][DOMAIN_NAME]"
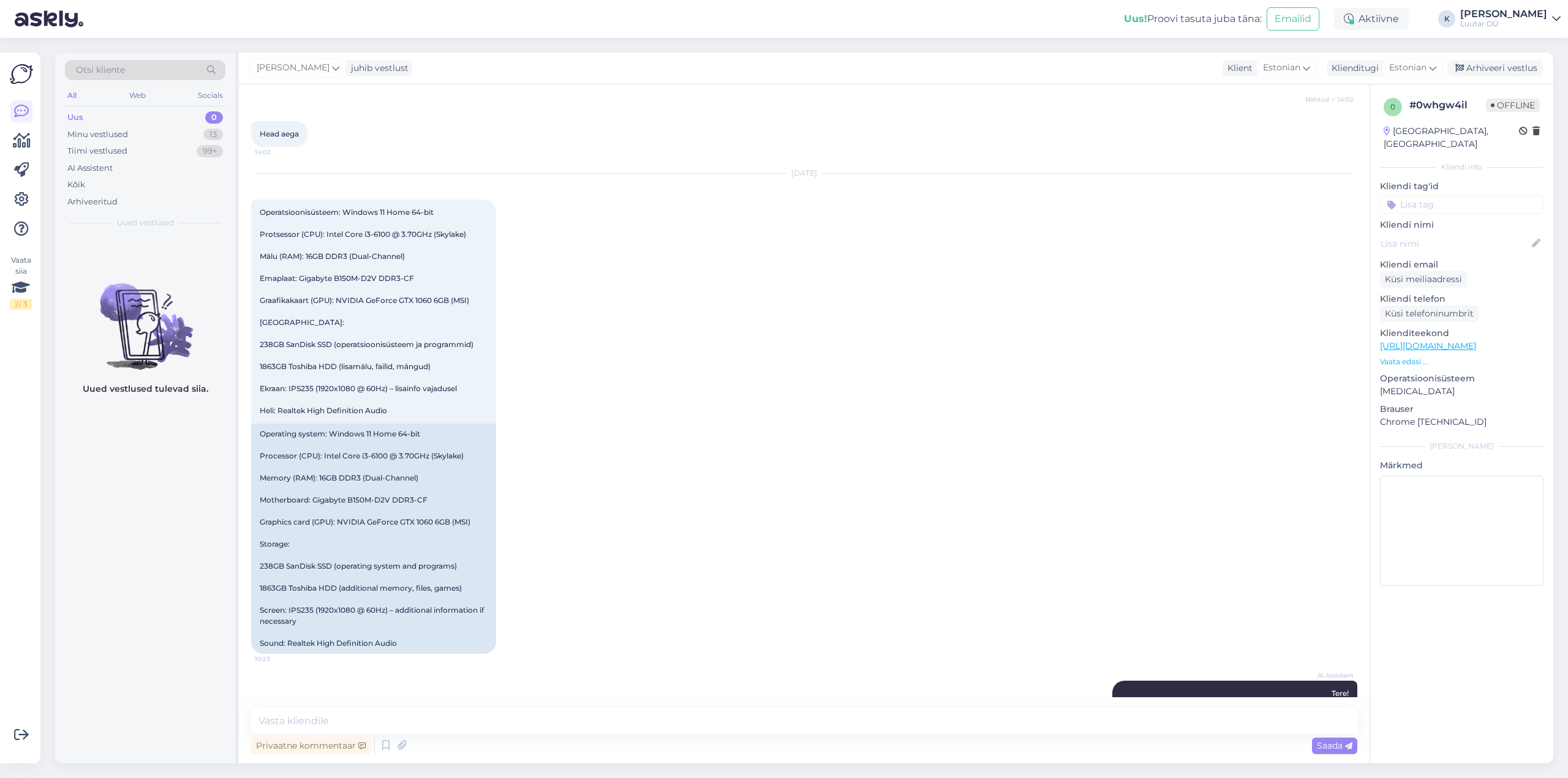
scroll to position [573, 0]
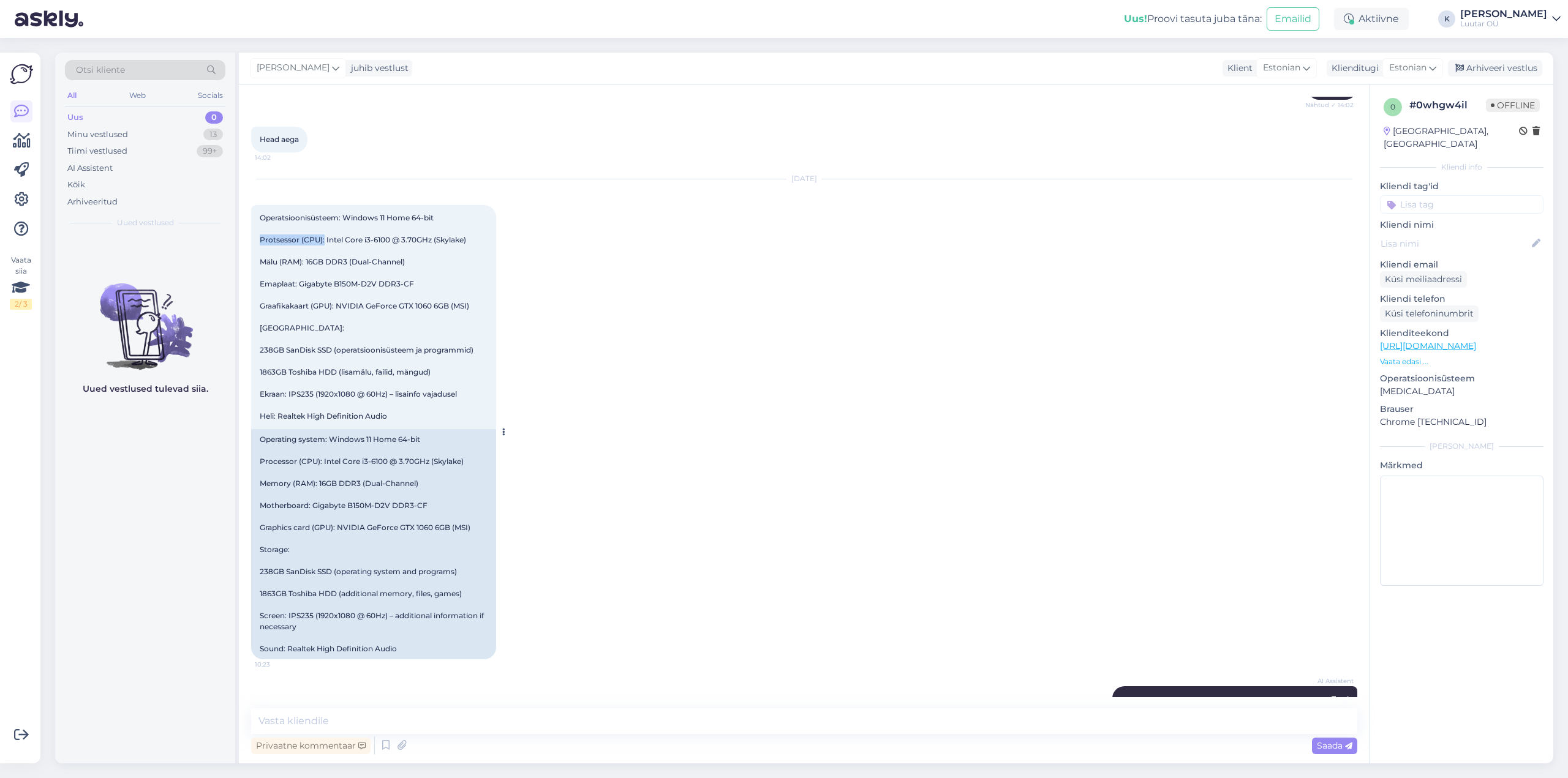
drag, startPoint x: 325, startPoint y: 239, endPoint x: 452, endPoint y: 234, distance: 127.1
click at [452, 234] on div "Operatsioonisüsteem: Windows 11 Home 64-bit Protsessor (CPU): Intel Core i3-610…" at bounding box center [373, 317] width 245 height 224
click at [435, 261] on div "Operatsioonisüsteem: Windows 11 Home 64-bit Protsessor (CPU): Intel Core i3-610…" at bounding box center [373, 317] width 245 height 224
click at [327, 238] on span "Operatsioonisüsteem: Windows 11 Home 64-bit Protsessor (CPU): Intel Core i3-610…" at bounding box center [366, 317] width 214 height 207
click at [329, 240] on span "Operatsioonisüsteem: Windows 11 Home 64-bit Protsessor (CPU): Intel Core i3-610…" at bounding box center [366, 317] width 214 height 207
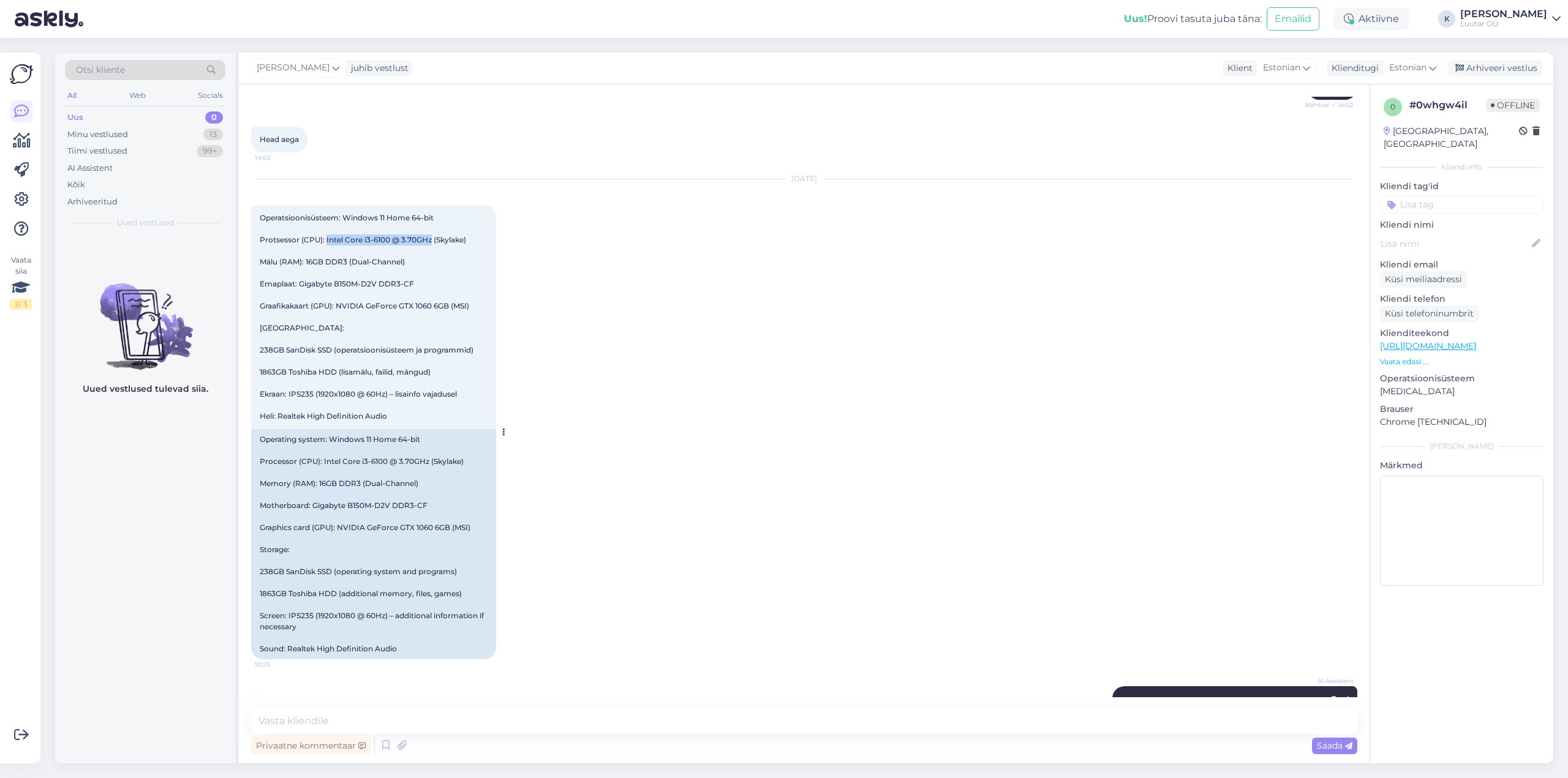
drag, startPoint x: 325, startPoint y: 240, endPoint x: 432, endPoint y: 244, distance: 107.1
click at [432, 244] on div "Operatsioonisüsteem: Windows 11 Home 64-bit Protsessor (CPU): Intel Core i3-610…" at bounding box center [373, 317] width 245 height 224
copy span "Intel Core i3-6100 @ 3.70GHz"
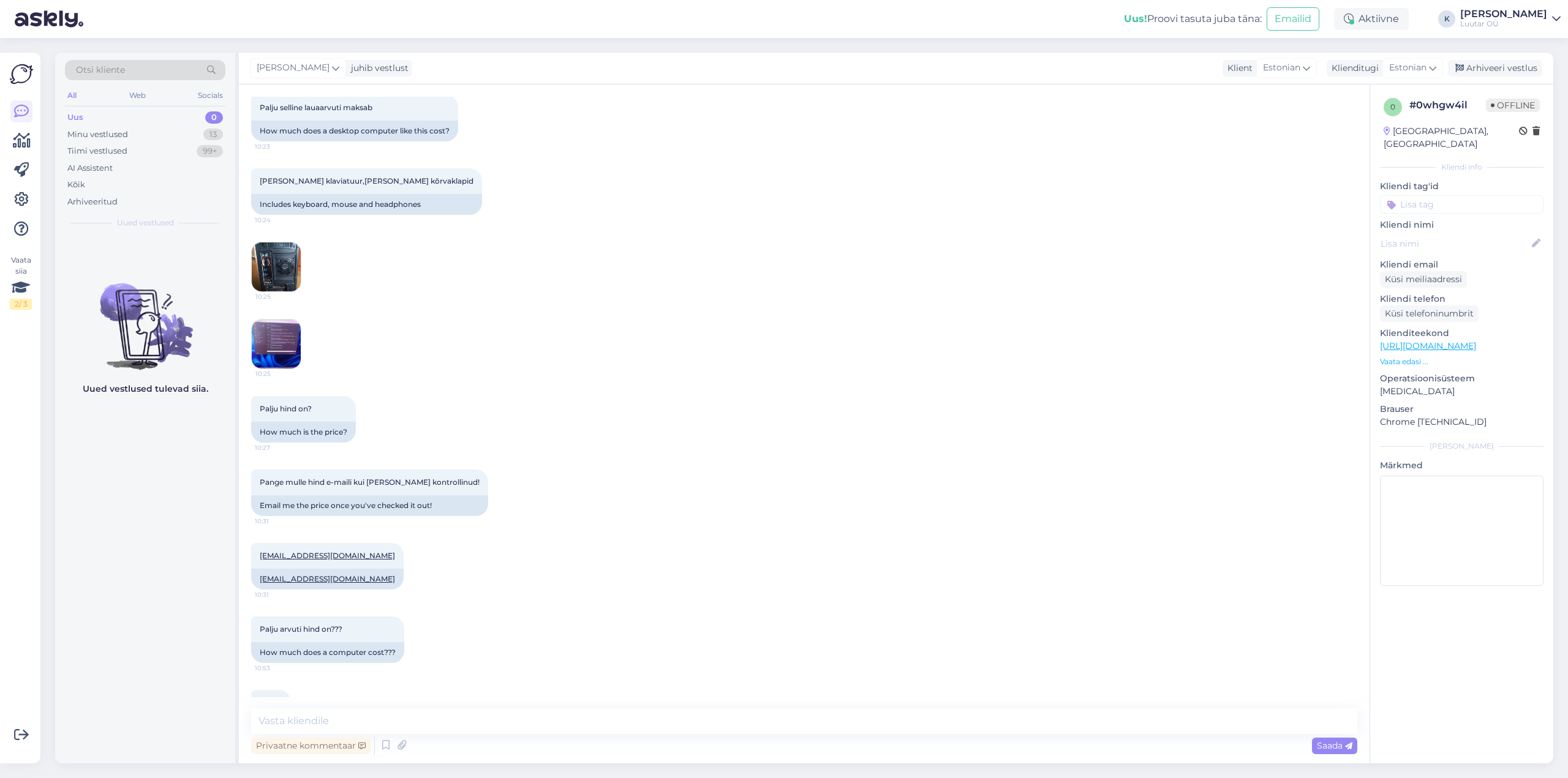
scroll to position [1185, 0]
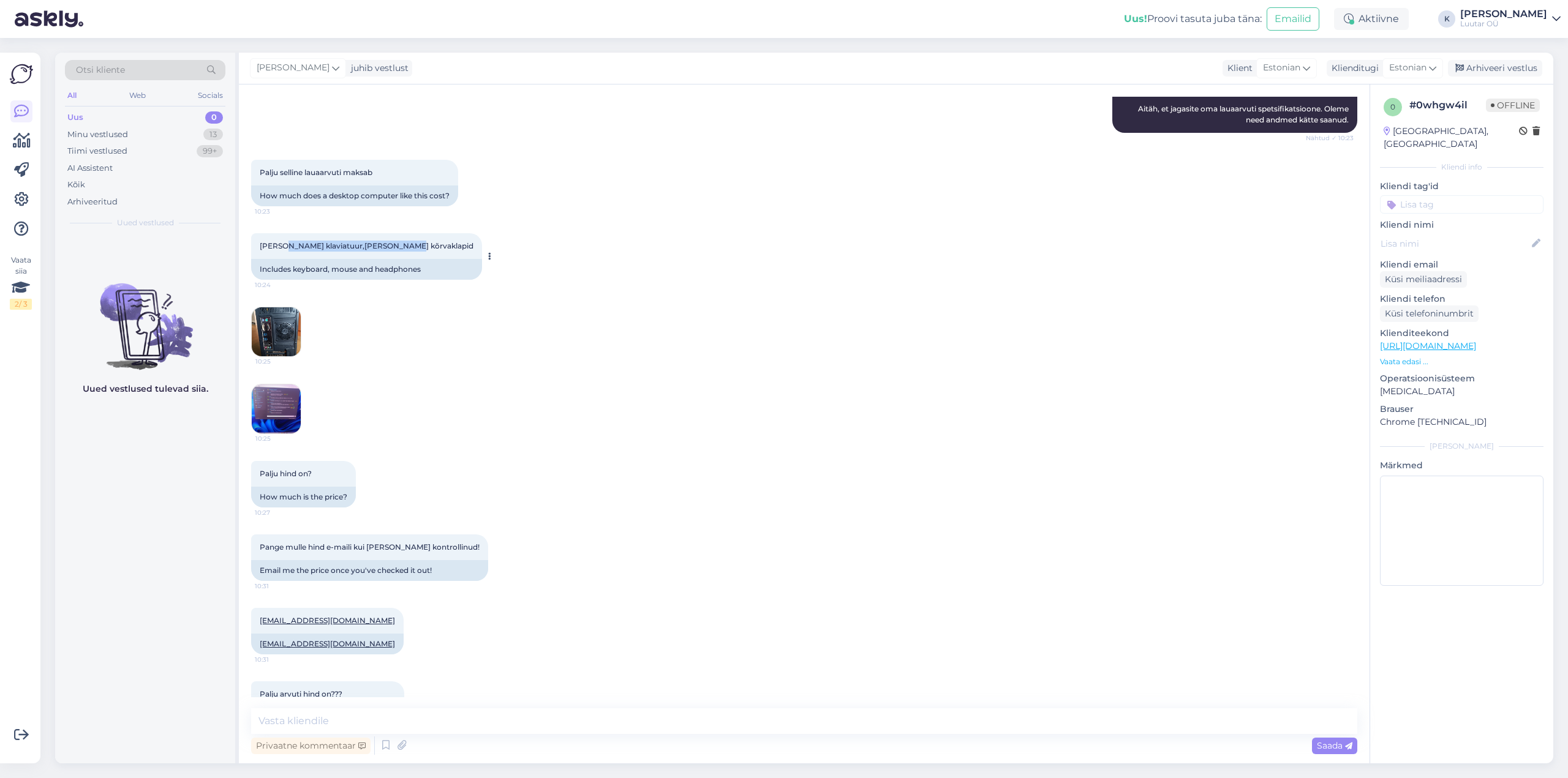
drag, startPoint x: 284, startPoint y: 246, endPoint x: 391, endPoint y: 246, distance: 107.0
click at [391, 246] on span "[PERSON_NAME] klaviatuur,[PERSON_NAME] kõrvaklapid" at bounding box center [366, 246] width 214 height 9
copy span "klaviatuur,[PERSON_NAME] kõrvaklapid"
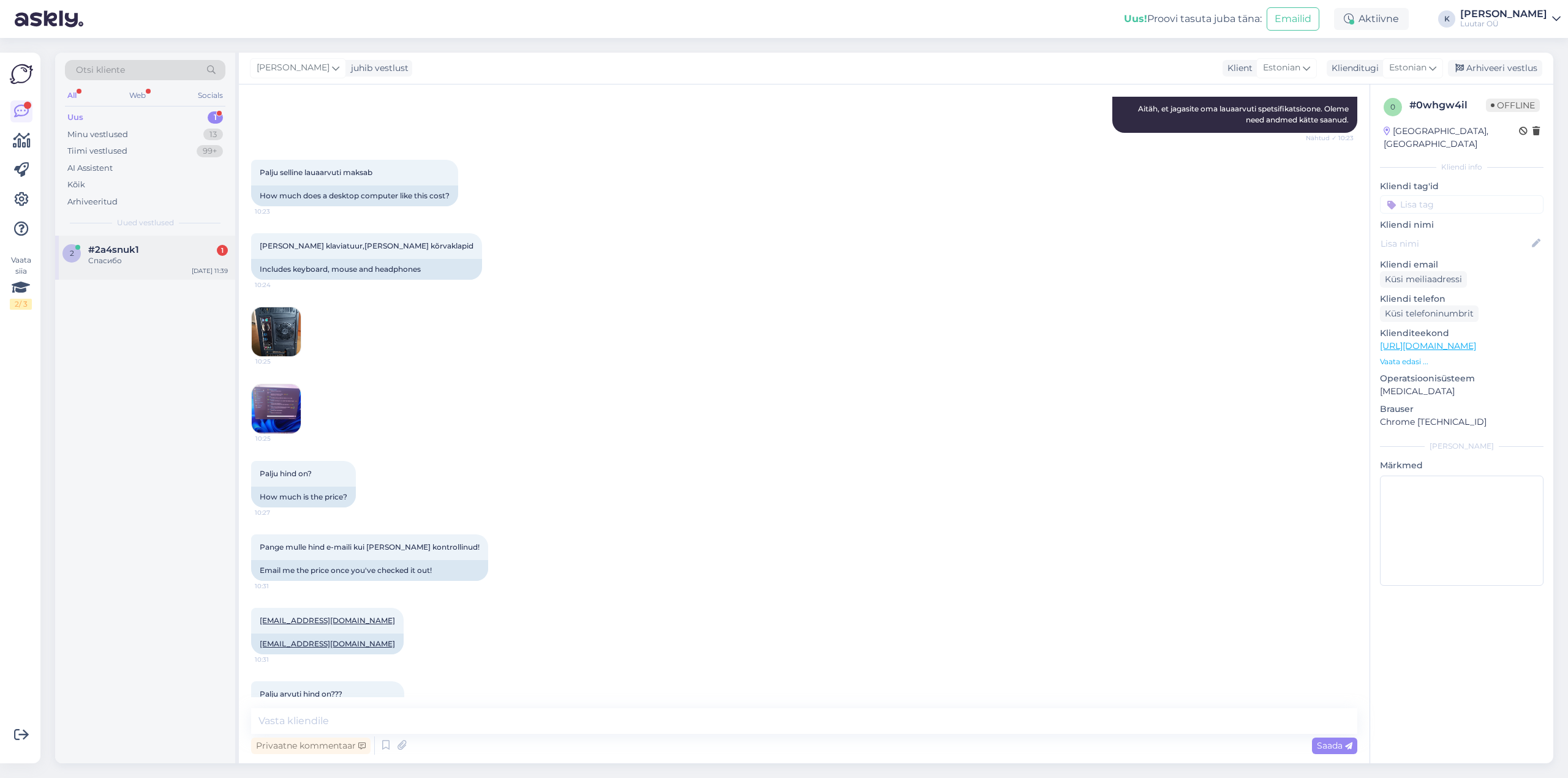
click at [92, 252] on span "#2a4snuk1" at bounding box center [113, 249] width 51 height 11
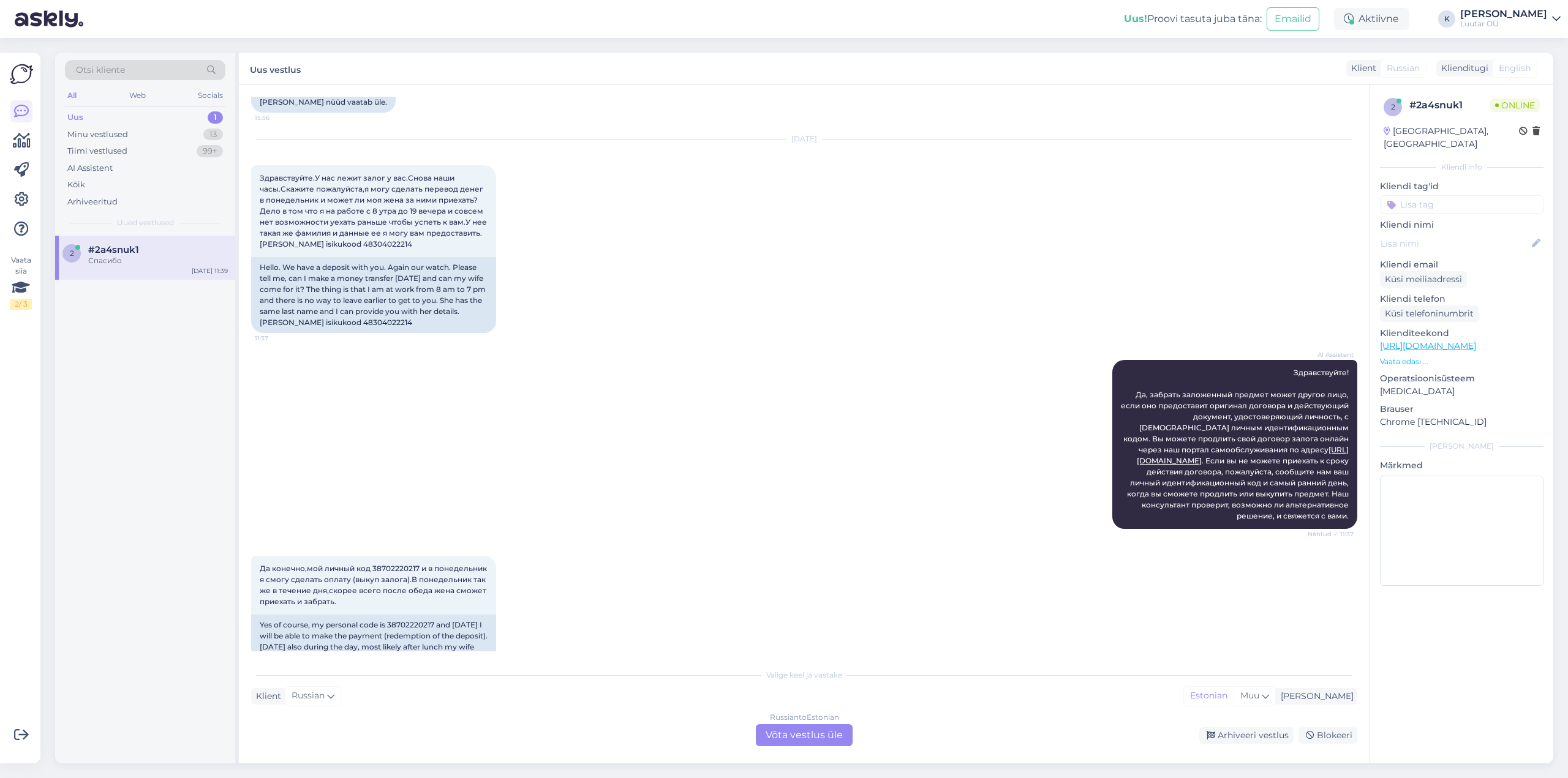
scroll to position [2540, 0]
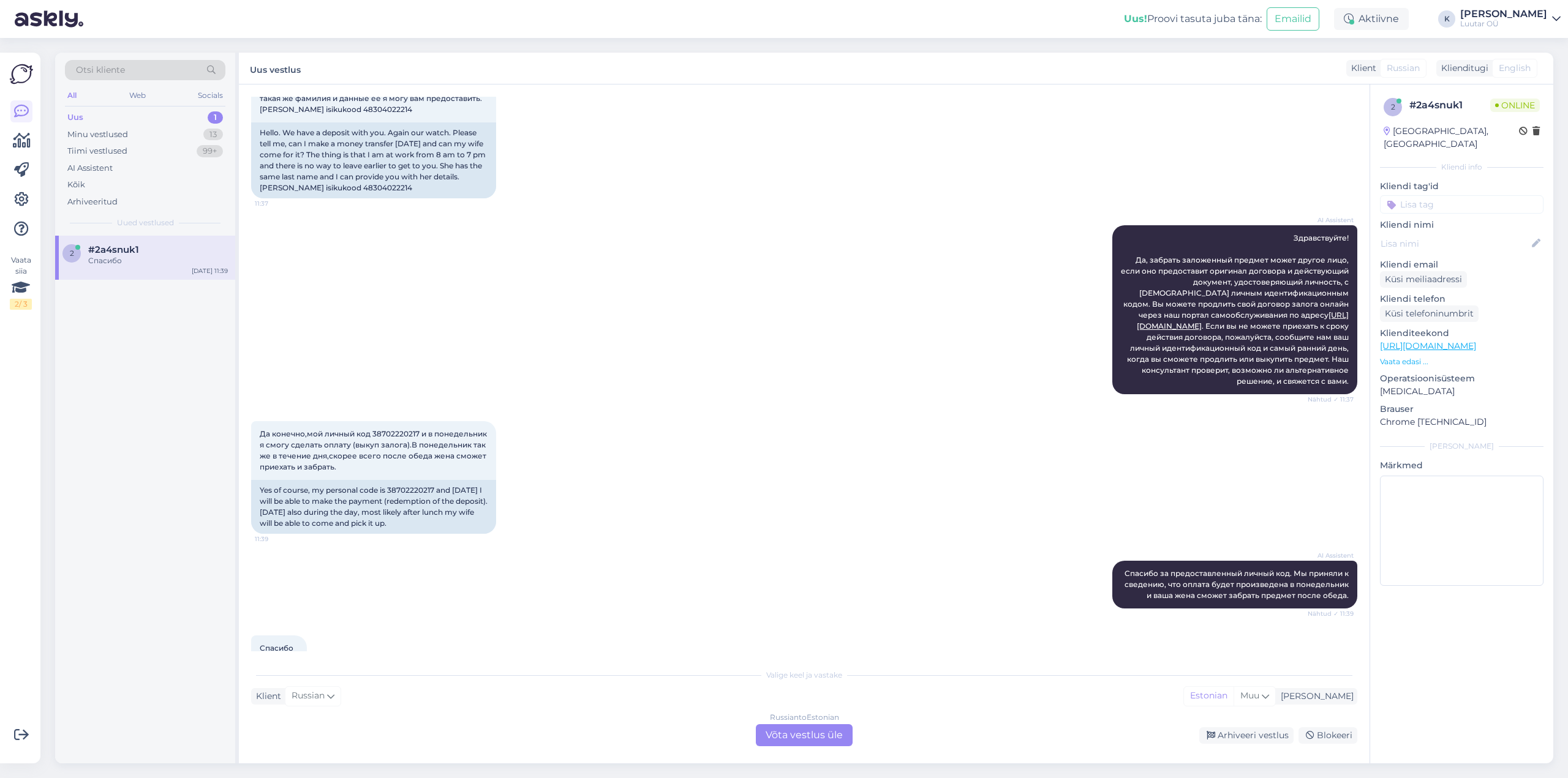
click at [799, 736] on div "Russian to Estonian Võta vestlus üle" at bounding box center [804, 735] width 97 height 22
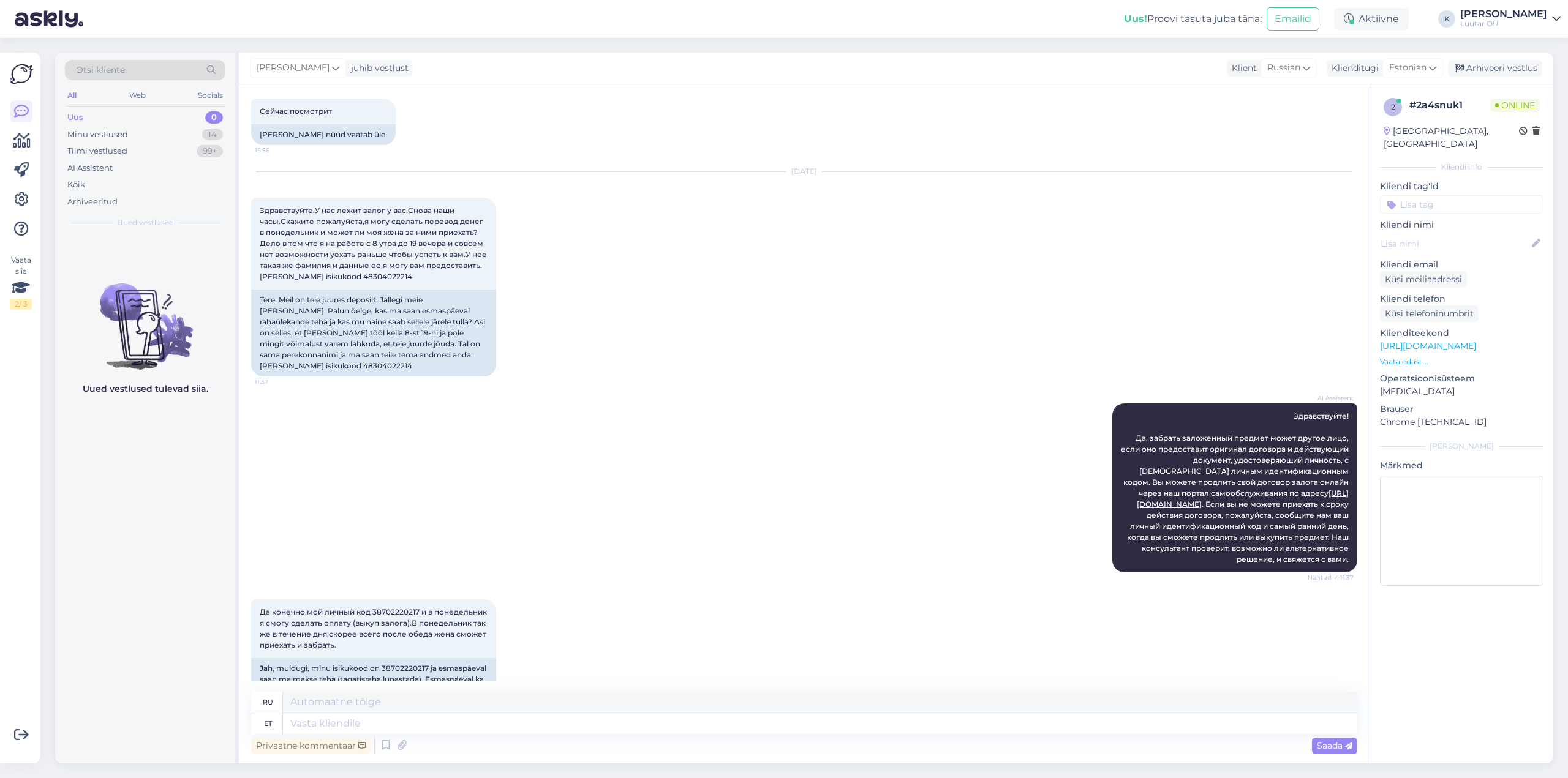
scroll to position [2522, 0]
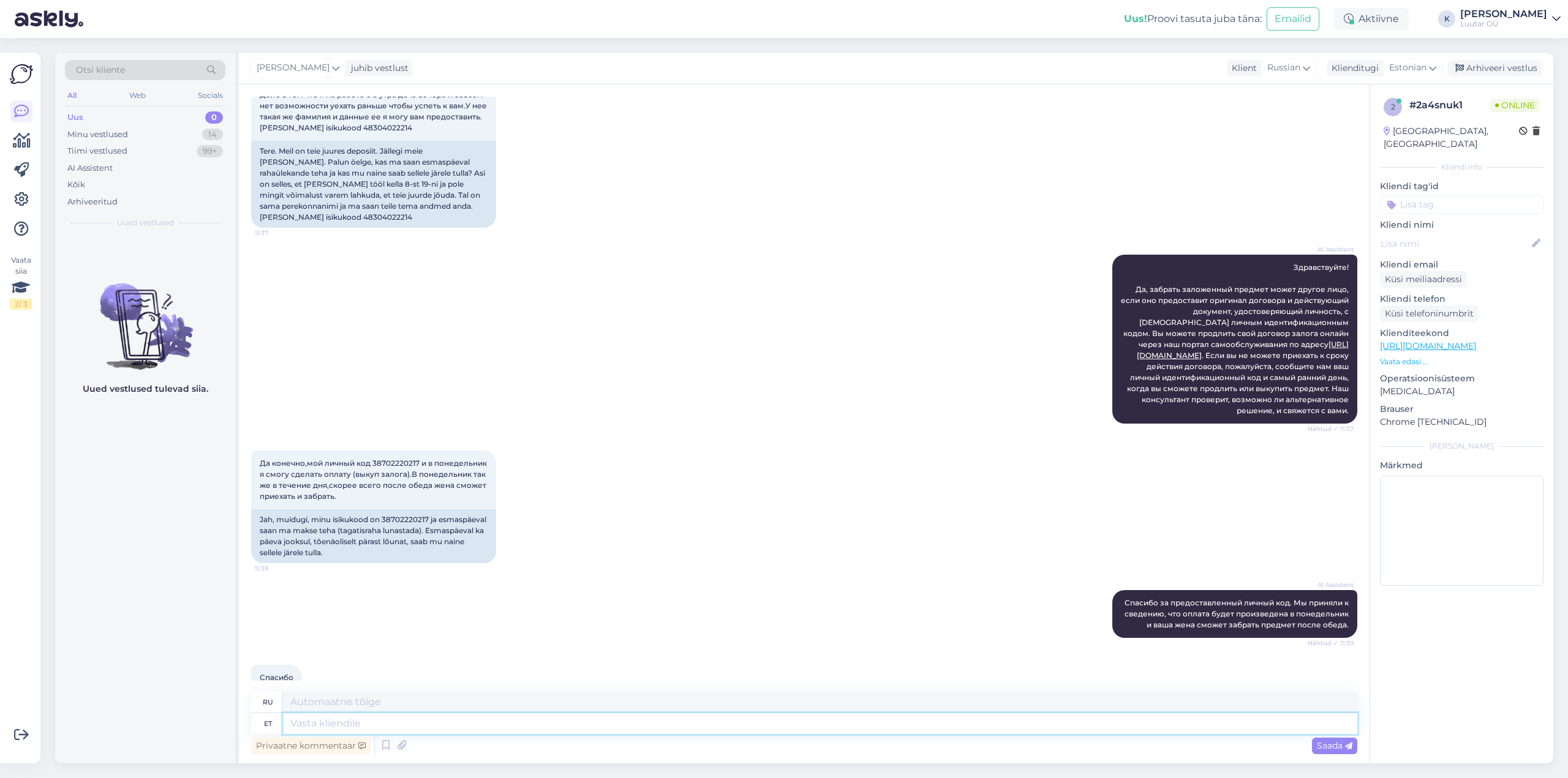
click at [363, 727] on textarea at bounding box center [821, 724] width 1075 height 21
type textarea "Tervist!"
type textarea "Ваше здоровье!"
type textarea "Tervist! [GEOGRAPHIC_DATA]"
type textarea "Здравствуйте! Пожалуйста"
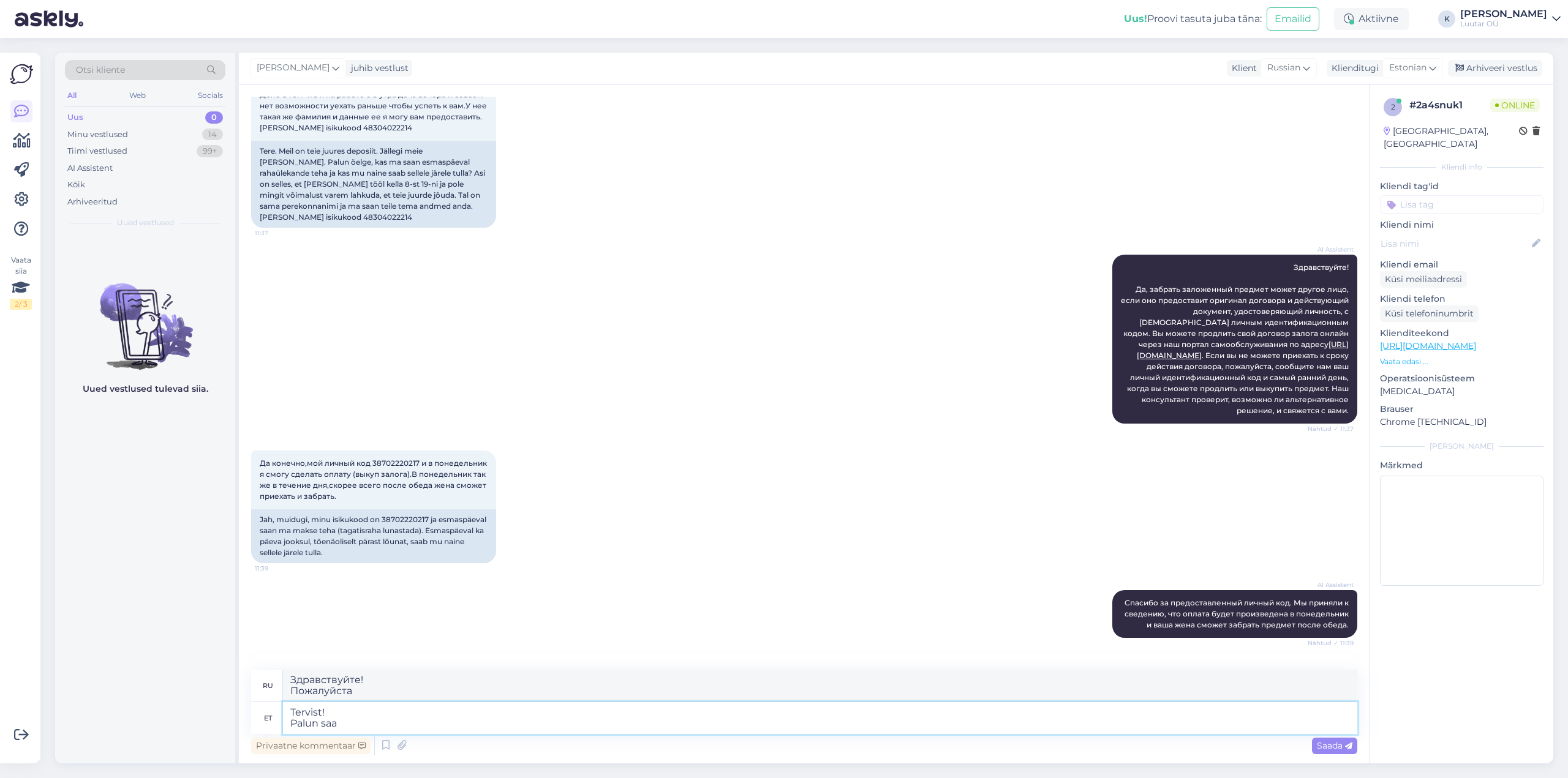
type textarea "Tervist! Palun saat"
type textarea "Здравствуйте! Пожалуйста, получите"
type textarea "Tervist! Palun saatke m"
type textarea "Здравствуйте! Пожалуйста, отправьте"
type textarea "Tervist! Palun saatke meile"
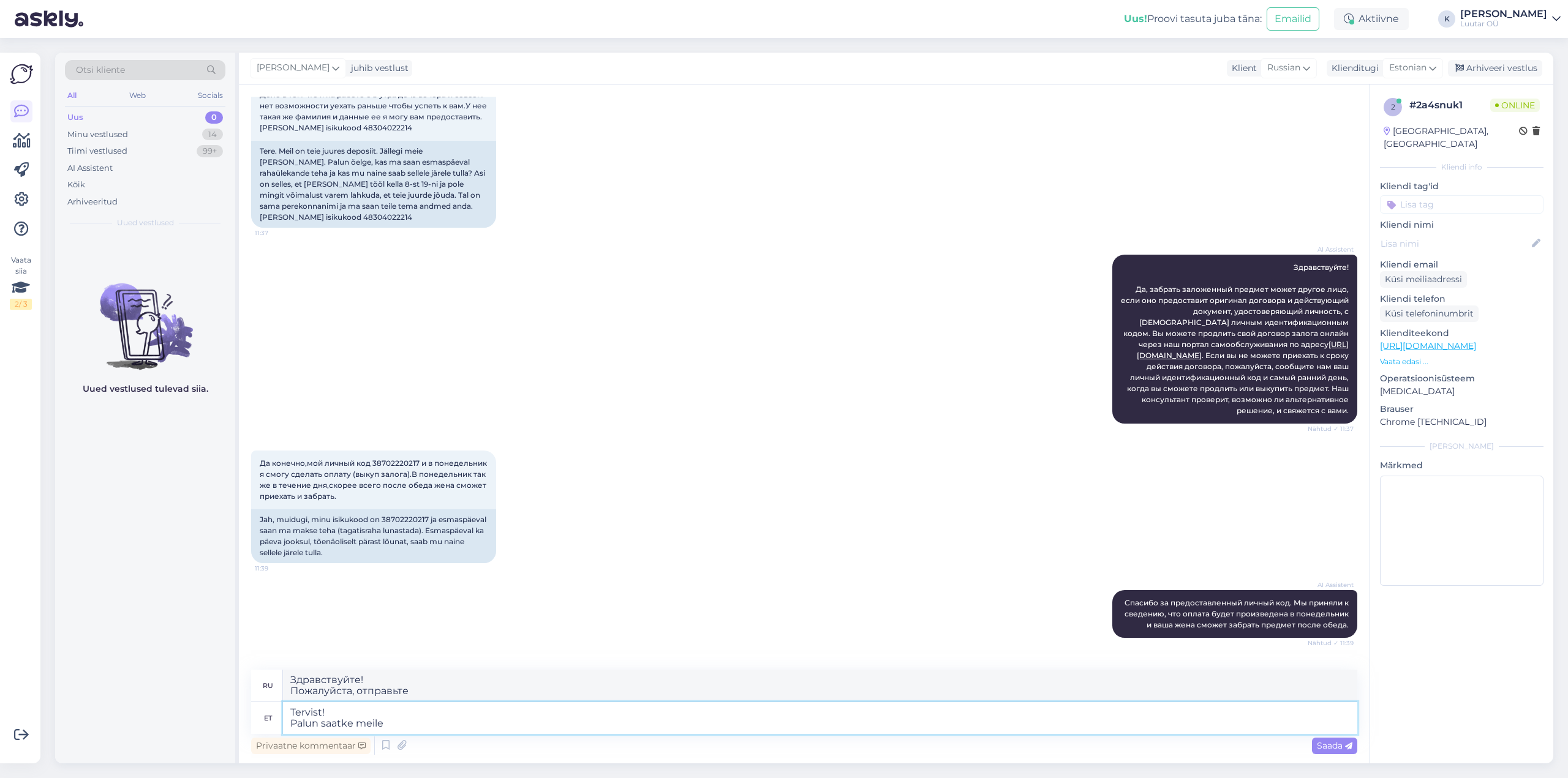
type textarea "Здравствуйте! Пожалуйста, отправьте нам"
type textarea "Tervist! Palun saatke meile kindlasti v"
type textarea "Спасибо! Пожалуйста, обязательно отправьте нам"
type textarea "Tervist! Palun saatke meile kindlasti volitus, et"
type textarea "Приветствую! Пожалуйста, обязательно пришлите нам доверенность."
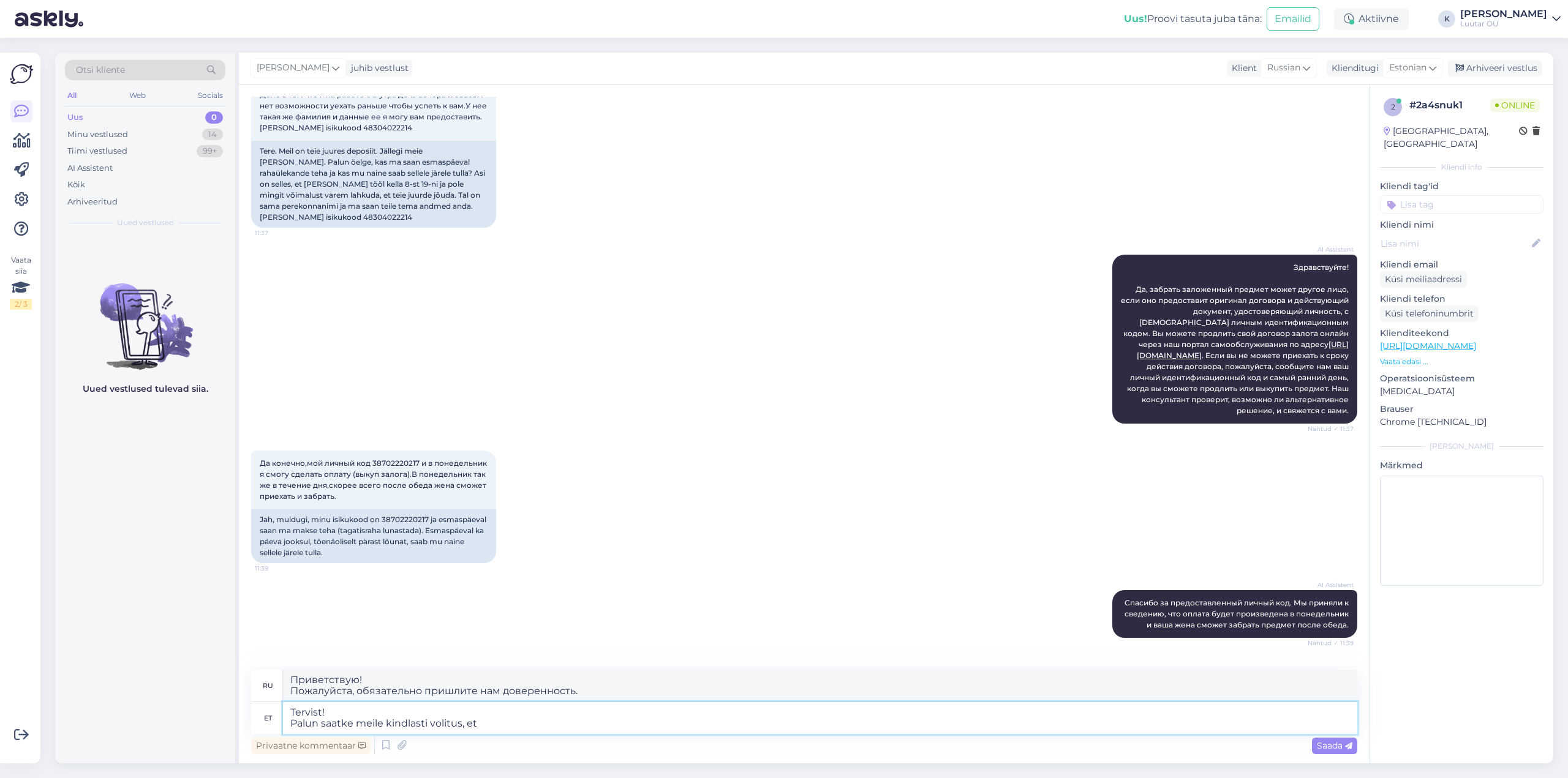
type textarea "Tervist! Palun saatke meile kindlasti volitus, et"
type textarea "Приветствую! Пожалуйста, обязательно пришлите нам доверенность"
type textarea "Tervist! Palun saatke meile kindlasti volitus, et lubate om"
type textarea "Приветствую! Пожалуйста, обязательно пришлите нам доверенность, чтобы разрешить"
type textarea "Tervist! Palun saatke meile kindlasti volitus, et lubate oma"
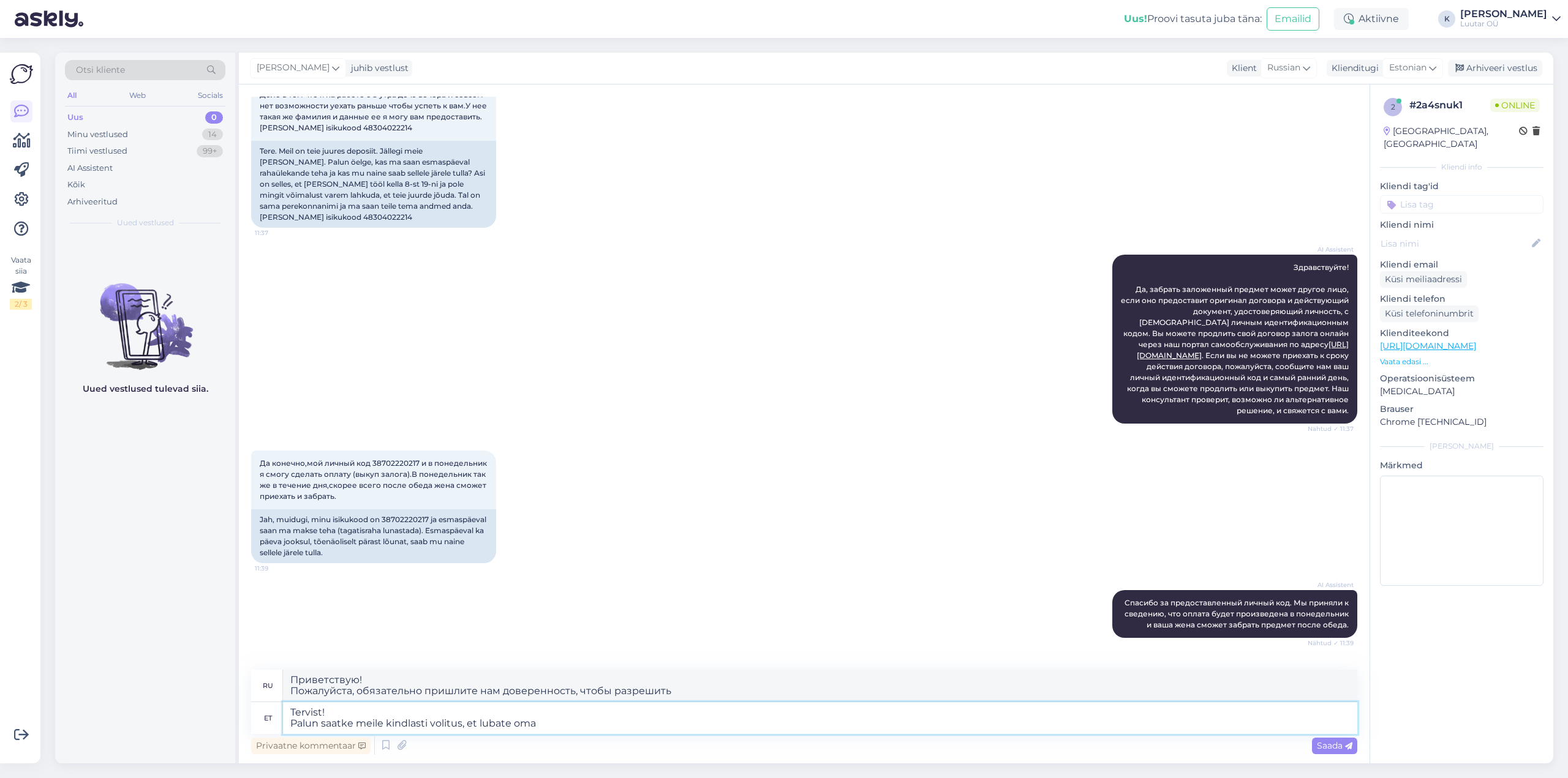
type textarea "Приветствую! Пожалуйста, обязательно отправьте нам разрешение, которое вы разре…"
type textarea "Tervist! Palun saatke meile kindlasti volitus, et lubate oma elukaaslasel to"
type textarea "Приветствую! Пожалуйста, обязательно пришлите нам доверенность, которой вы разр…"
type textarea "Tervist! Palun saatke meile kindlasti volitus, et lubate oma elukaaslasel toote"
type textarea "Приветствуем! Пожалуйста, обязательно отправьте нам разрешение, чтобы ваш партн…"
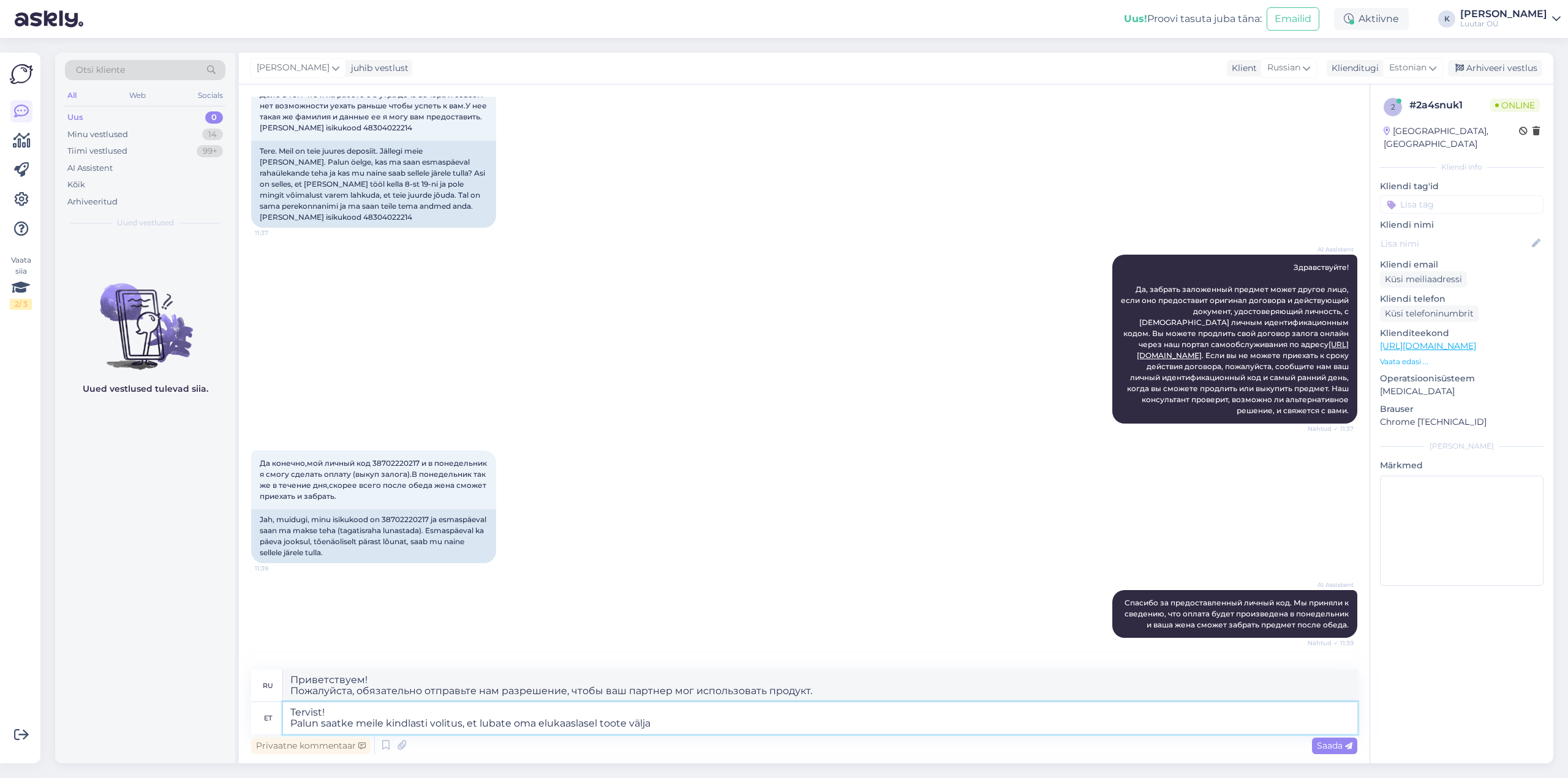
type textarea "Tervist! Palun saatke meile kindlasti volitus, et lubate oma elukaaslasel toote…"
type textarea "Приветствуем! Пожалуйста, обязательно отправьте нам разрешение, чтобы ваш партн…"
type textarea "Tervist! Palun saatke meile kindlasti volitus, et lubate oma elukaaslasel toote…"
type textarea "Приветствуем! Обязательно пришлите нам доверенность, чтобы ваш партнер мог забр…"
type textarea "Tervist! Palun saatke meile kindlasti volitus, et lubate oma elukaaslasel toote…"
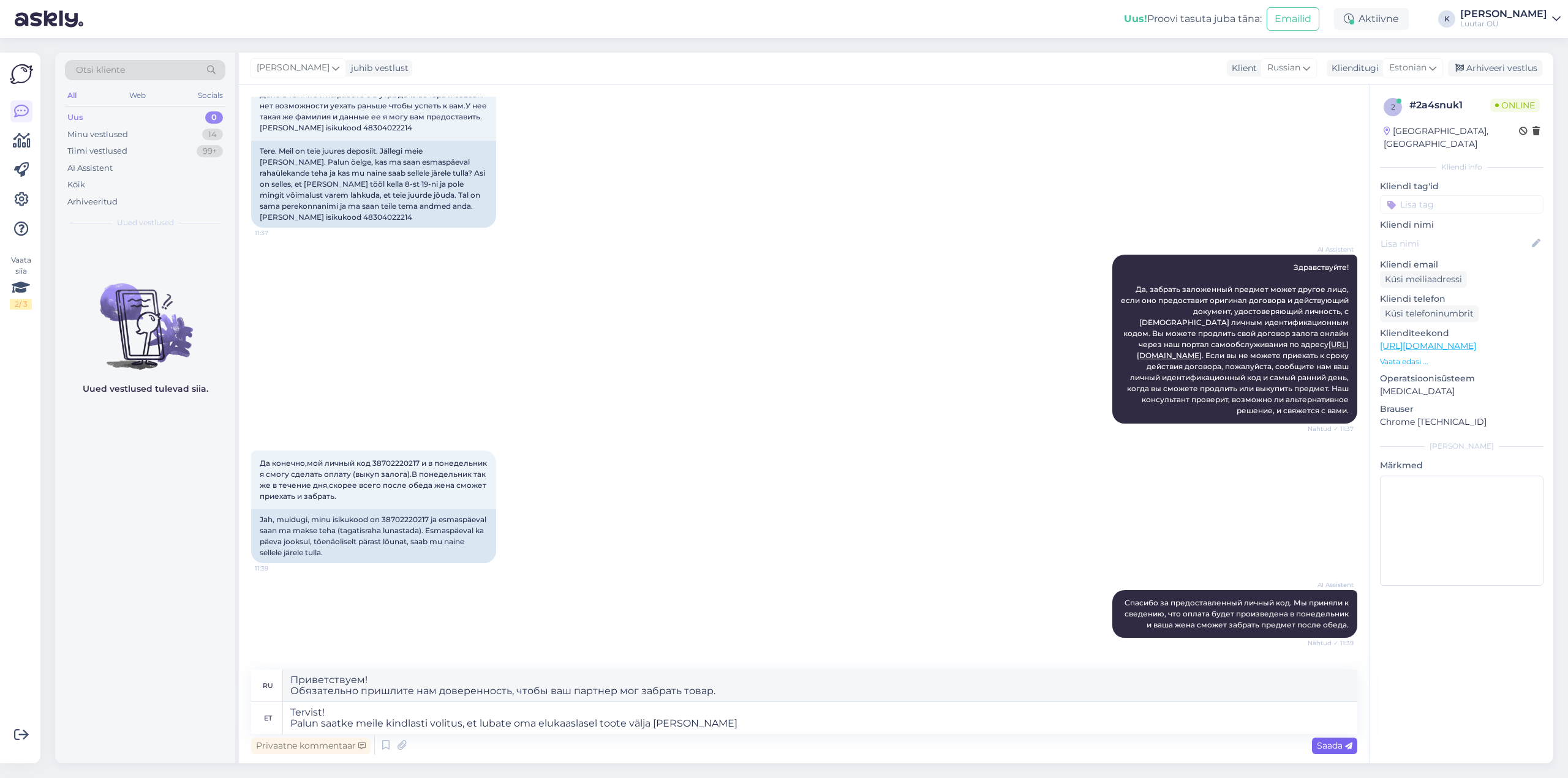
click at [1335, 746] on span "Saada" at bounding box center [1335, 746] width 36 height 11
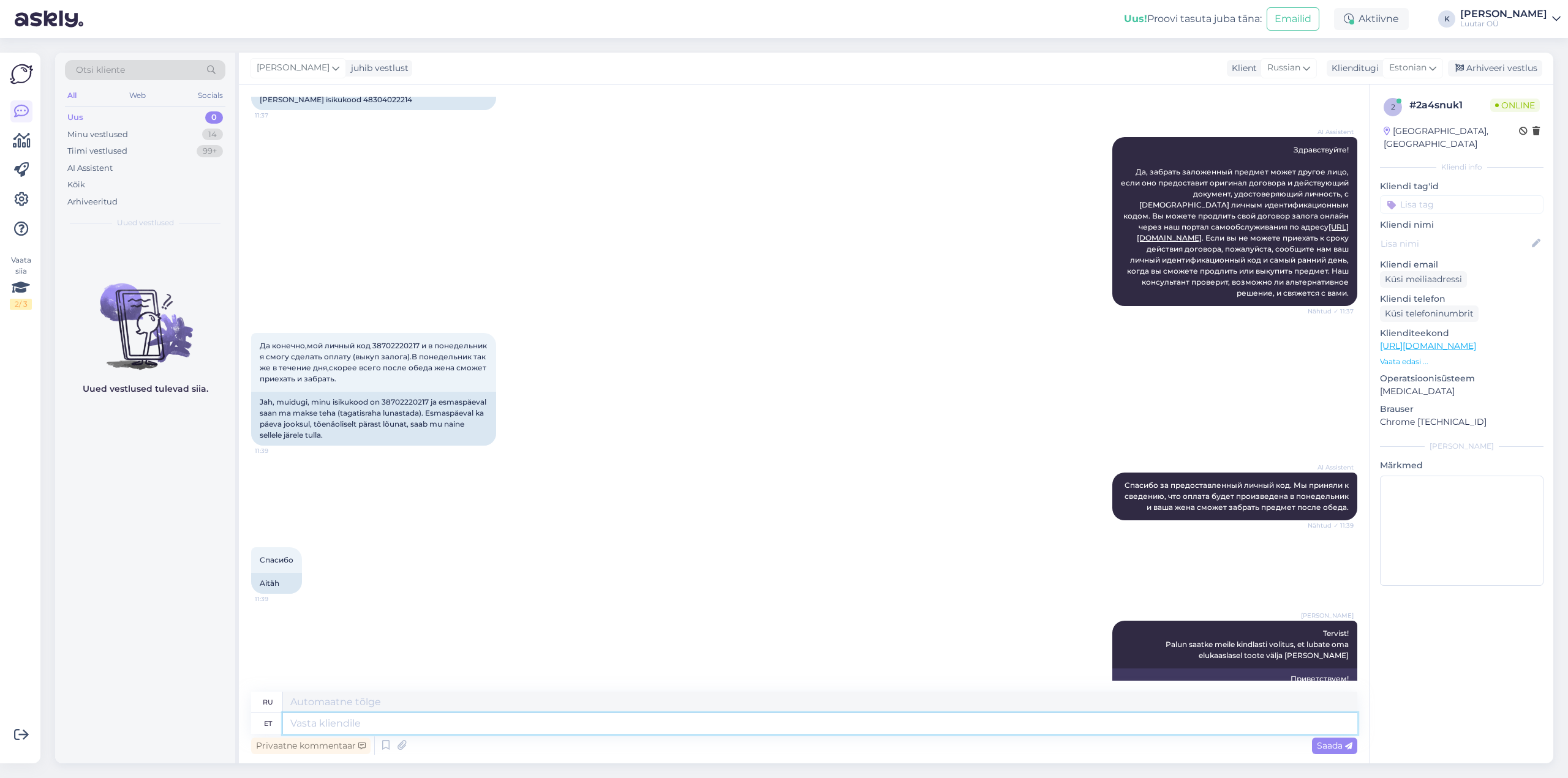
click at [522, 725] on textarea at bounding box center [821, 724] width 1075 height 21
type textarea "parem o"
type textarea "лучше"
type textarea "parem oleks"
type textarea "было бы лучше"
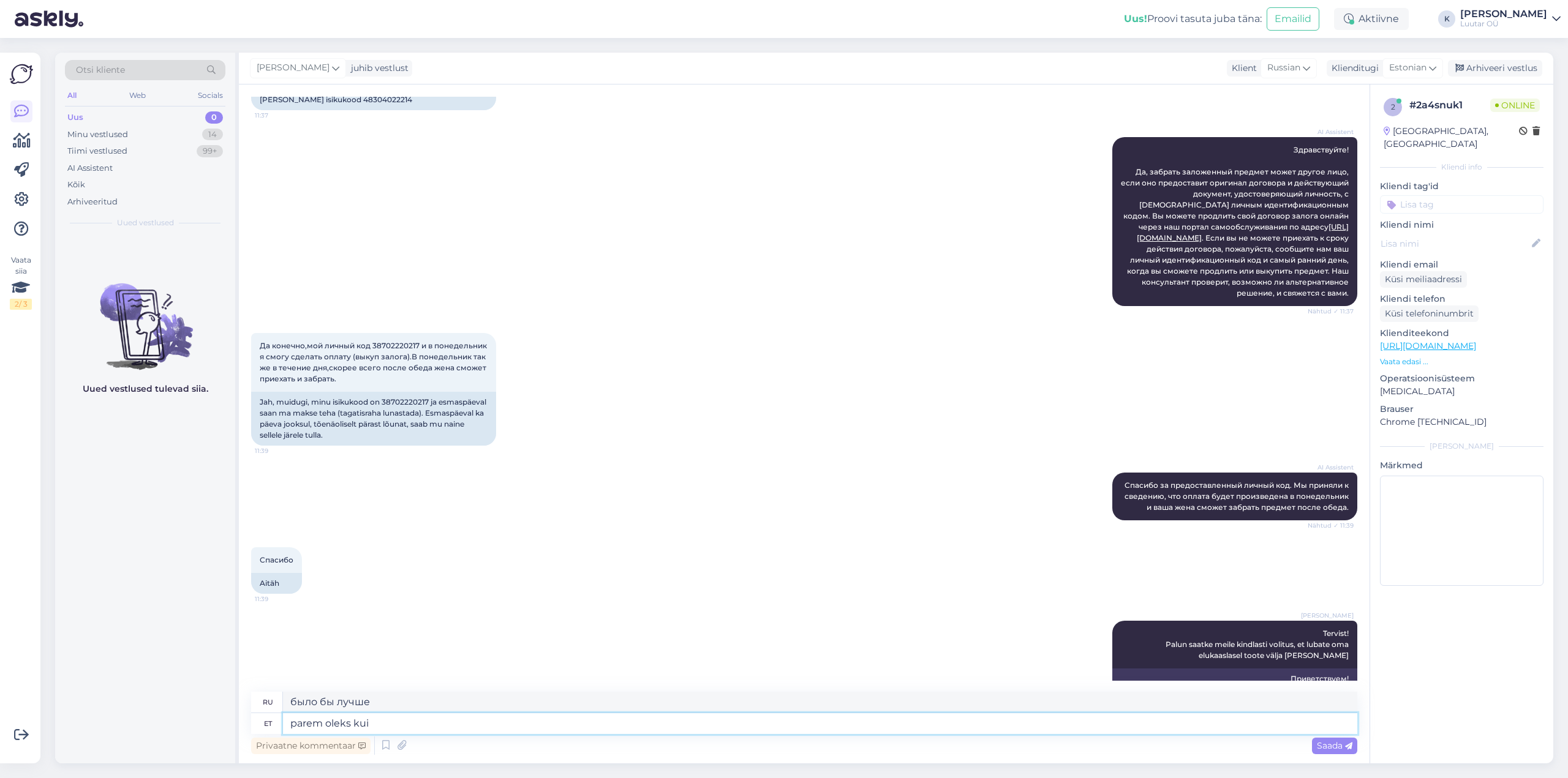
type textarea "parem oleks kui"
type textarea "было бы лучше, если бы"
type textarea "parem oleks [PERSON_NAME]"
type textarea "будет лучше, чем твой"
type textarea "parem oleks [PERSON_NAME] elukaaslane k"
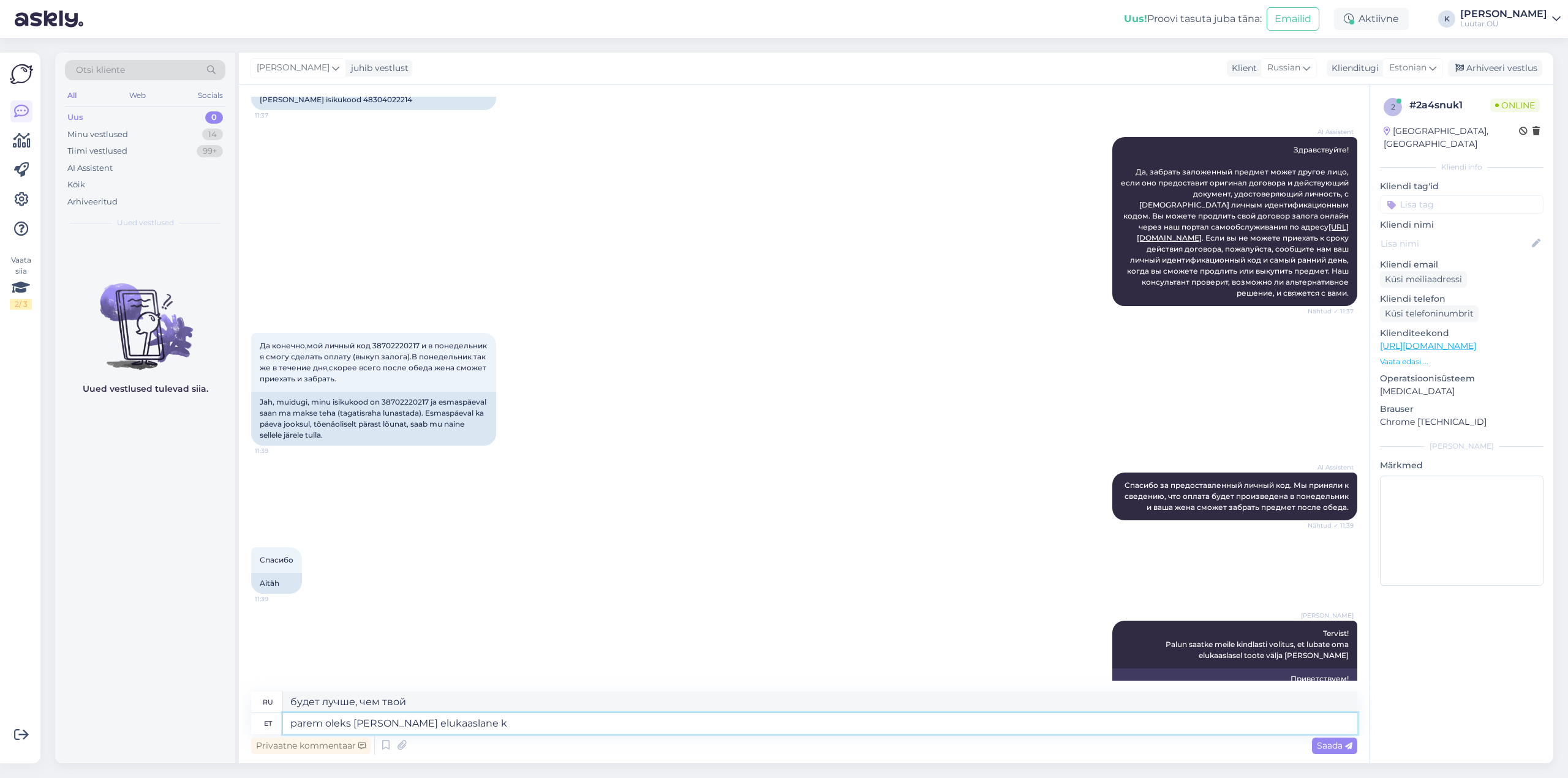
type textarea "будет лучше, чем твой партнер"
type textarea "parem oleks [PERSON_NAME] elukaaslane kohapeal"
type textarea "Было бы лучше, если бы ваш партнер присутствовал рядом."
type textarea "parem oleks [PERSON_NAME] elukaaslane kohapeal tasub"
type textarea "Будет лучше, если ваш партнер заплатит на месте."
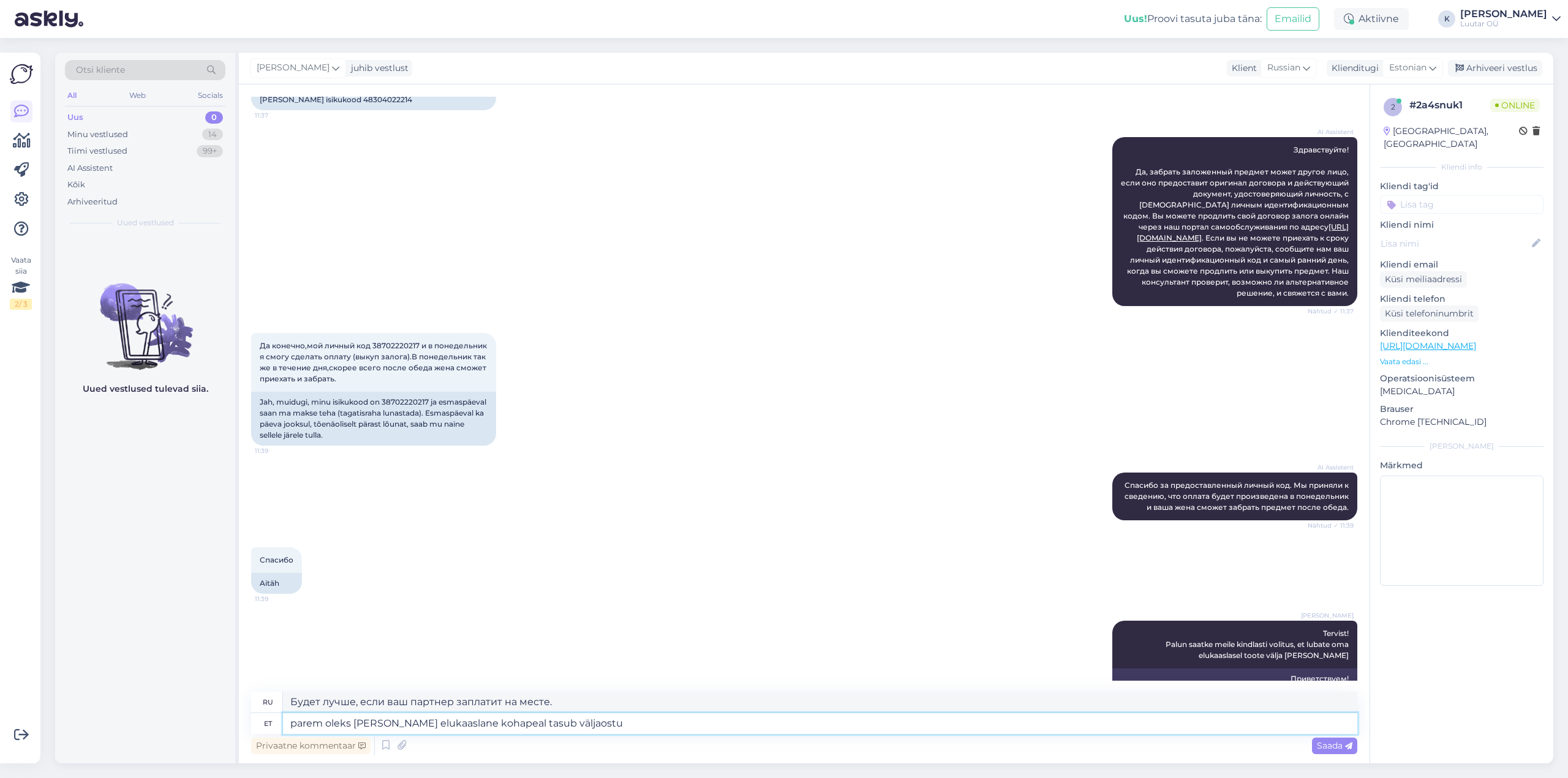
type textarea "parem oleks [PERSON_NAME] elukaaslane kohapeal tasub väljaostu e"
type textarea "Будет лучше, если ваш партнер заплатит выкуп на месте."
type textarea "parem oleks [PERSON_NAME] elukaaslane kohapeal tasub väljaostu eest ja"
type textarea "Будет лучше, если ваш партнер оплатит покупку на месте."
type textarea "parem oleks [PERSON_NAME] elukaaslane kohapeal tasub väljaostu eest ja sii"
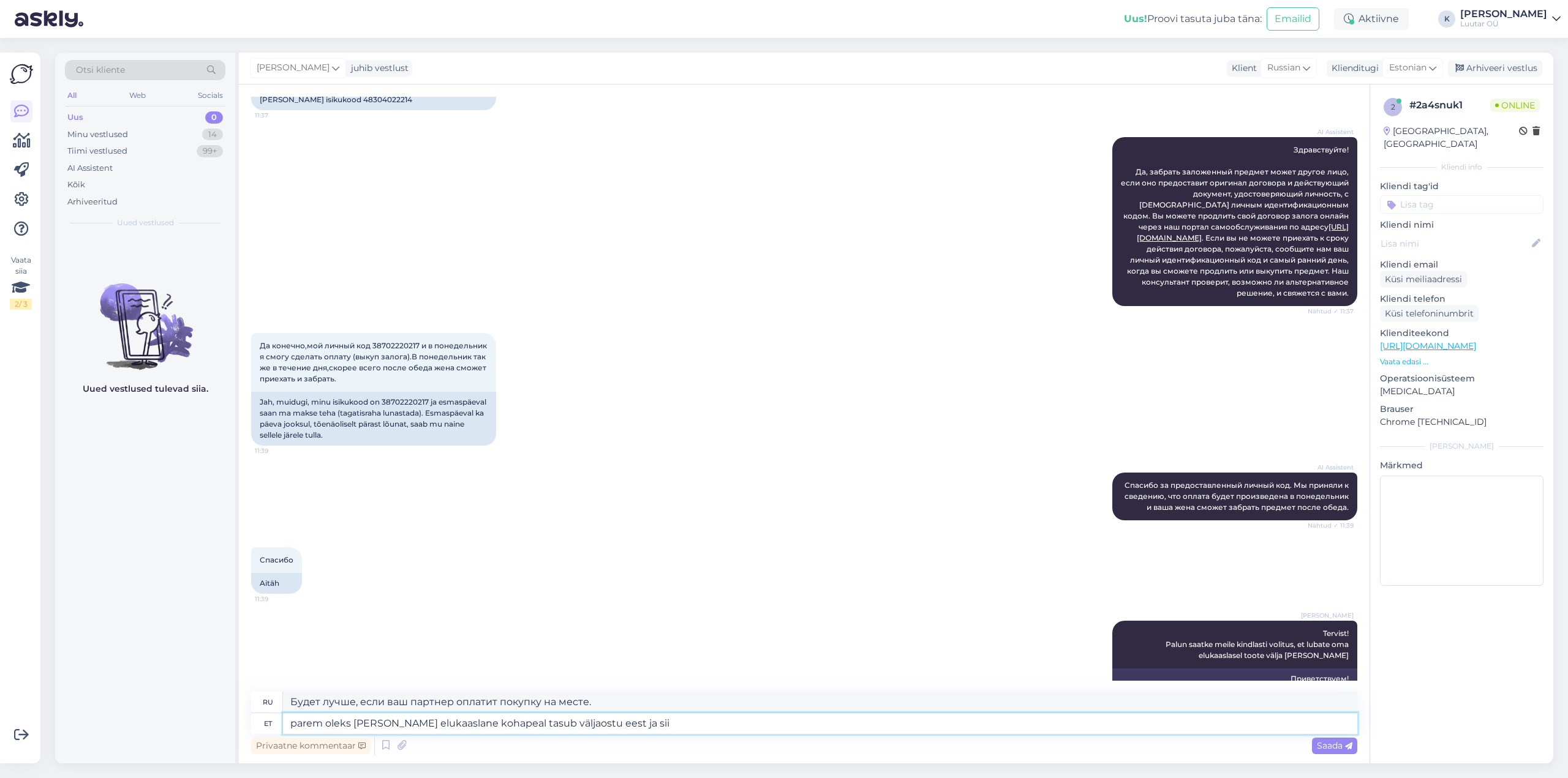
type textarea "Будет лучше, если ваш партнер оплатит покупку на месте и"
type textarea "parem oleks [PERSON_NAME] elukaaslane kohapeal tasub väljaostu eest ja siis [PE…"
type textarea "Будет лучше, если ваш партнер оплатит покупку на месте, а затем"
type textarea "parem oleks [PERSON_NAME] elukaaslane kohapeal tasub väljaostu eest ja siis ann…"
type textarea "Будет лучше, если ваш партнер оплатит покупку на месте, а мы вам [PERSON_NAME]"
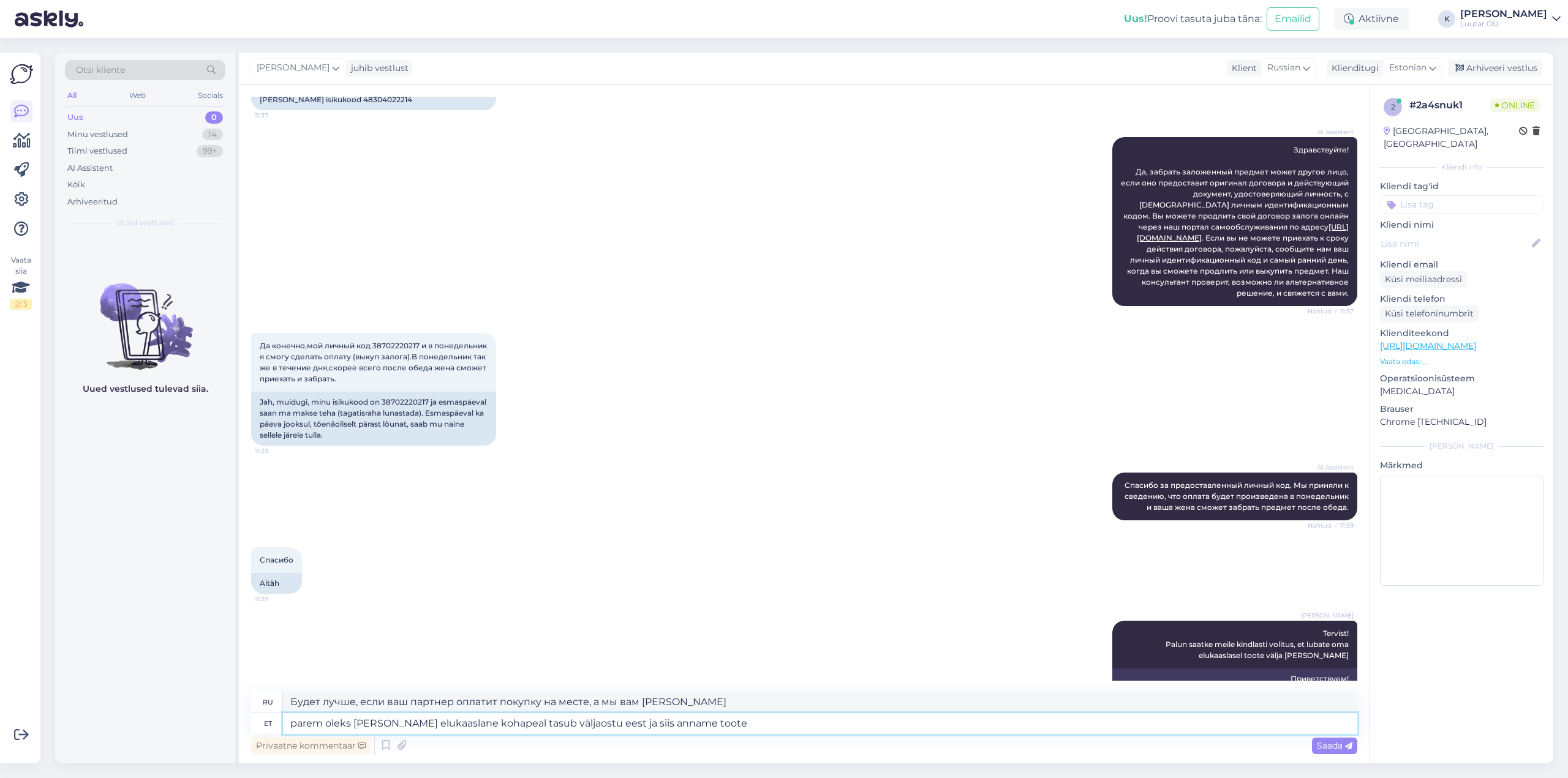
type textarea "parem oleks [PERSON_NAME] elukaaslane kohapeal tasub väljaostu eest ja siis ann…"
type textarea "Будет лучше, если ваш партнер оплатит покупку на месте, а мы потом отдадим това…"
type textarea "parem oleks [PERSON_NAME] elukaaslane kohapeal tasub väljaostu eest ja siis ann…"
type textarea "Будет лучше, если ваш партнер оплатит покупку на месте, а затем мы передадим ем…"
type textarea "parem oleks [PERSON_NAME] elukaaslane kohapeal tasub väljaostu eest ja siis ann…"
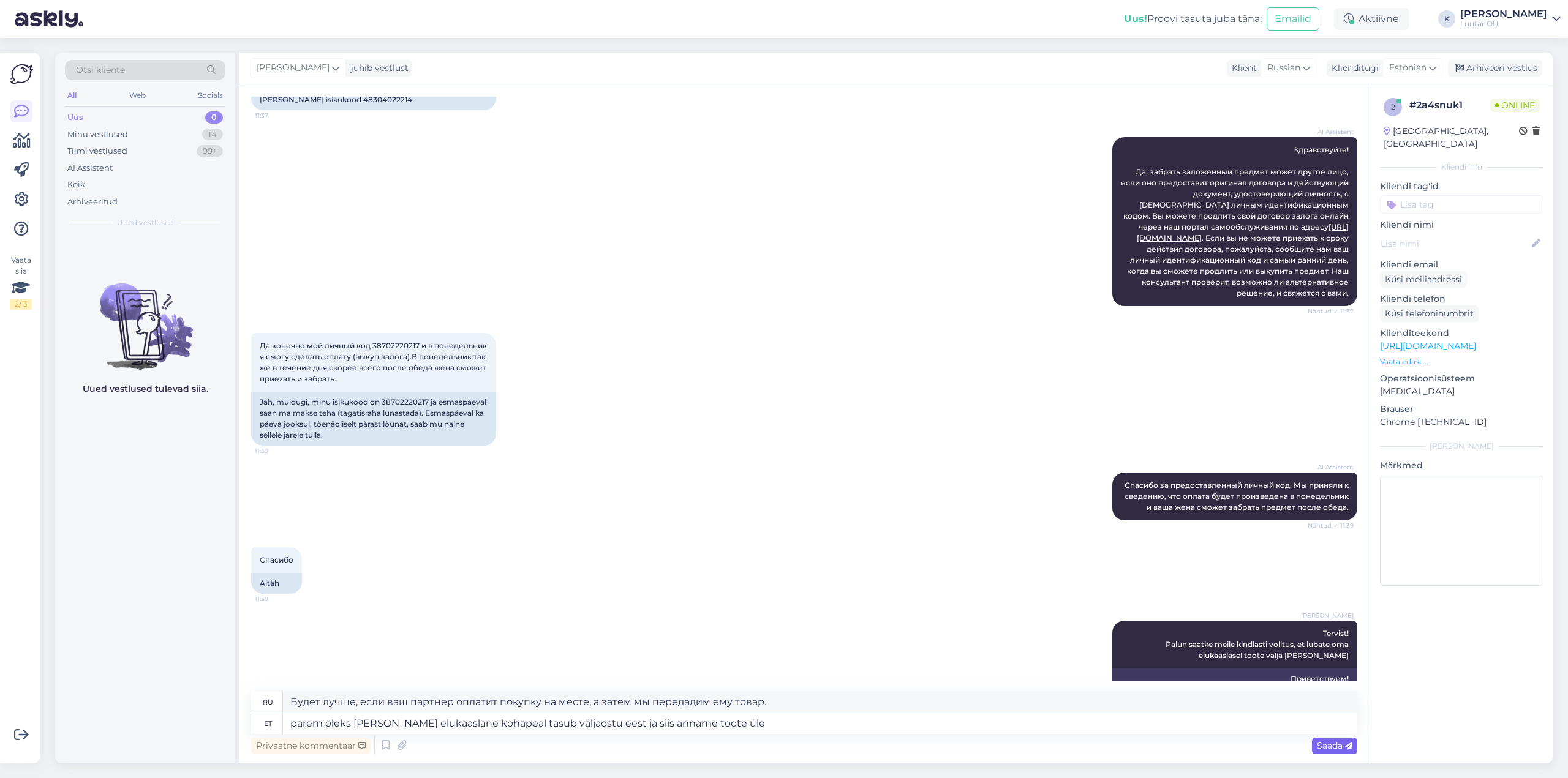
click at [1333, 749] on span "Saada" at bounding box center [1335, 746] width 36 height 11
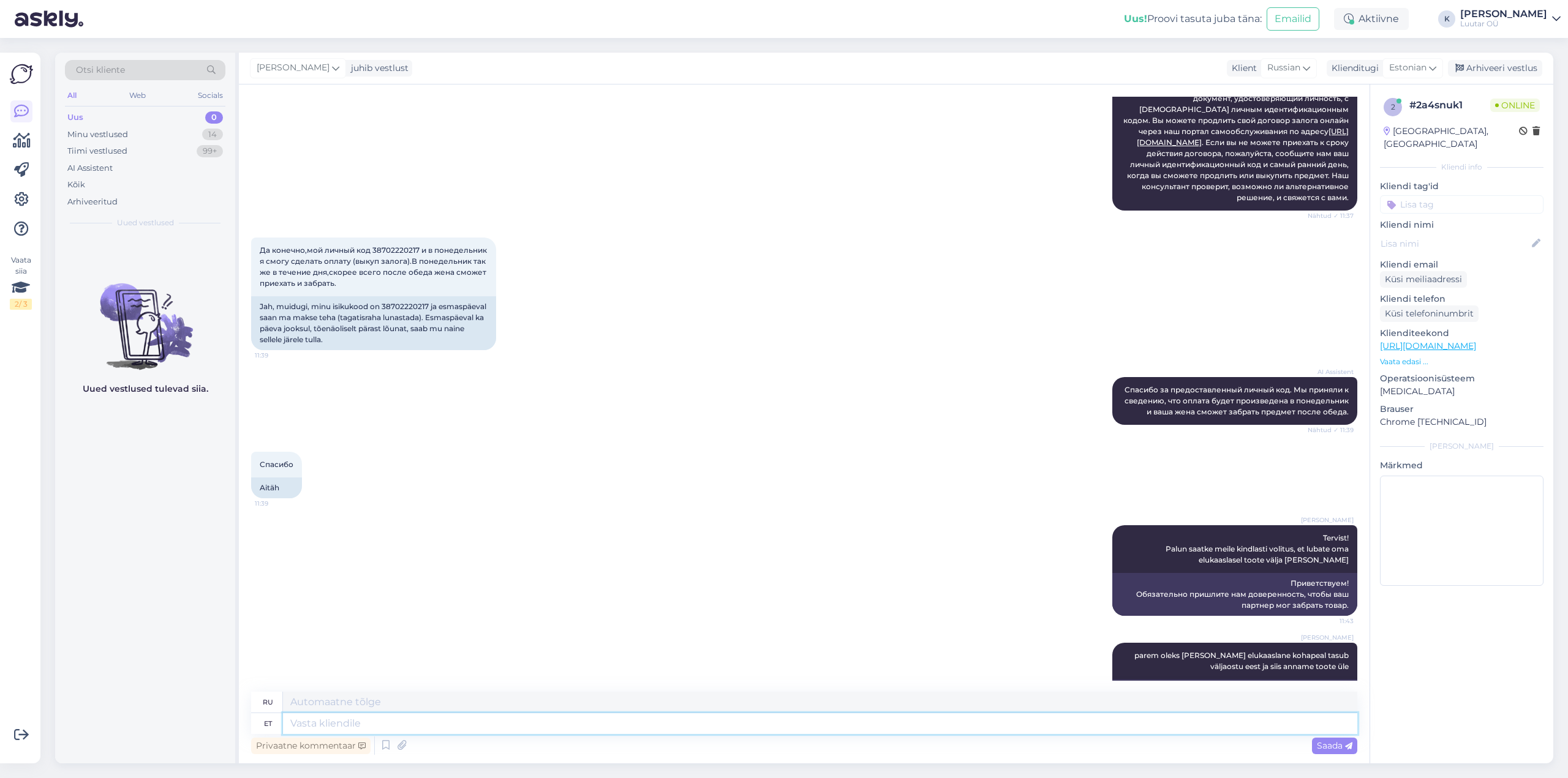
click at [806, 729] on textarea at bounding box center [821, 724] width 1075 height 21
type textarea "volitus p"
type textarea "разрешение"
type textarea "volitus palun sa"
type textarea "авторизация пожалуйста"
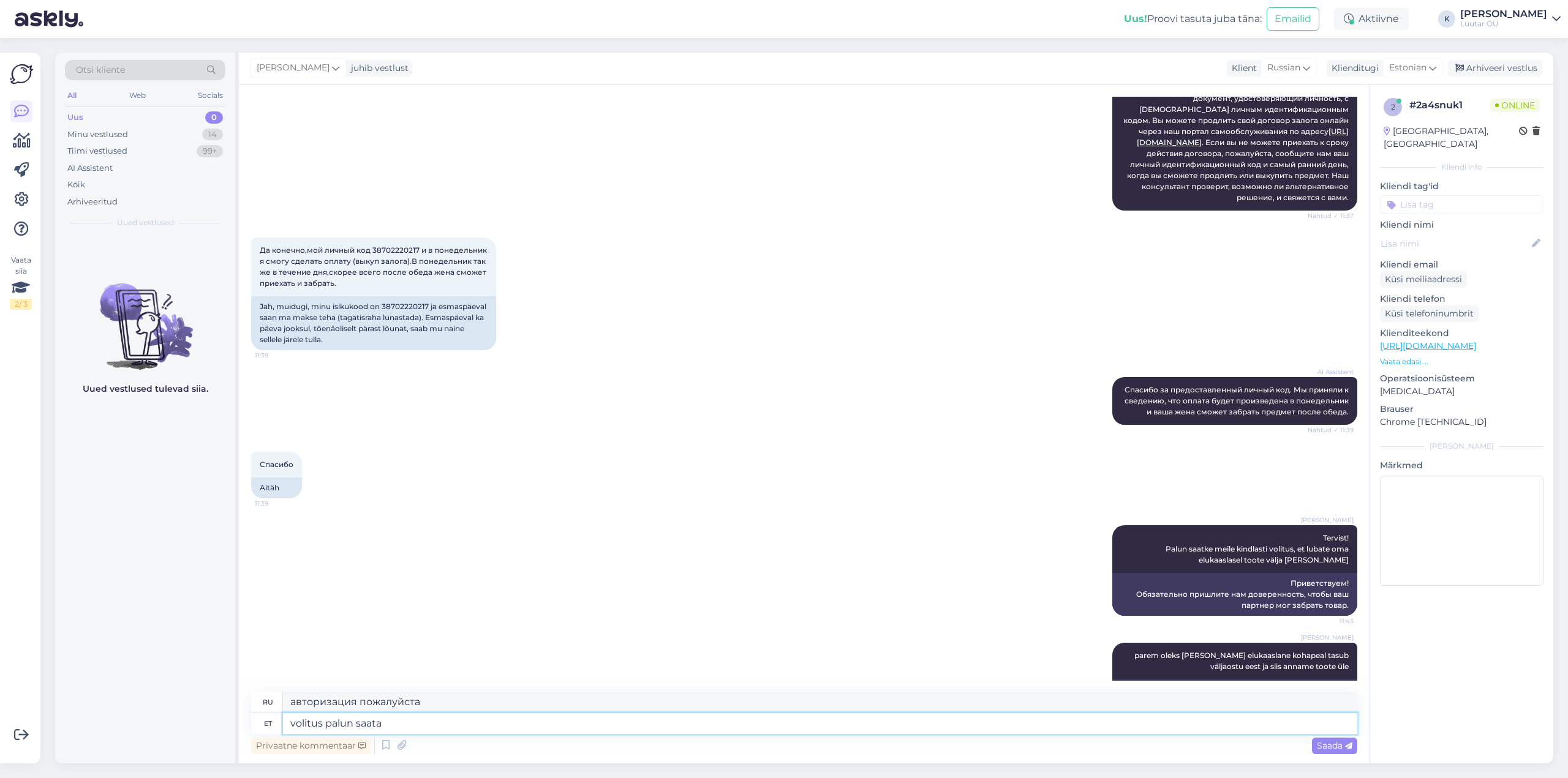
type textarea "volitus palun saata"
type textarea "Пожалуйста, отправьте авторизацию."
type textarea "volitus palun saata [PERSON_NAME]"
type textarea "Пожалуйста, отправьте электронное письмо для авторизации."
type textarea "volitus palun saata [PERSON_NAME] info"
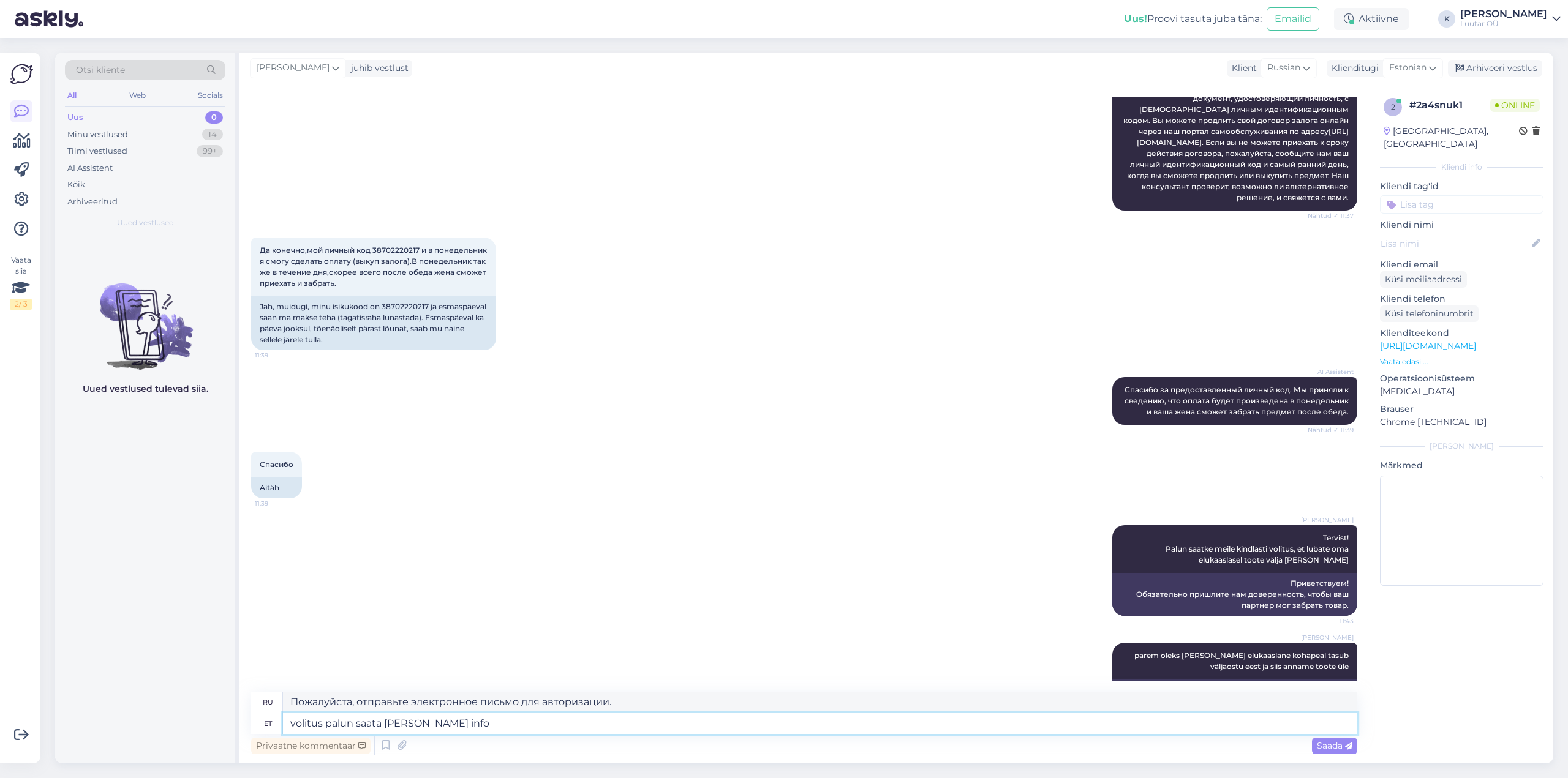
type textarea "авторизация, пожалуйста, отправьте информацию по электронной почте"
type textarea "volitus palun saata [PERSON_NAME] [EMAIL_ADDRESS][DOMAIN_NAME]"
type textarea "Для авторизации отправьте электронное письмо на [EMAIL_ADDRESS][DOMAIN_NAME] ."
type textarea "volitus palun saata [PERSON_NAME] [EMAIL_ADDRESS][DOMAIN_NAME]"
click at [1326, 746] on span "Saada" at bounding box center [1335, 746] width 36 height 11
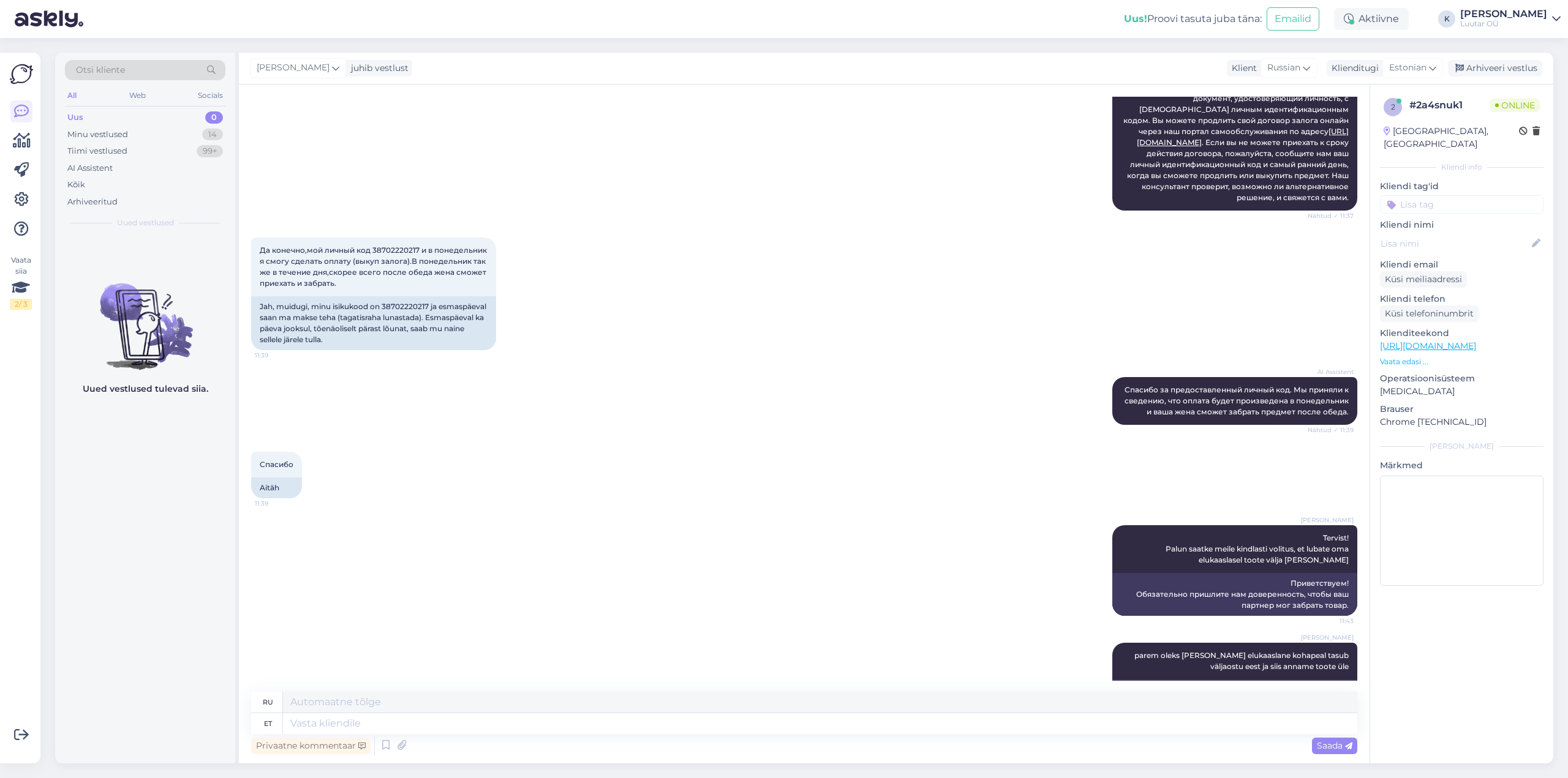
scroll to position [2819, 0]
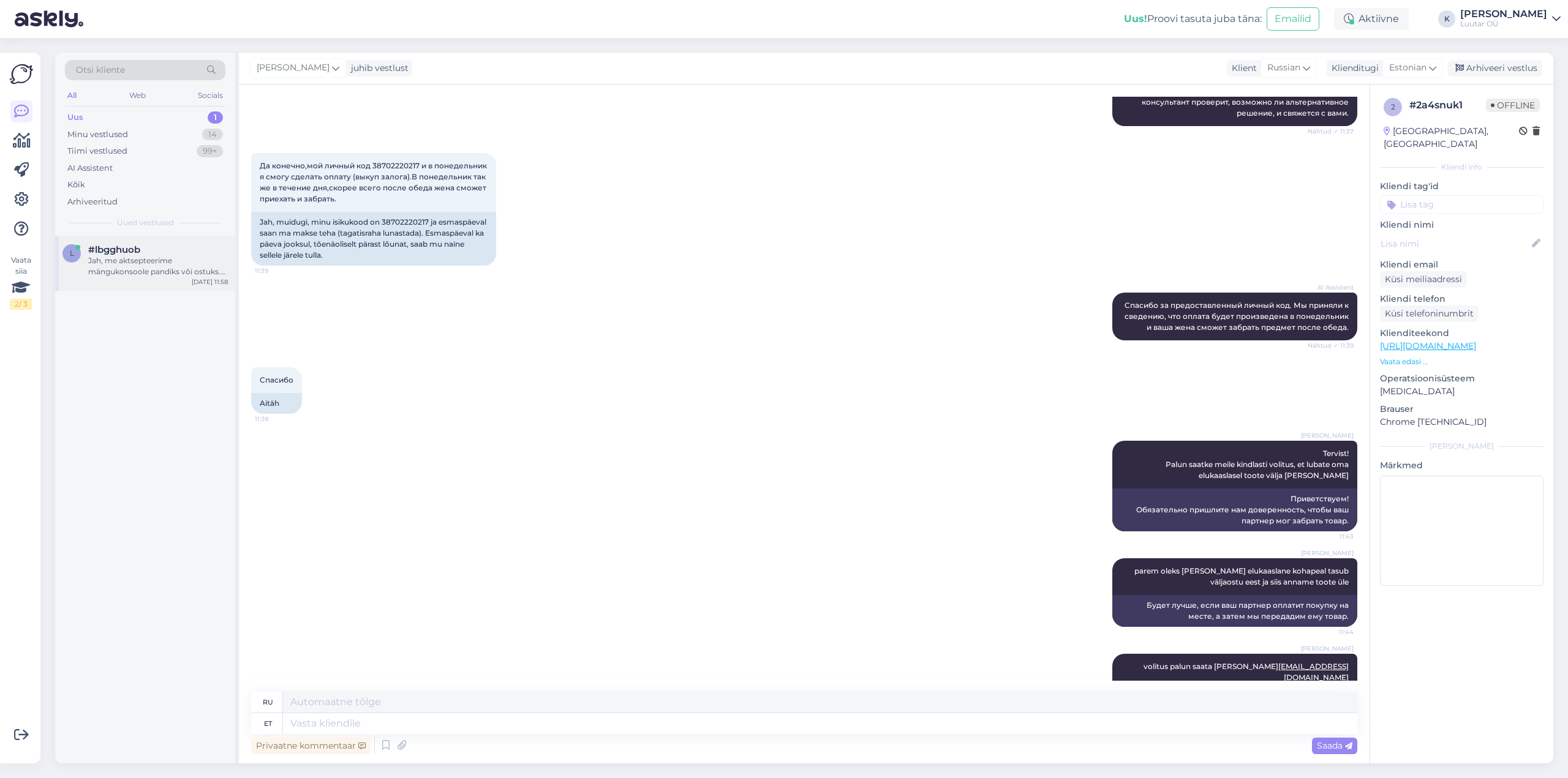
click at [98, 257] on div "Jah, me aktsepteerime mängukonsoole pandiks või ostuks. Konsool peab olema heas…" at bounding box center [158, 266] width 140 height 22
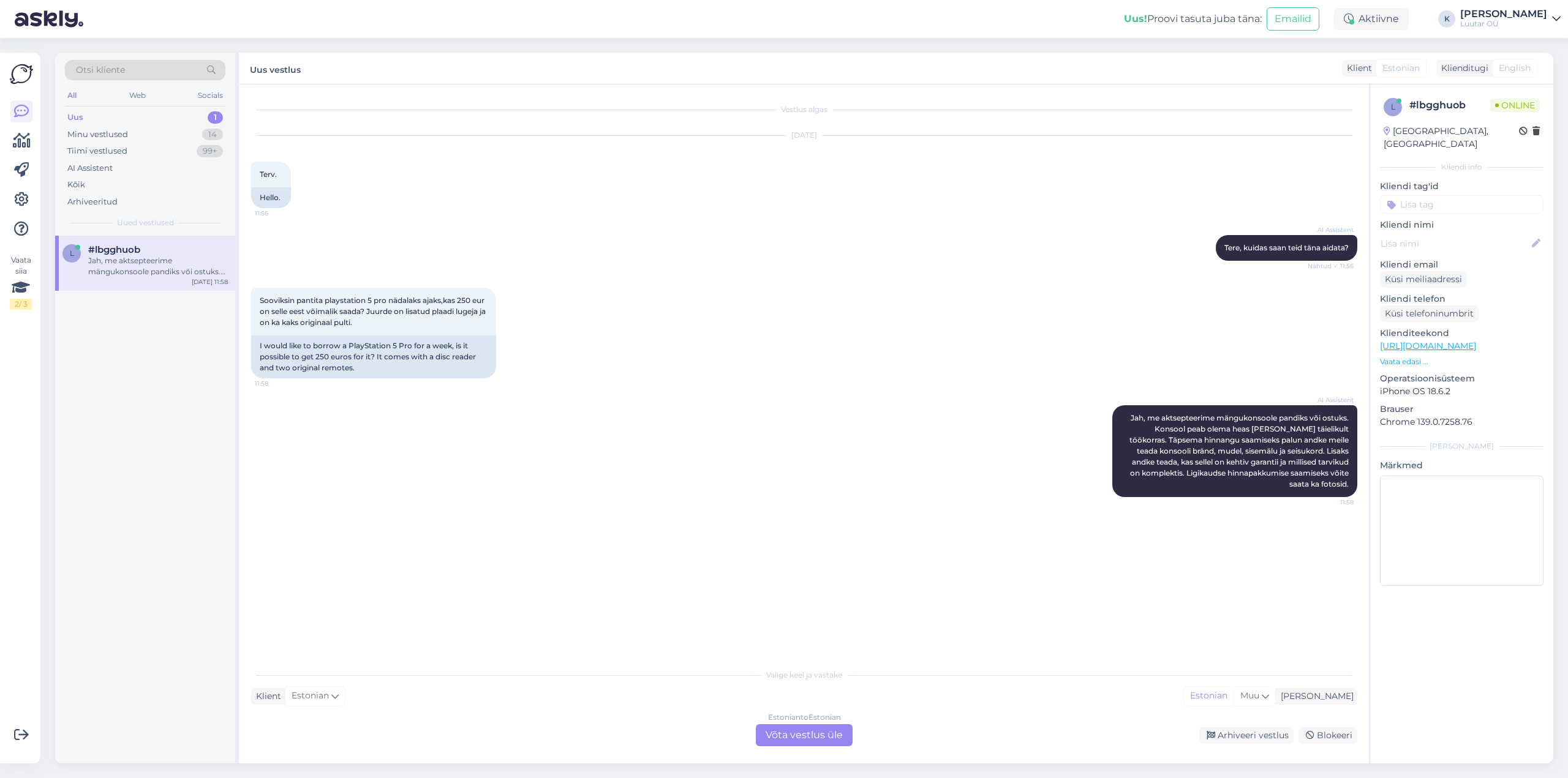
click at [805, 738] on div "Estonian to Estonian Võta vestlus üle" at bounding box center [804, 735] width 97 height 22
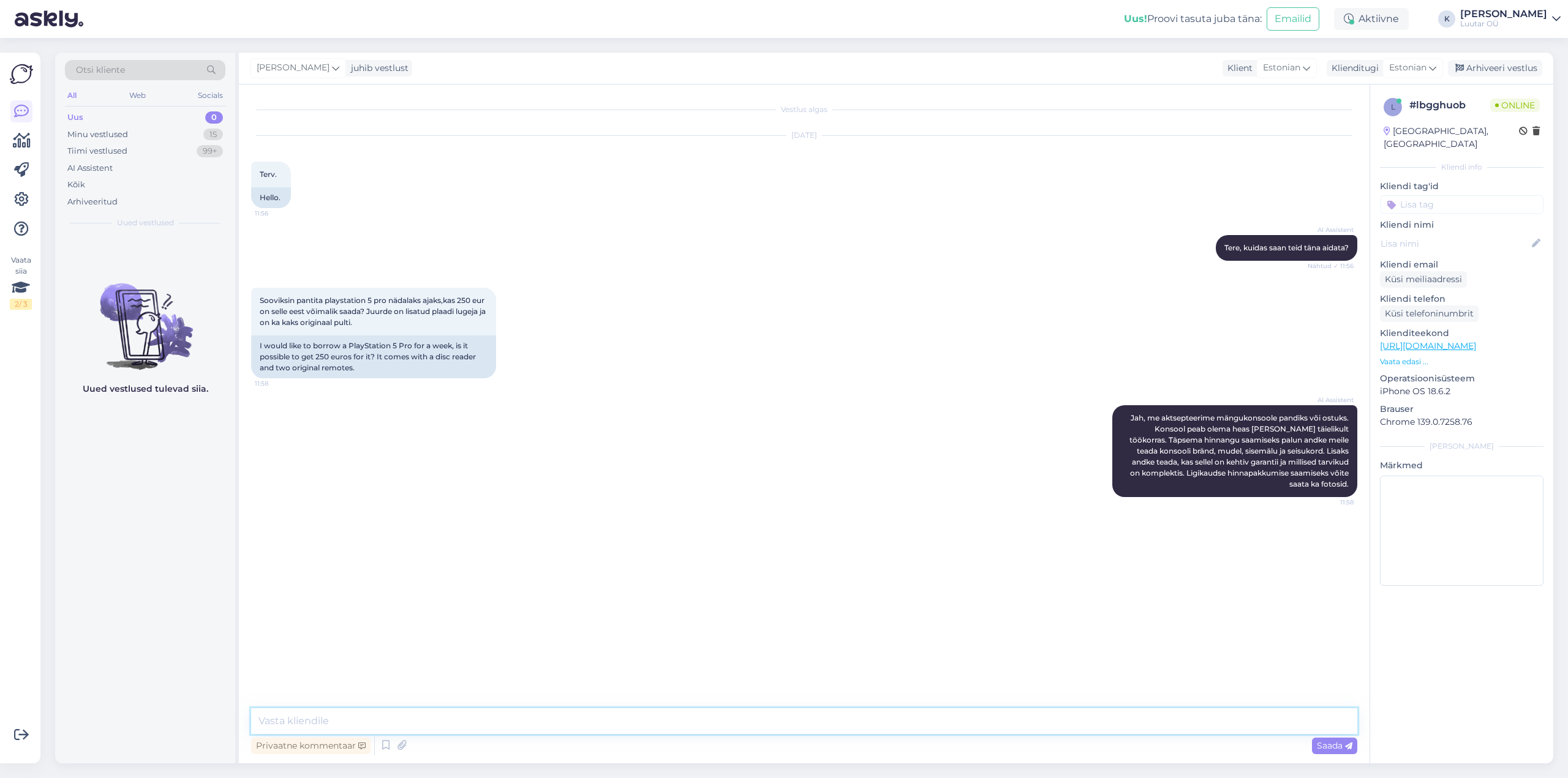
click at [491, 715] on textarea at bounding box center [804, 721] width 1106 height 26
type textarea "Tere!"
type textarea "mitu gb?"
drag, startPoint x: 326, startPoint y: 301, endPoint x: 387, endPoint y: 299, distance: 61.0
click at [387, 299] on span "Sooviksin pantita playstation 5 pro nädalaks ajaks,kas 250 eur on selle eest võ…" at bounding box center [373, 311] width 228 height 31
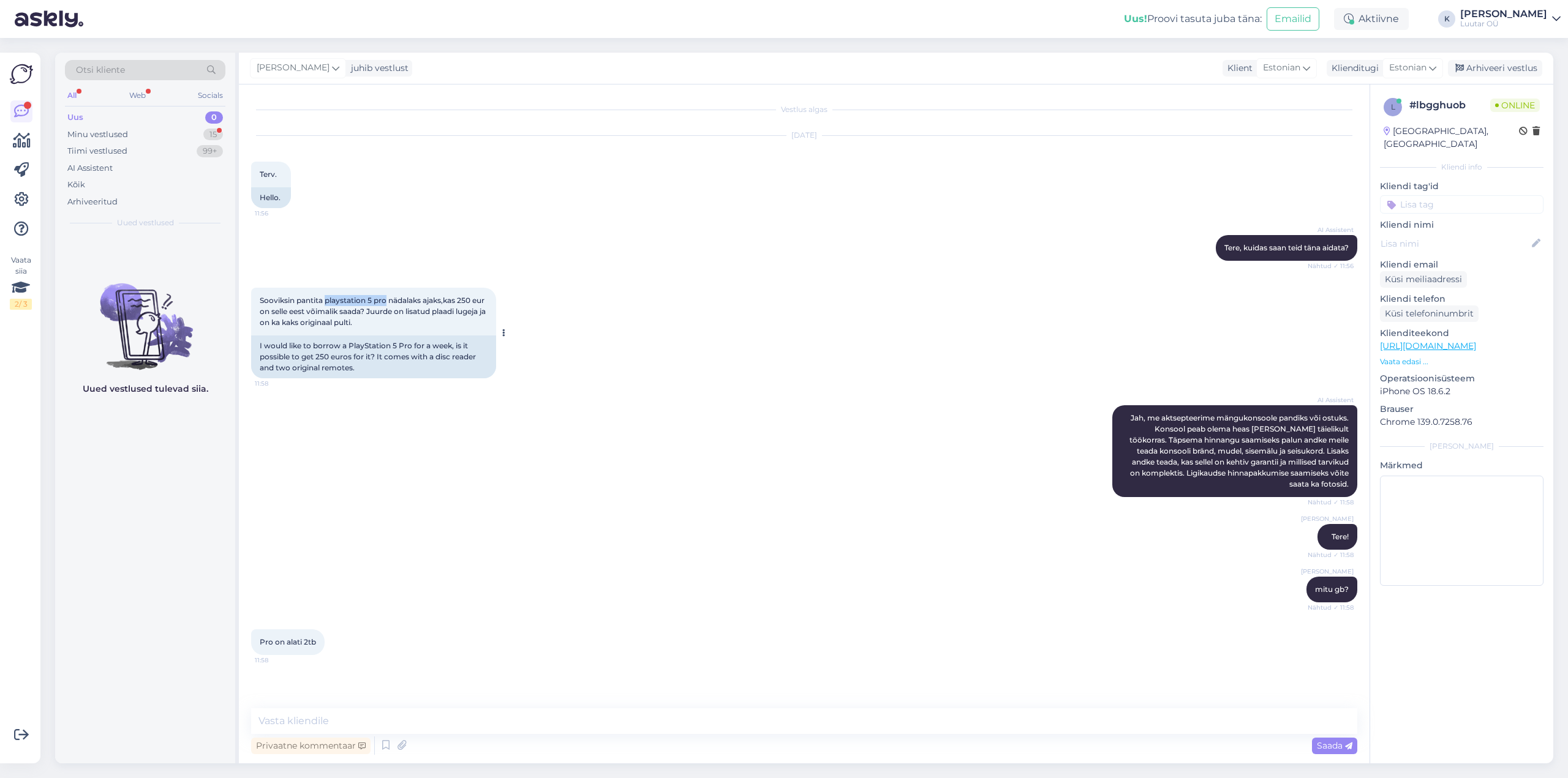
copy span "playstation 5 pro"
click at [373, 725] on textarea at bounding box center [804, 721] width 1106 height 26
type textarea "kohe uurin pakkumist"
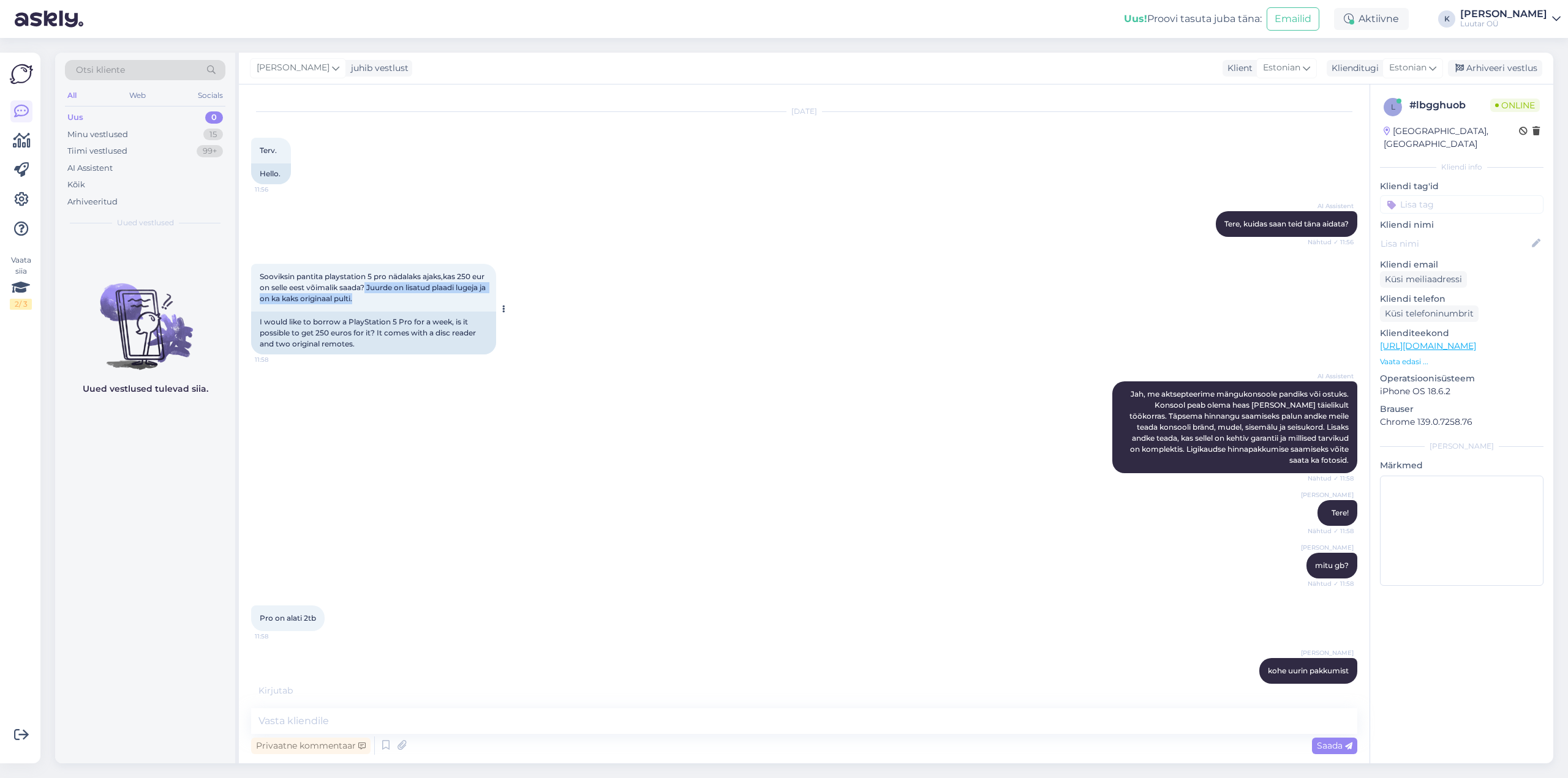
drag, startPoint x: 382, startPoint y: 286, endPoint x: 484, endPoint y: 296, distance: 102.5
click at [484, 296] on div "Sooviksin pantita playstation 5 pro nädalaks ajaks,kas 250 eur on selle eest võ…" at bounding box center [373, 288] width 245 height 48
copy span "Juurde on lisatud plaadi lugeja ja on ka kaks originaal pulti."
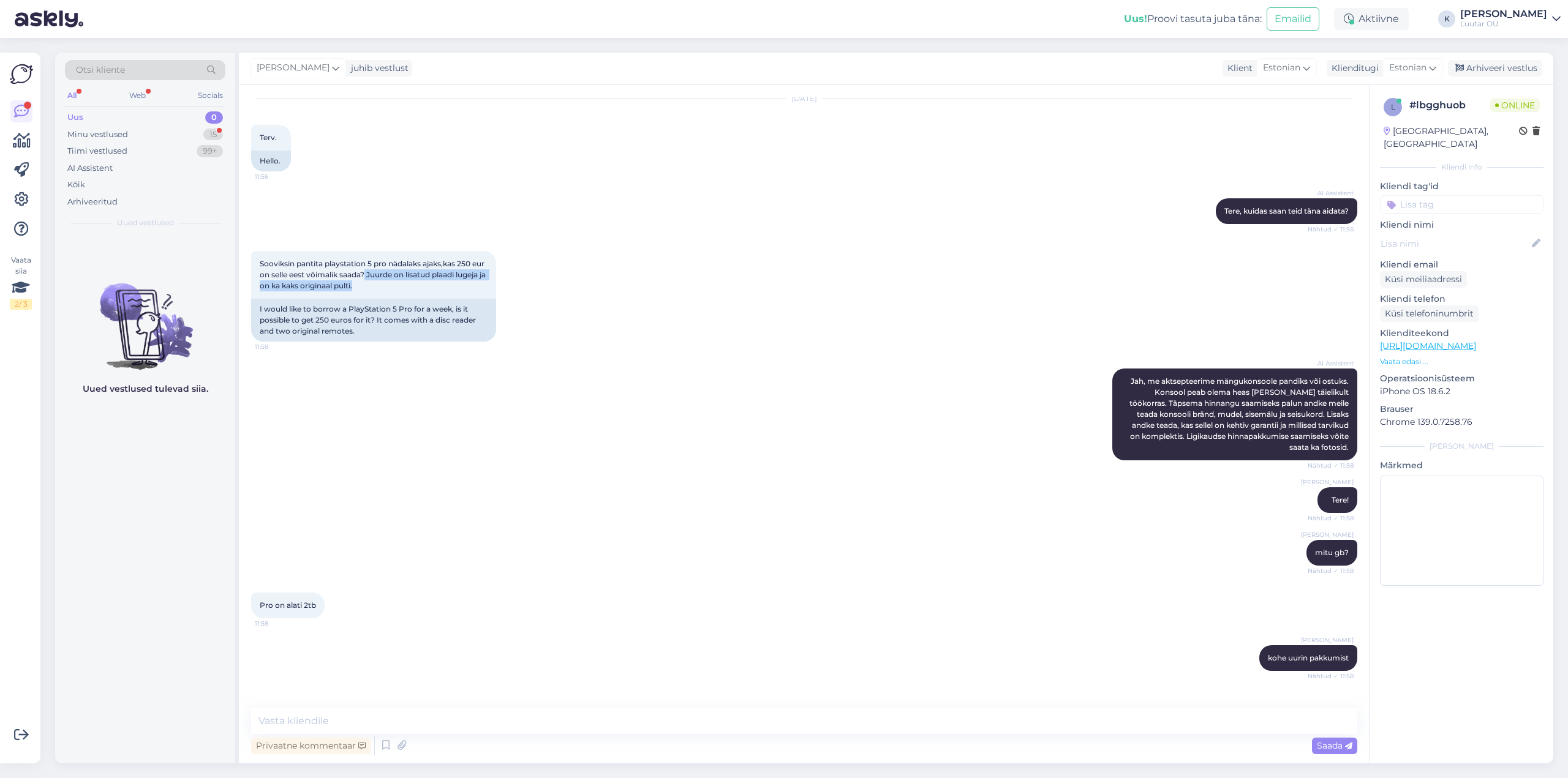
scroll to position [88, 0]
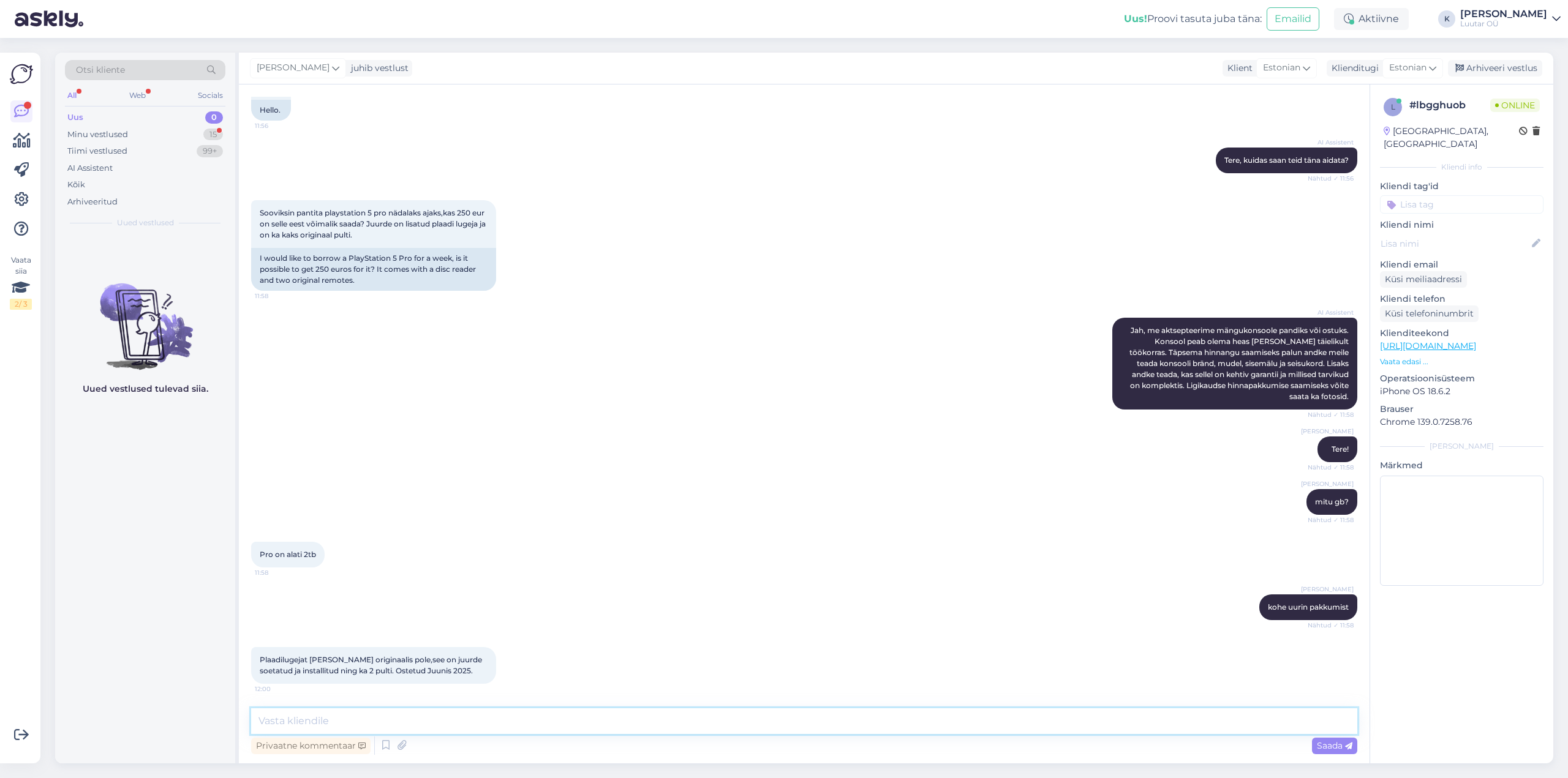
click at [446, 723] on textarea at bounding box center [804, 721] width 1106 height 26
type textarea "saab 250€ selle tagatisel laenu :)"
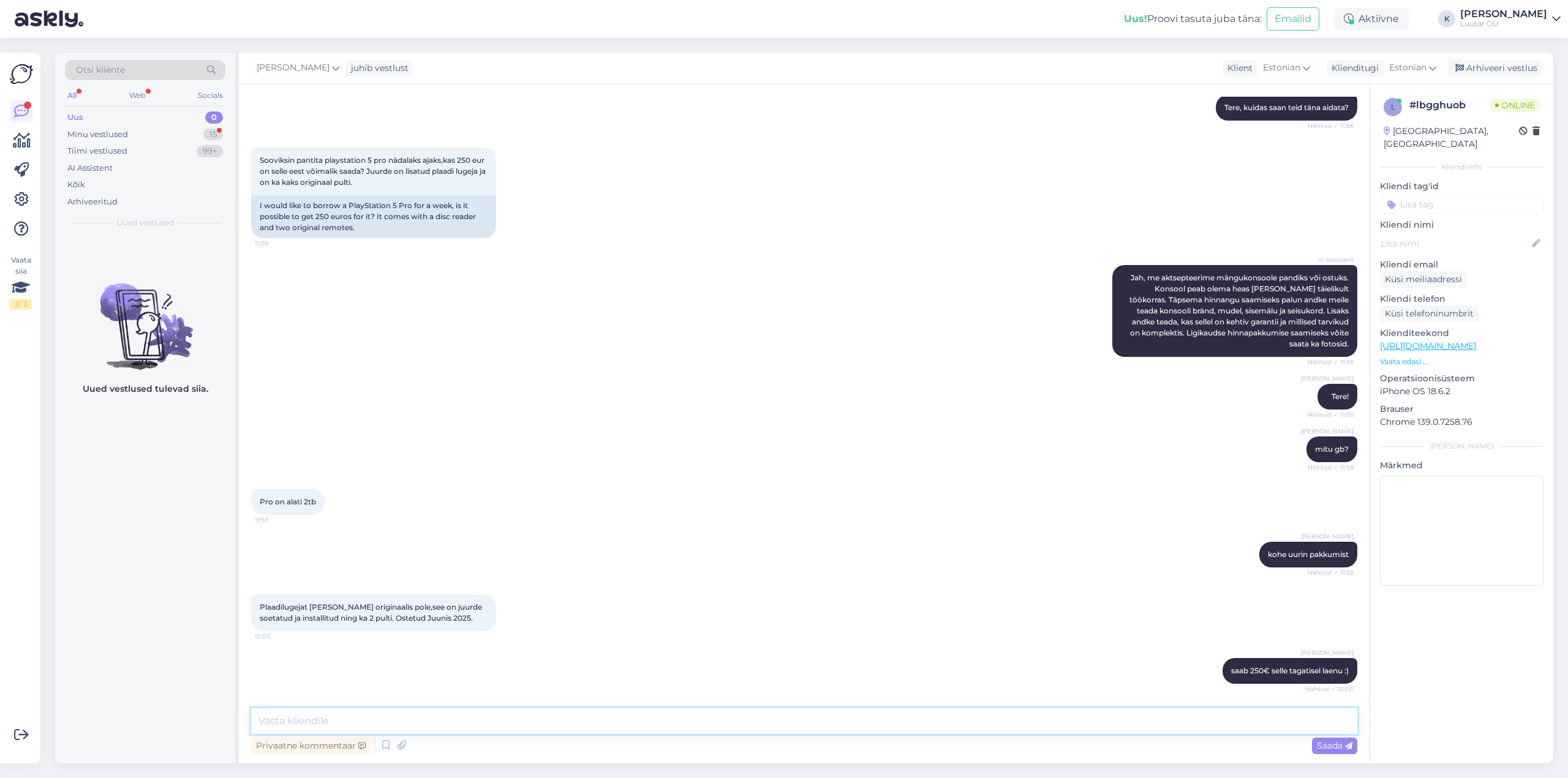
scroll to position [193, 0]
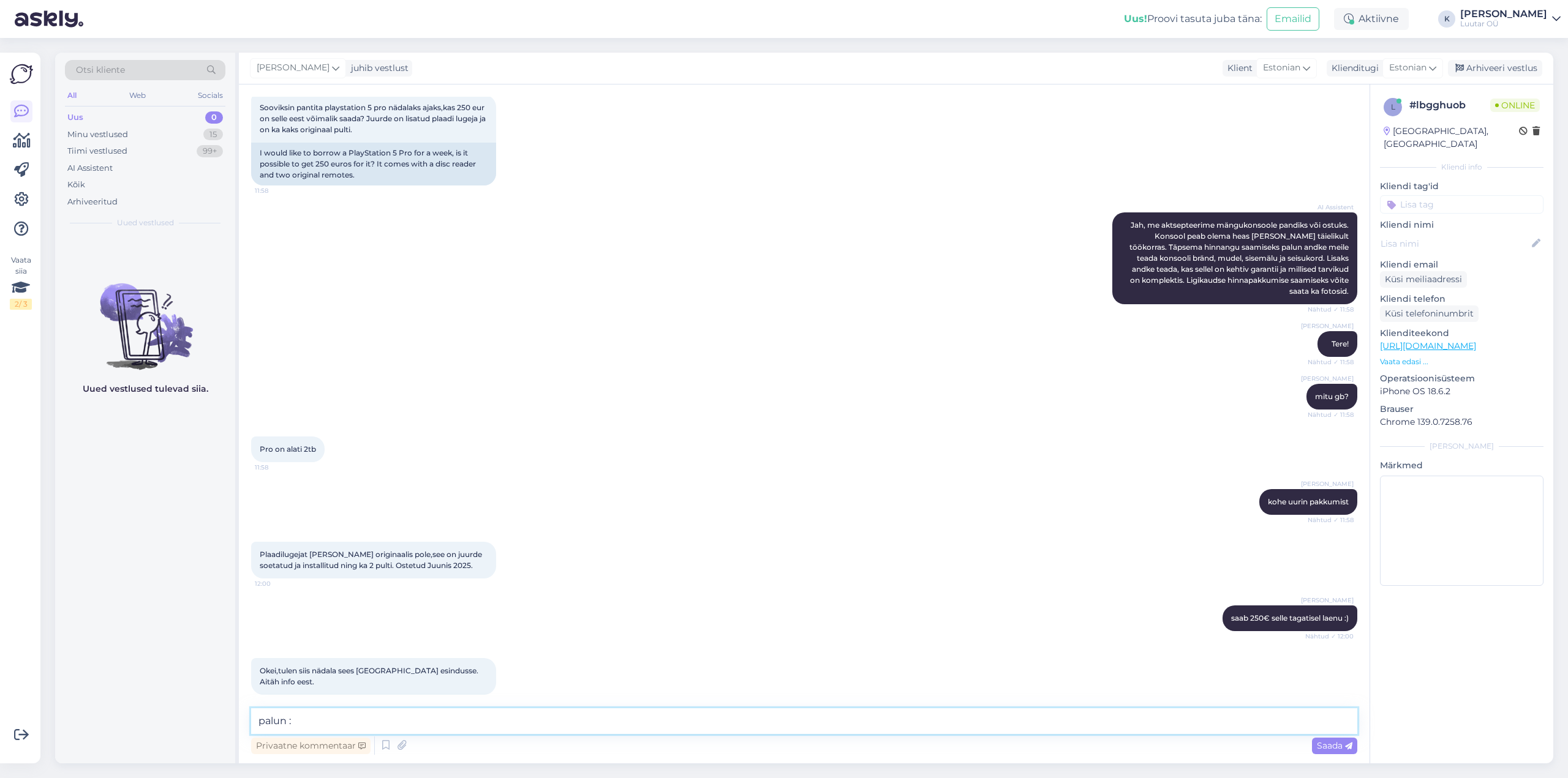
type textarea "palun :)"
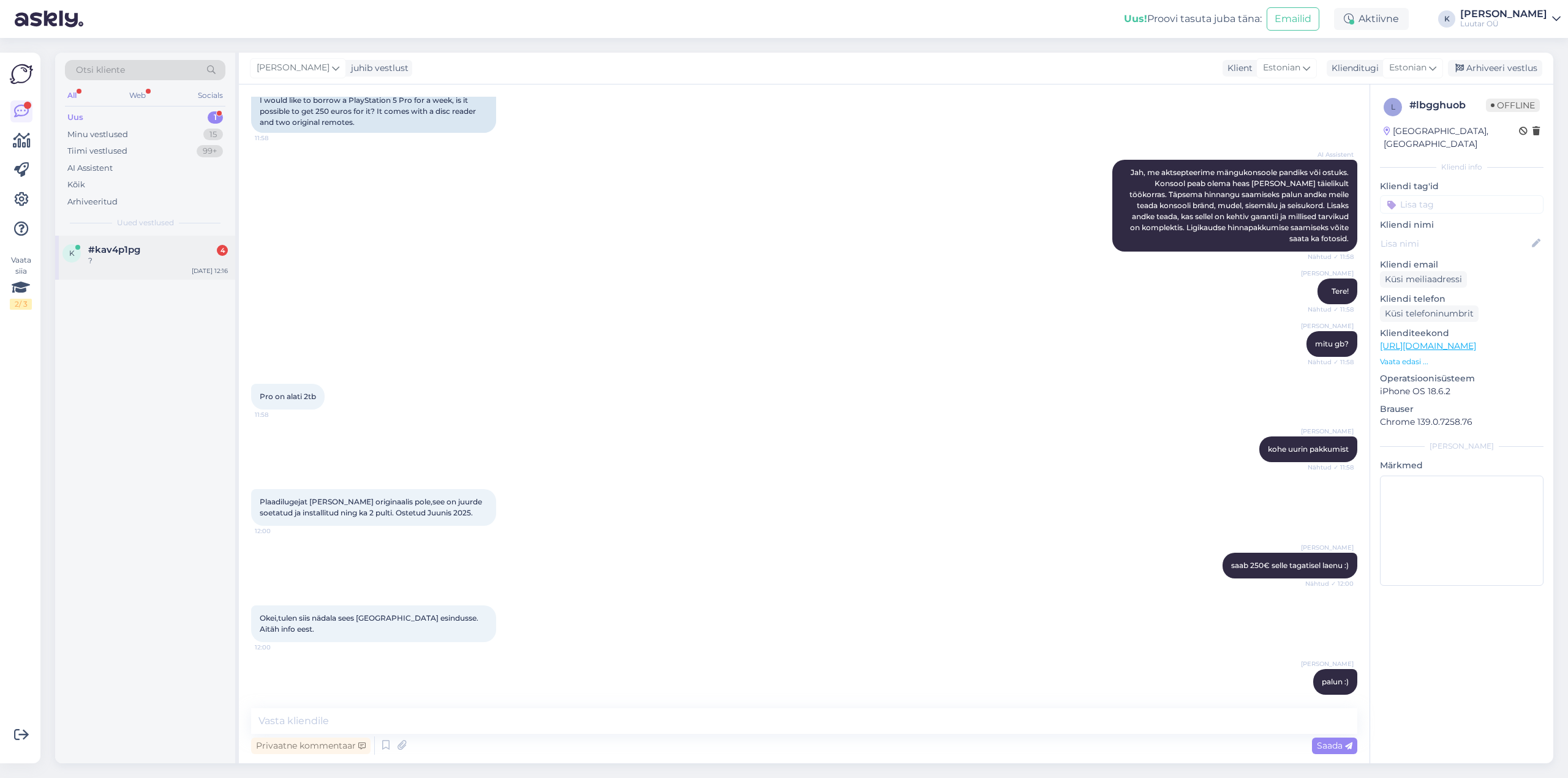
click at [133, 262] on div "?" at bounding box center [158, 261] width 140 height 11
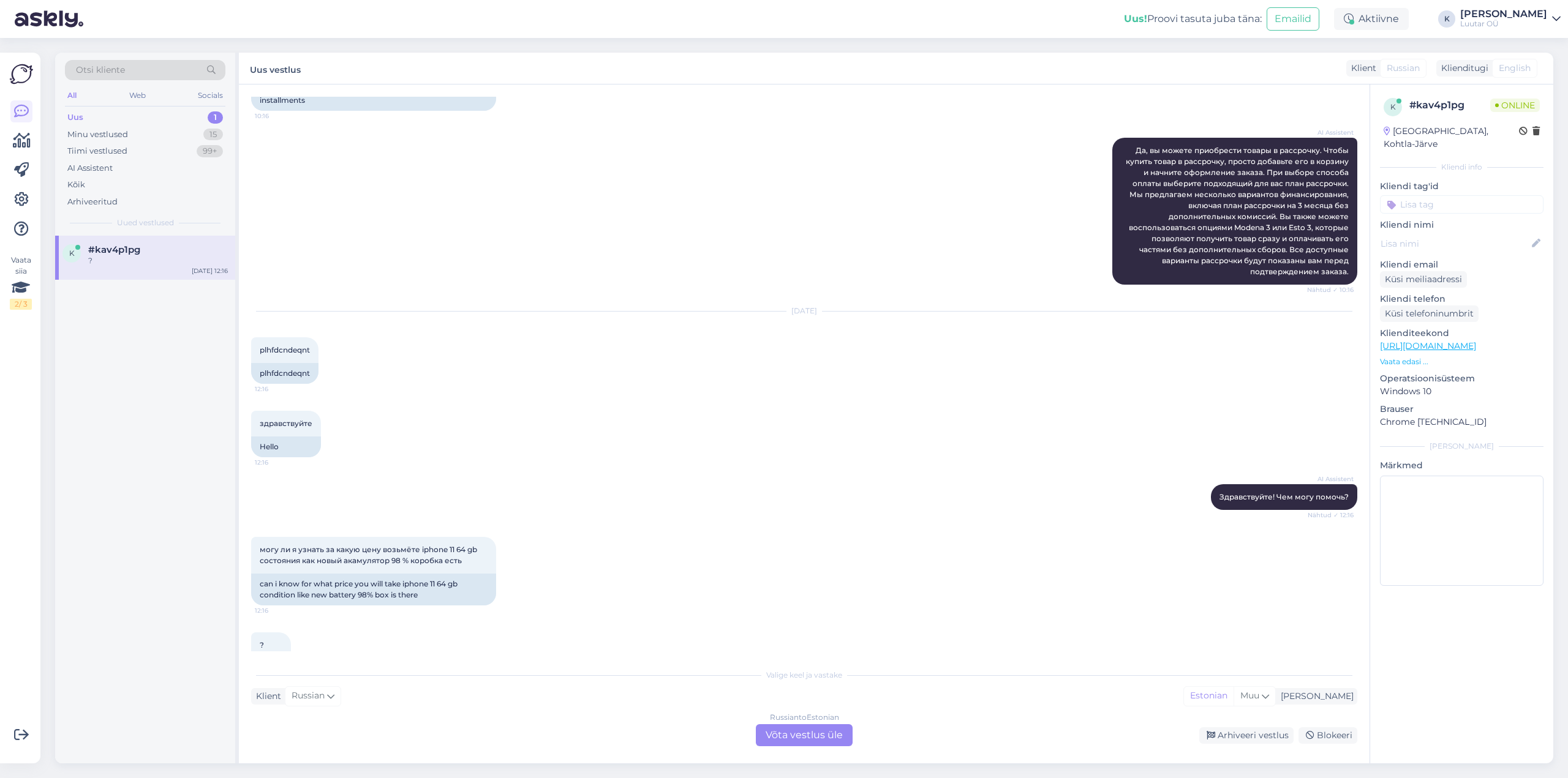
scroll to position [286, 0]
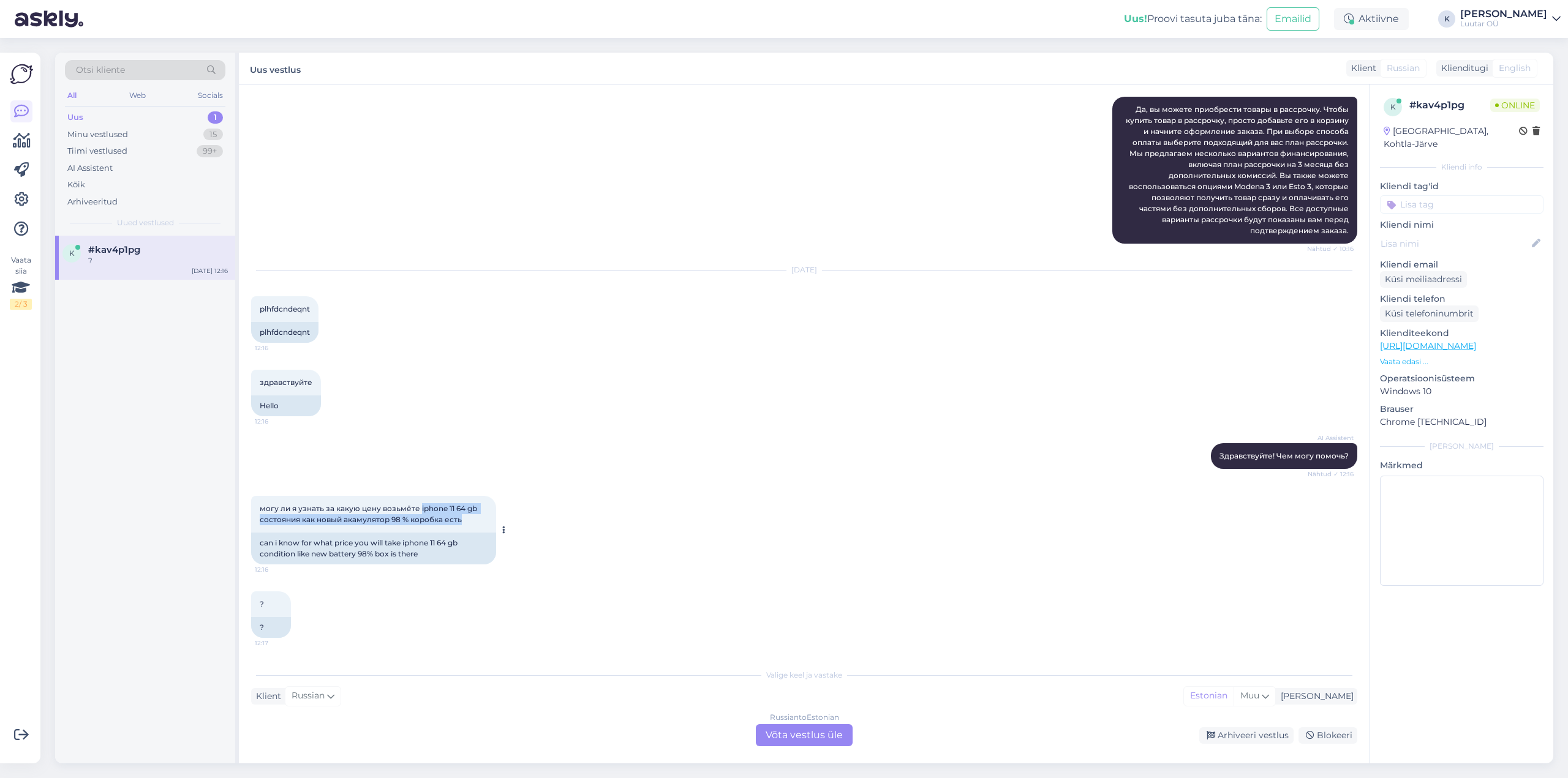
drag, startPoint x: 419, startPoint y: 507, endPoint x: 479, endPoint y: 519, distance: 61.2
click at [479, 519] on div "могу ли я узнать за какую цену возьмёте iphone 11 64 gb состояния как новый ака…" at bounding box center [373, 515] width 245 height 37
copy span "iphone 11 64 gb состояния как новый акамулятор 98 % коробка есть"
click at [791, 734] on div "Russian to Estonian Võta vestlus üle" at bounding box center [804, 735] width 97 height 22
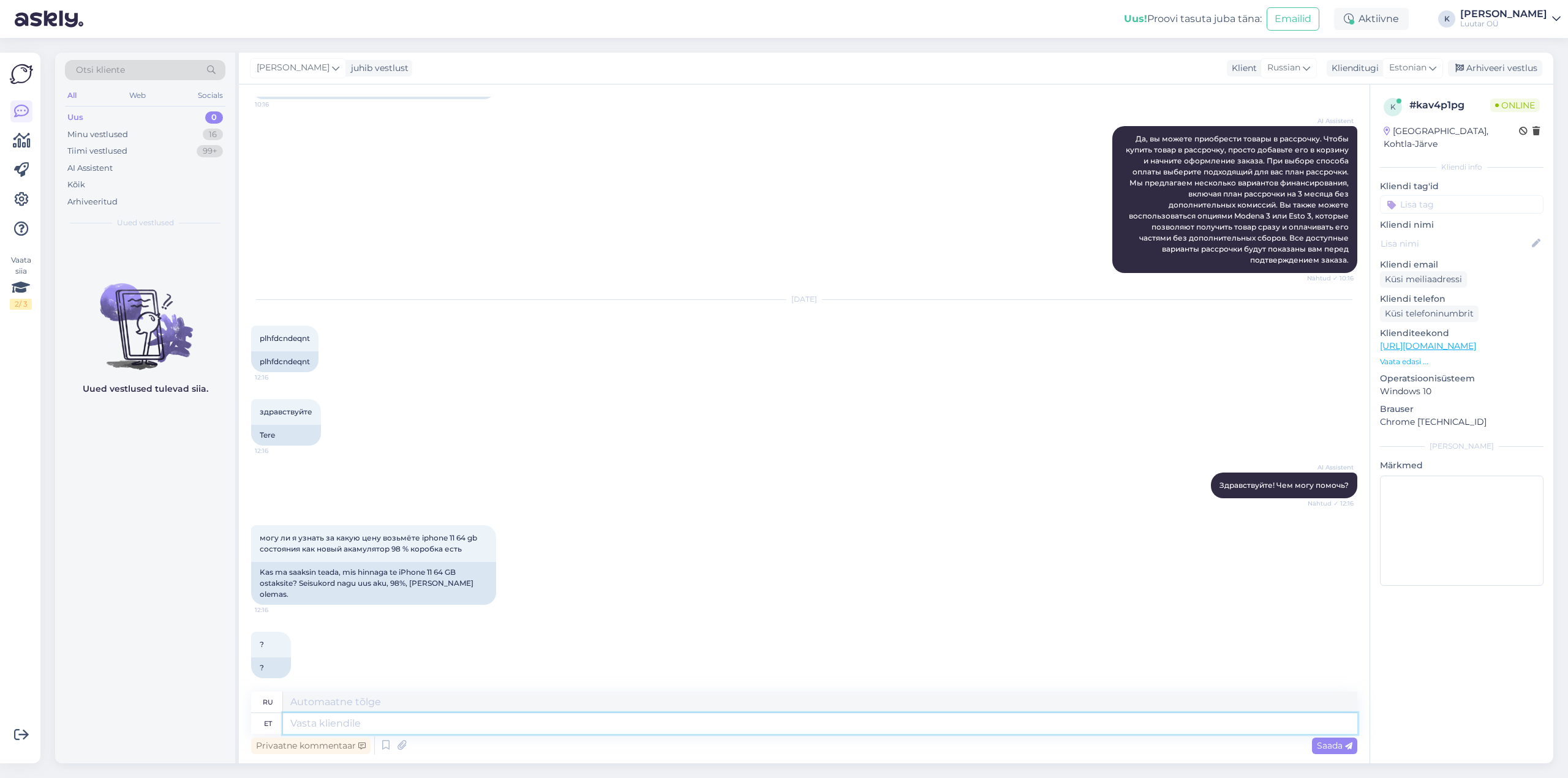
click at [363, 726] on textarea at bounding box center [821, 724] width 1075 height 21
type textarea "Tervist!"
type textarea "Ваше здоровье!"
type textarea "Tervist! Saame pak"
type textarea "Ура! Мы можем"
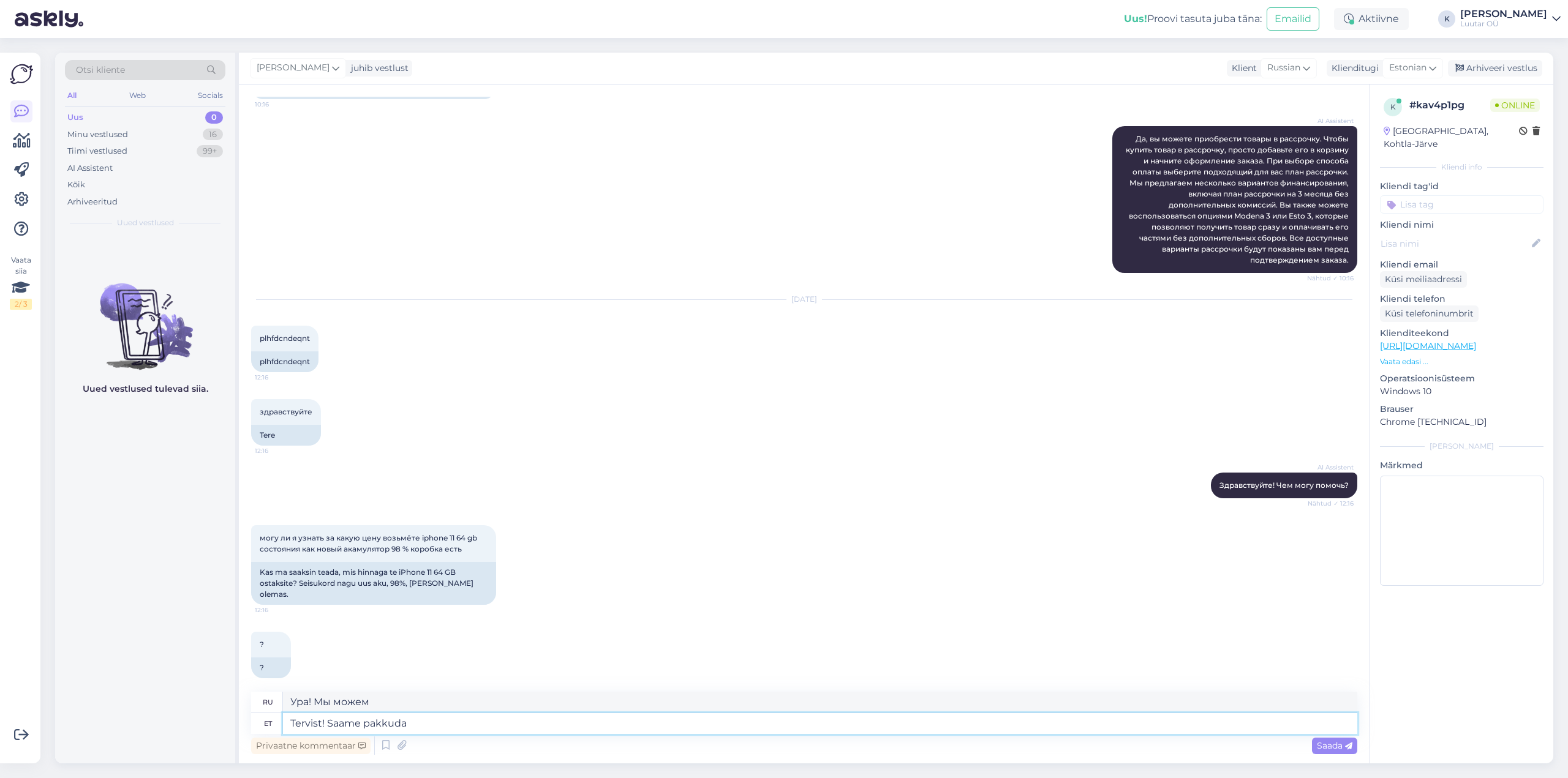
type textarea "Tervist! Saame pakkuda"
type textarea "Здравствуйте! Мы можем предложить"
type textarea "Tervist! Saame pakkuda kuni"
type textarea "Спасибо! Мы можем предложить до"
type textarea "Tervist! Saame pakkuda kuni 70€"
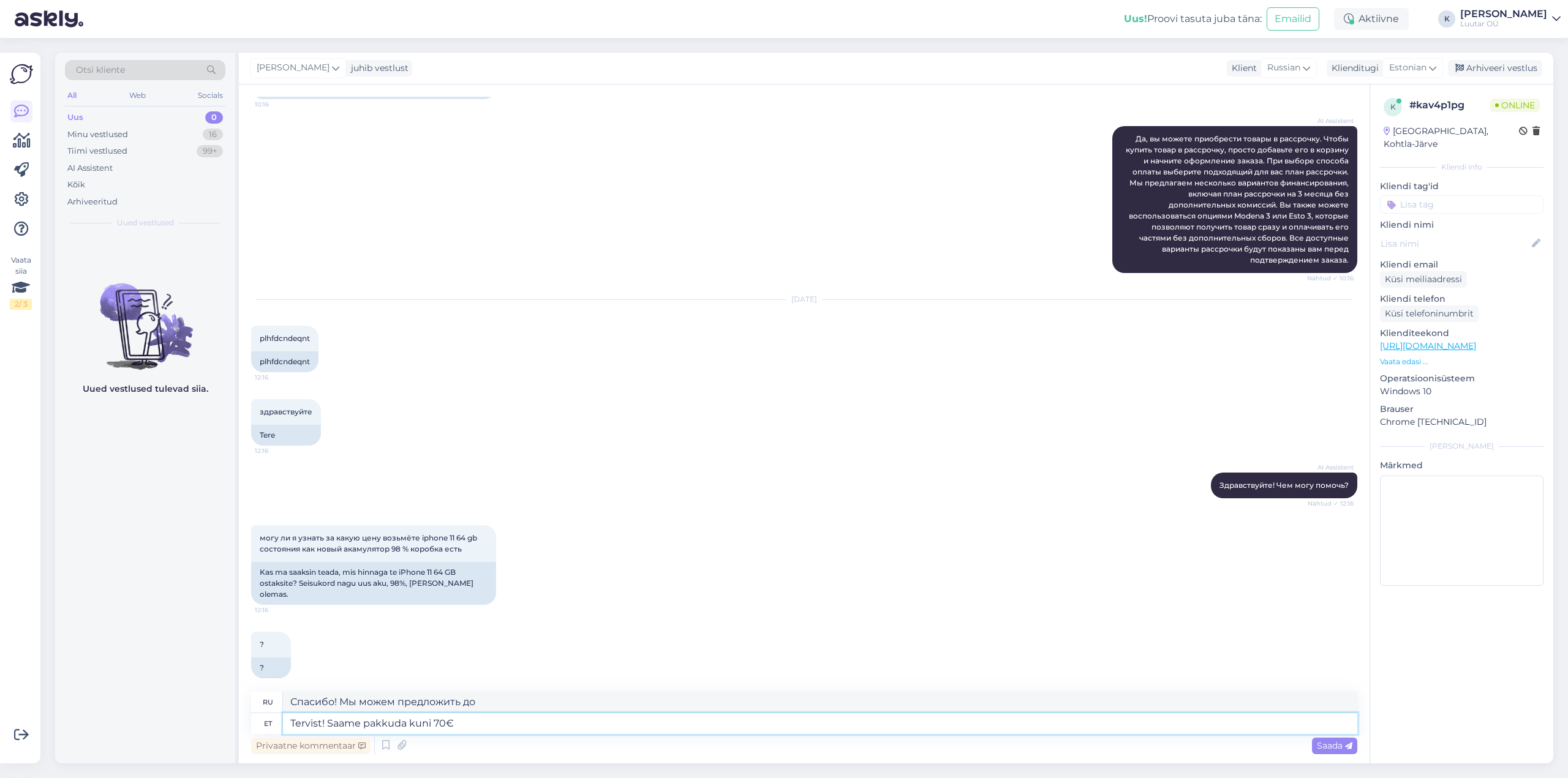
type textarea "Спасибо! Мы можем предложить до 70 евро."
type textarea "Tervist! Saame pakkuda kuni 70€"
click at [1331, 750] on span "Saada" at bounding box center [1335, 746] width 36 height 11
